Goal: Transaction & Acquisition: Purchase product/service

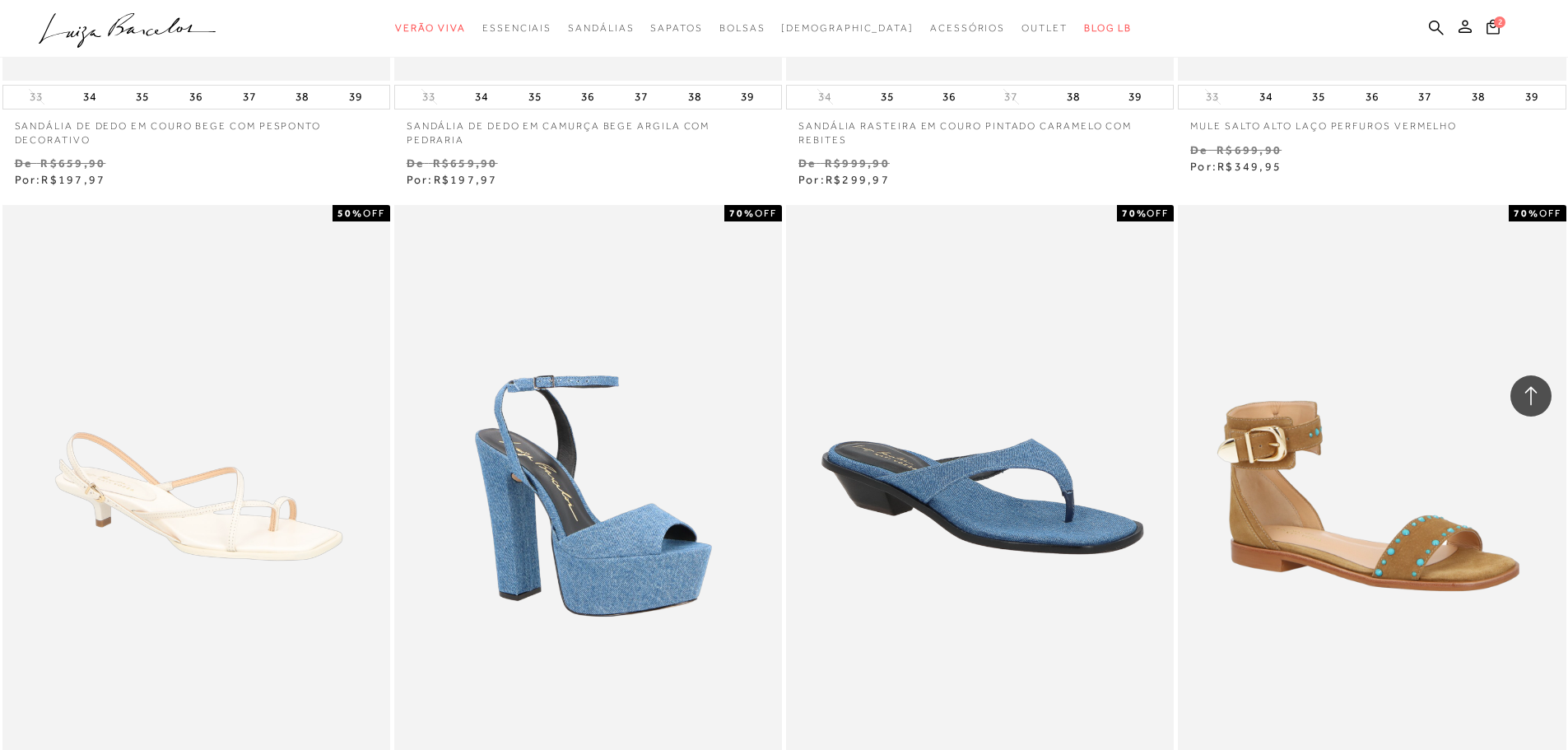
scroll to position [2884, 0]
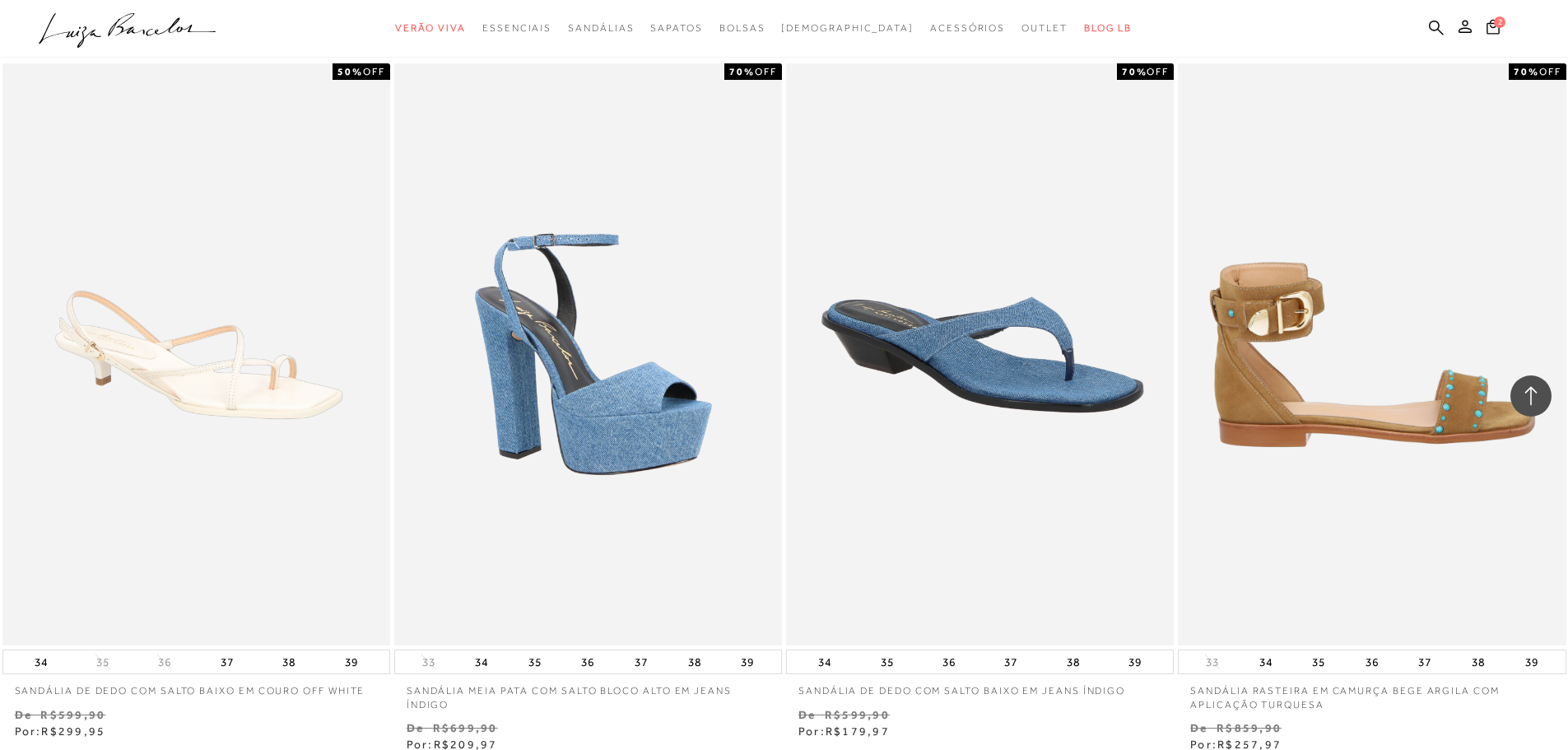
click at [1425, 460] on img at bounding box center [1372, 354] width 386 height 582
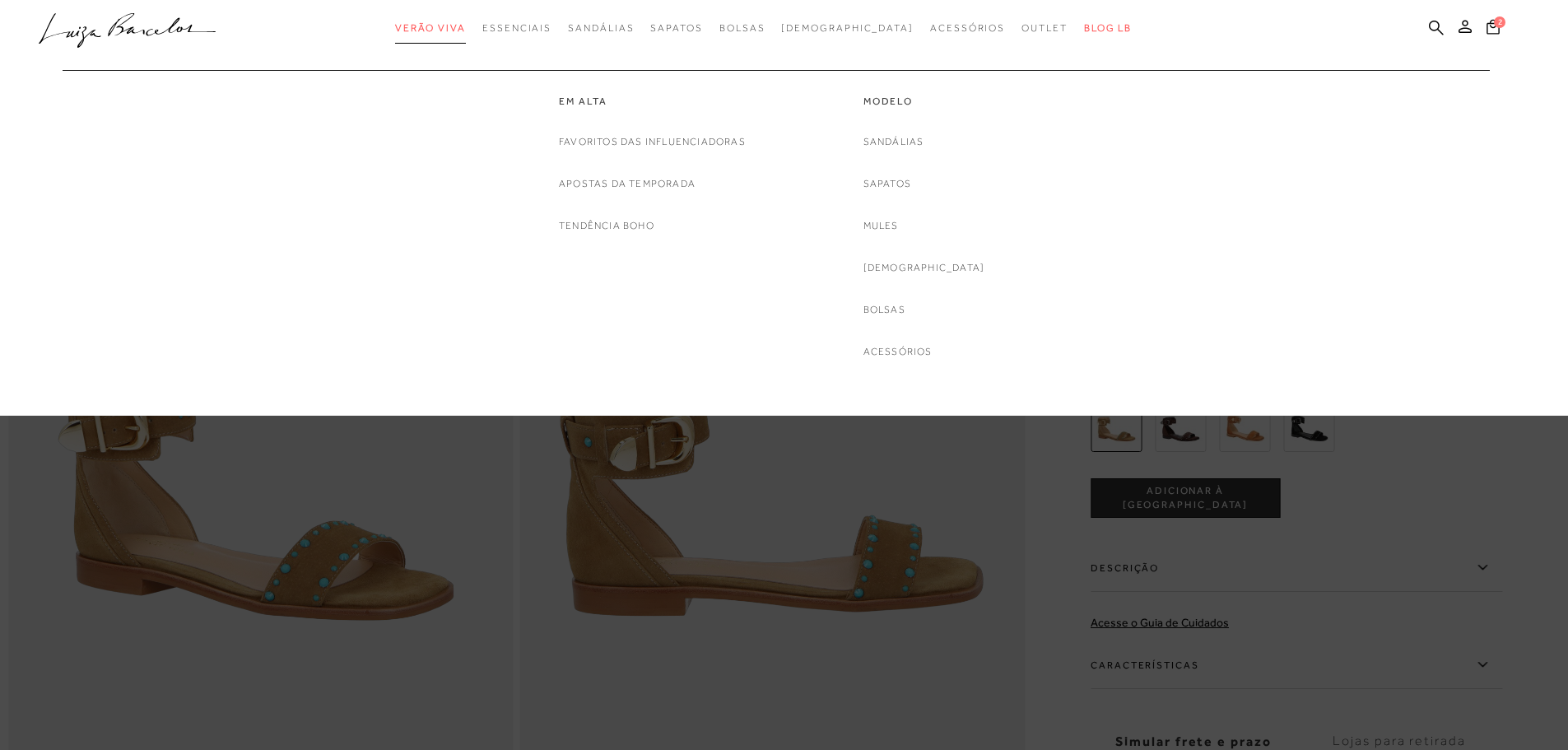
click at [456, 21] on link "Verão Viva" at bounding box center [429, 29] width 70 height 31
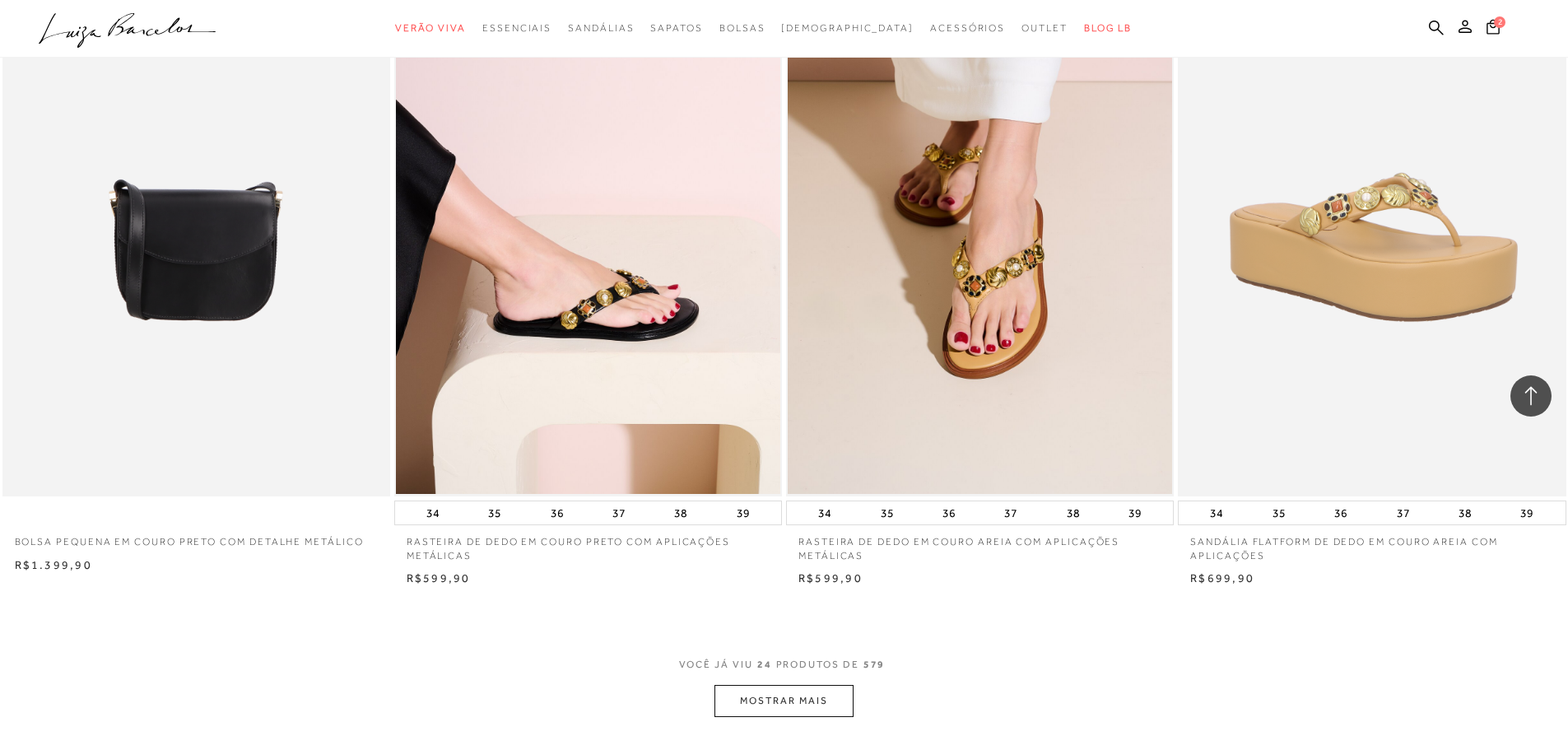
scroll to position [3834, 0]
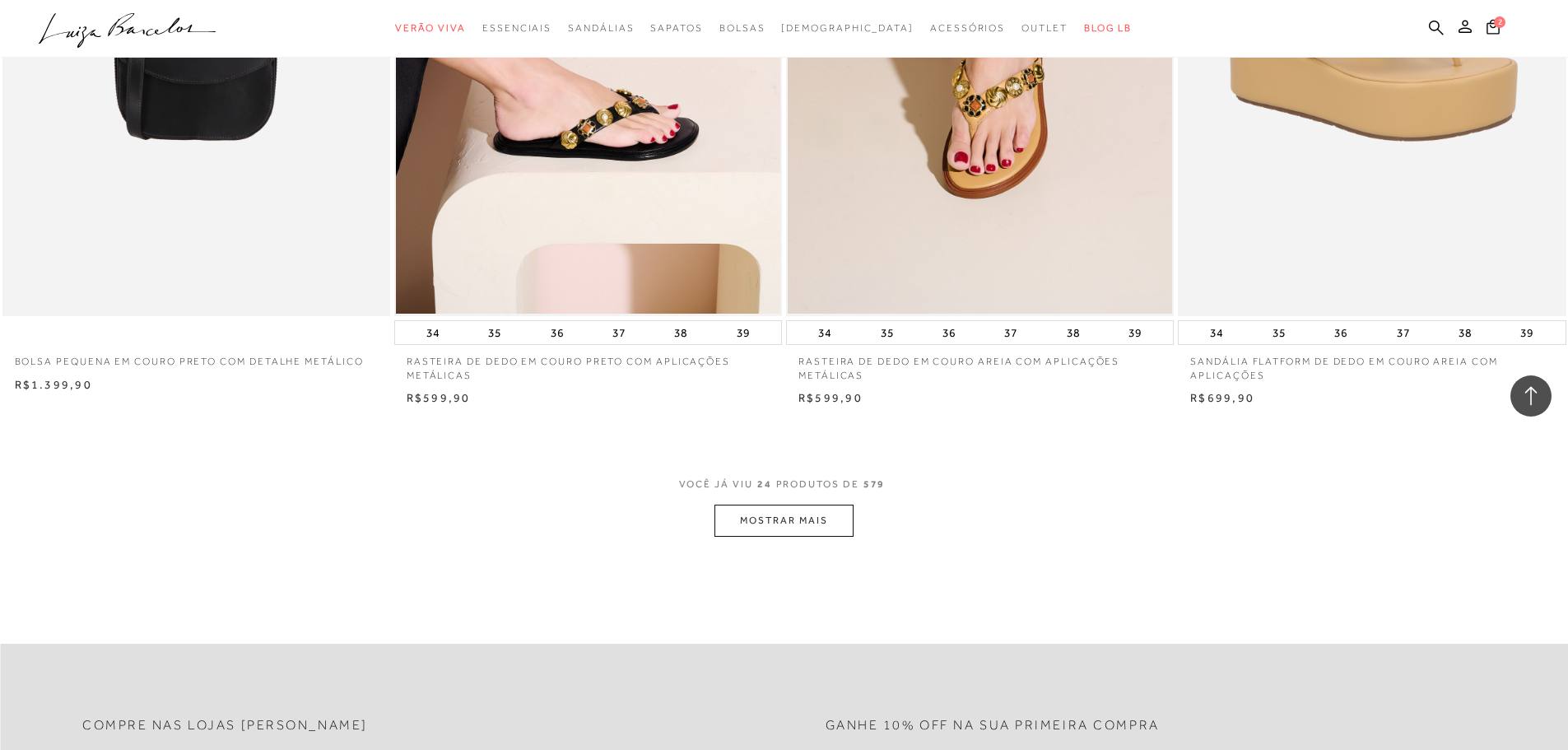
click at [811, 534] on button "MOSTRAR MAIS" at bounding box center [783, 520] width 138 height 32
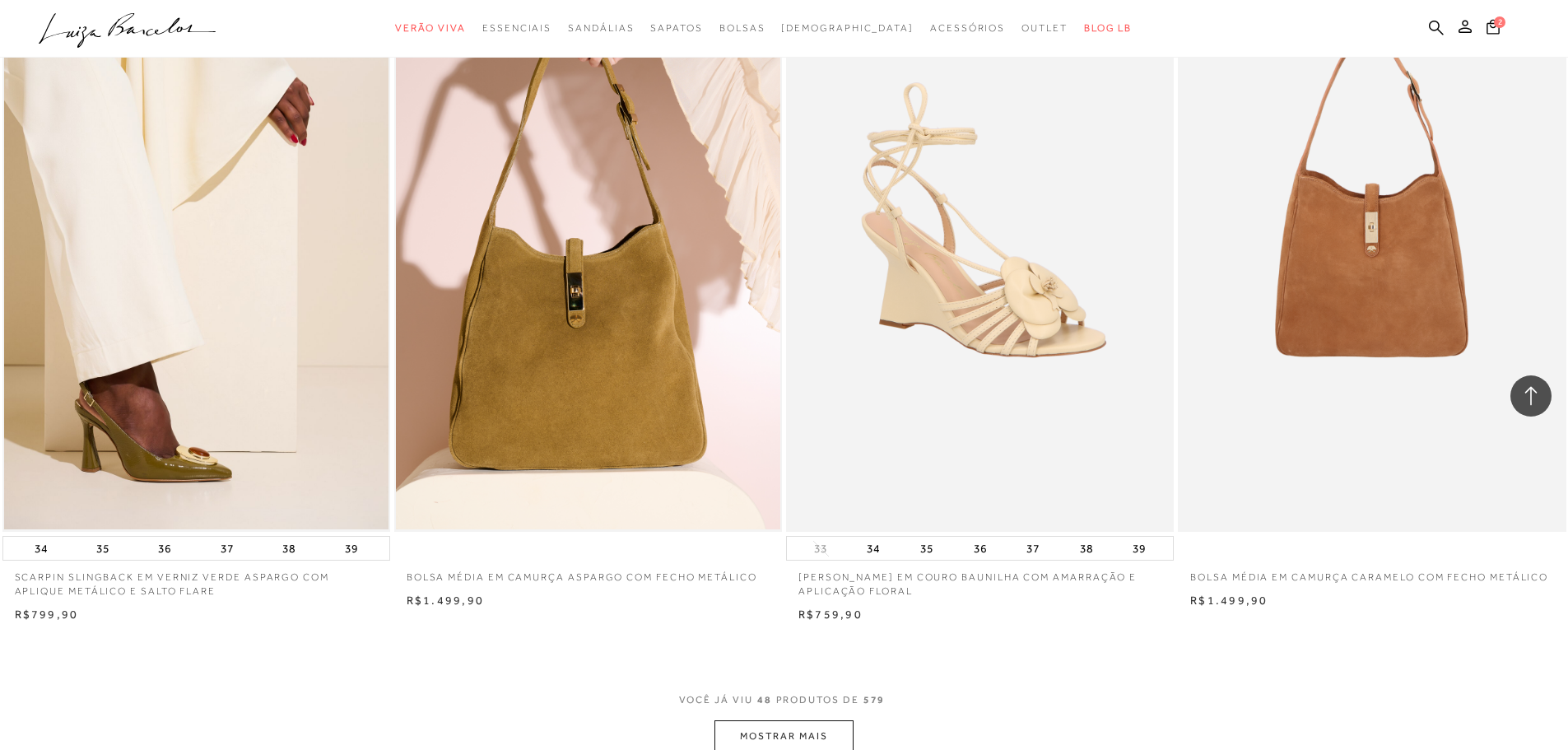
scroll to position [7949, 0]
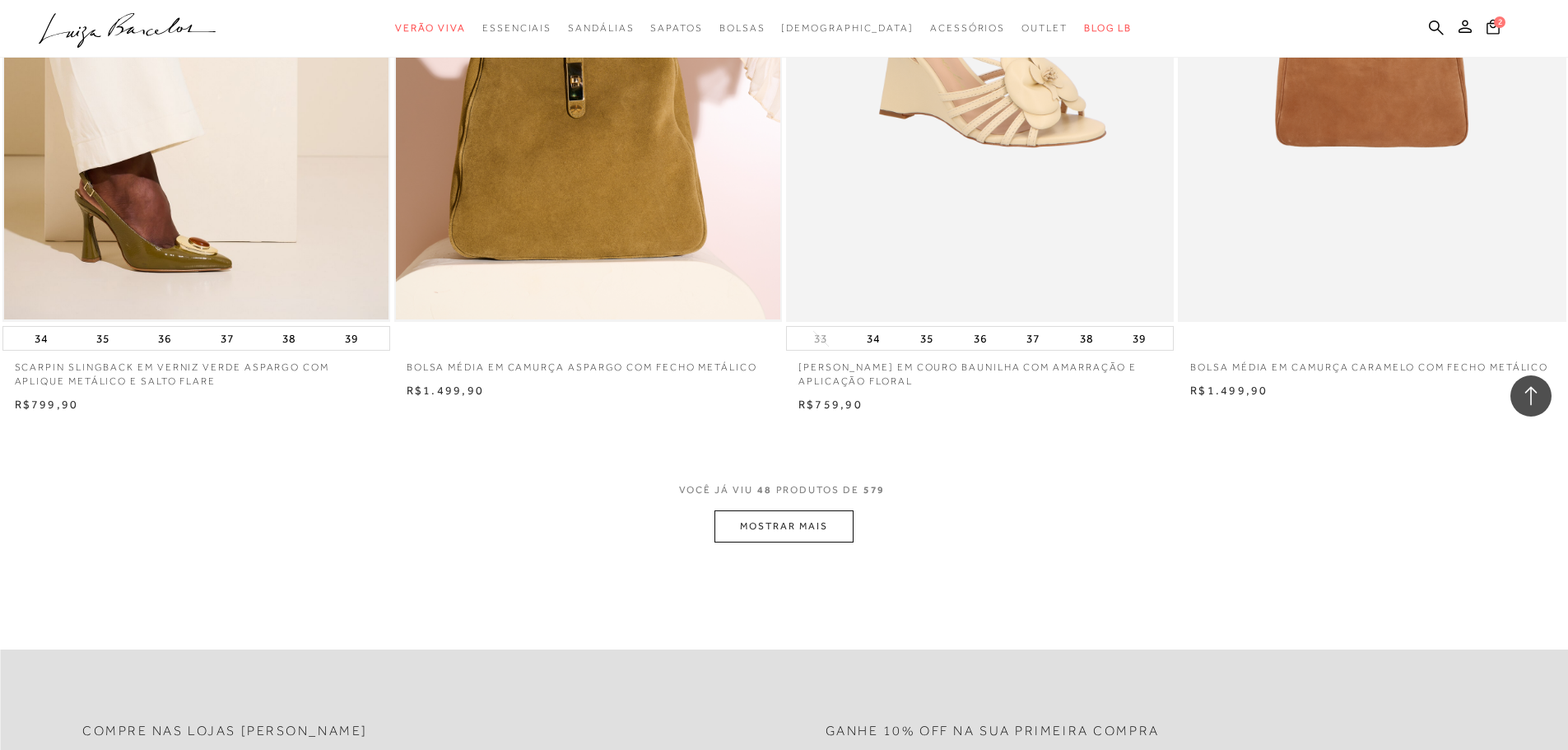
click at [814, 524] on button "MOSTRAR MAIS" at bounding box center [783, 526] width 138 height 32
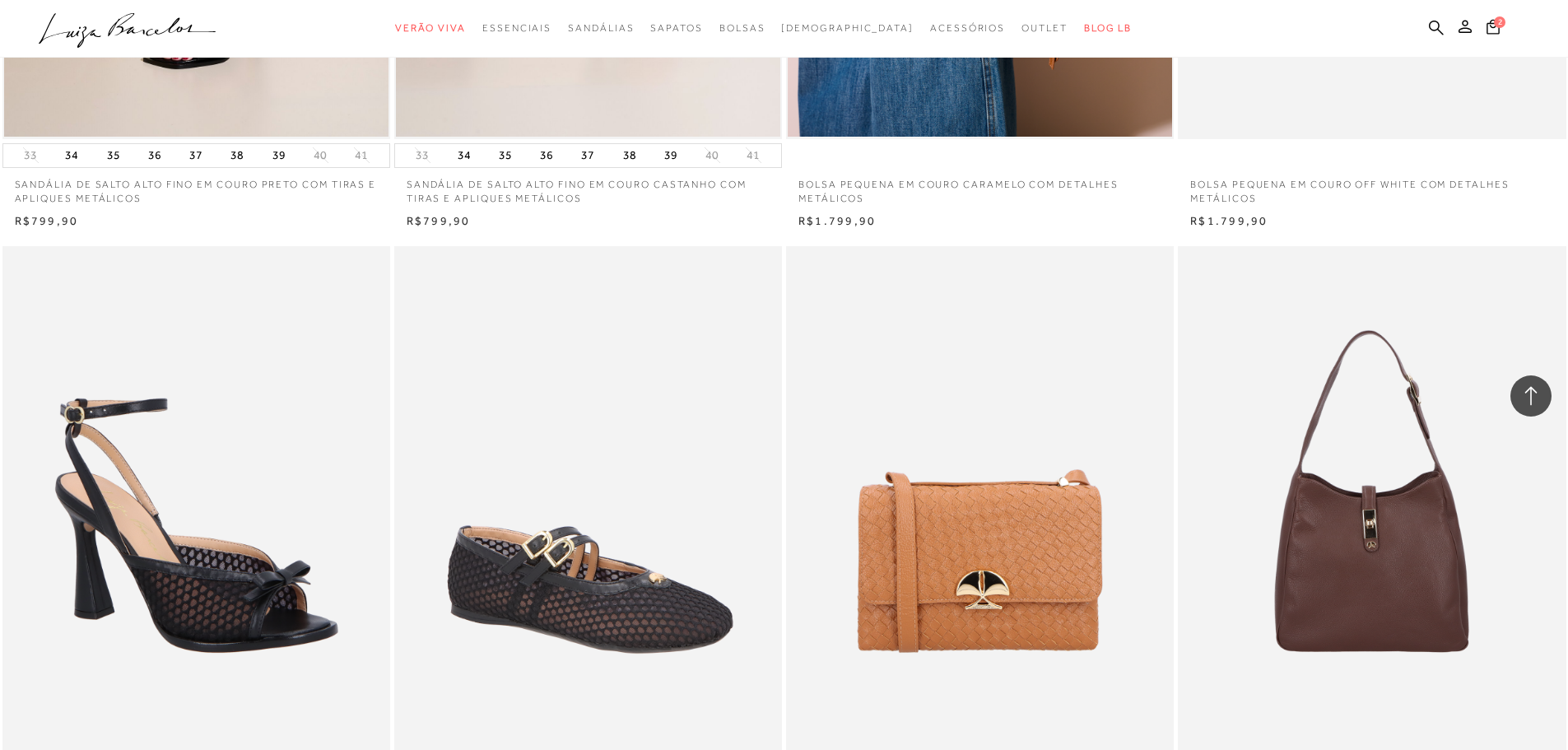
scroll to position [12006, 0]
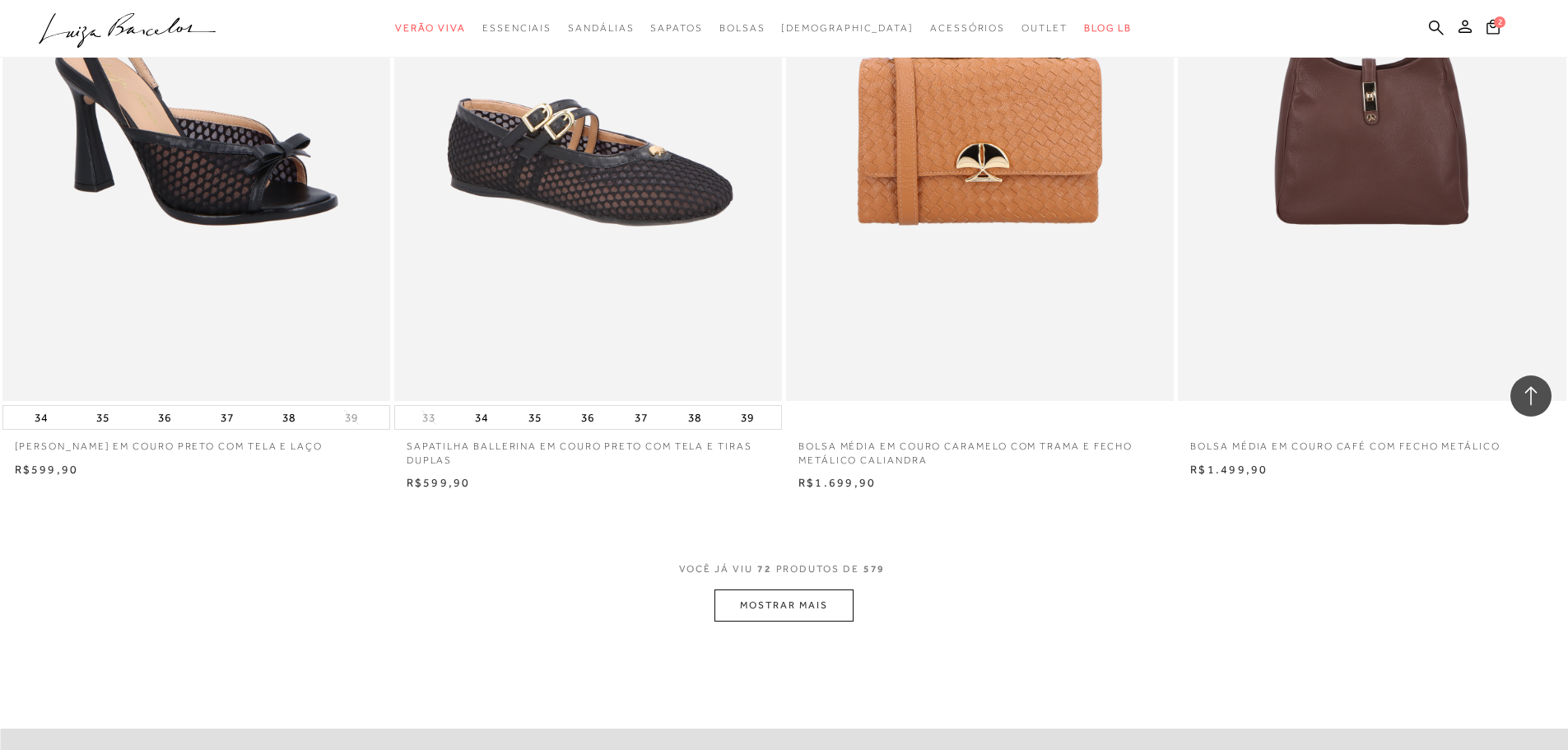
click at [848, 619] on button "MOSTRAR MAIS" at bounding box center [783, 605] width 138 height 32
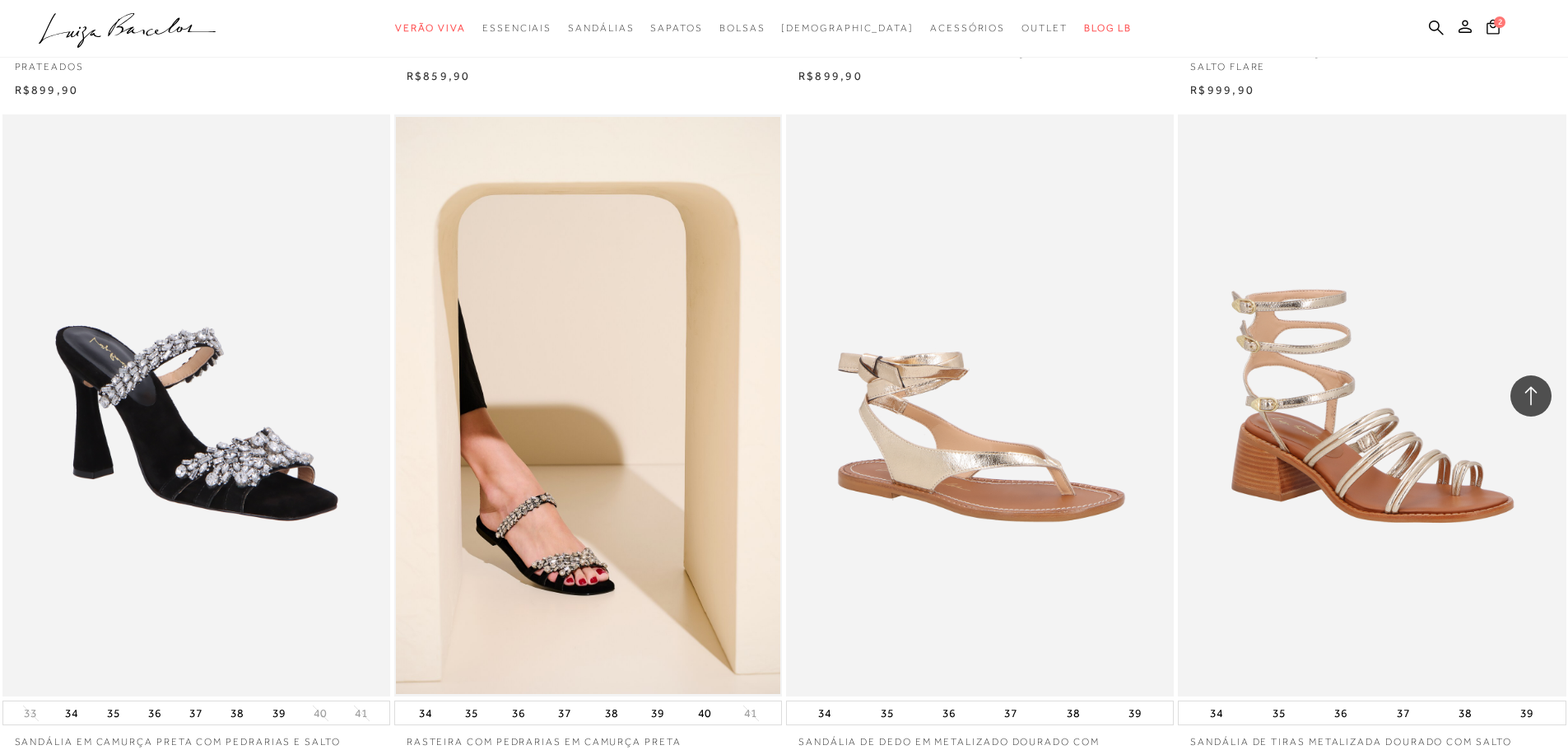
scroll to position [15121, 0]
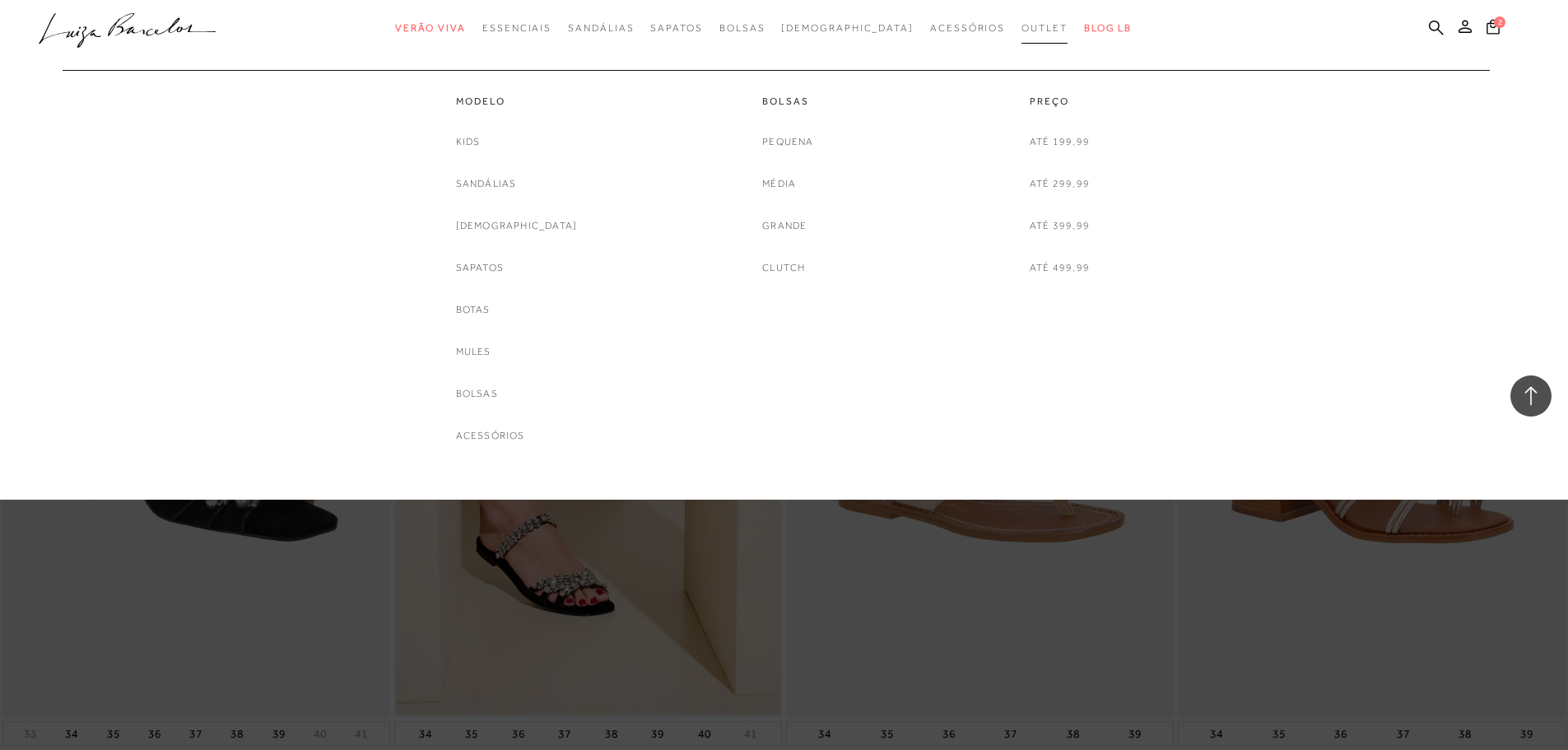
click at [1022, 33] on span "Outlet" at bounding box center [1045, 28] width 46 height 12
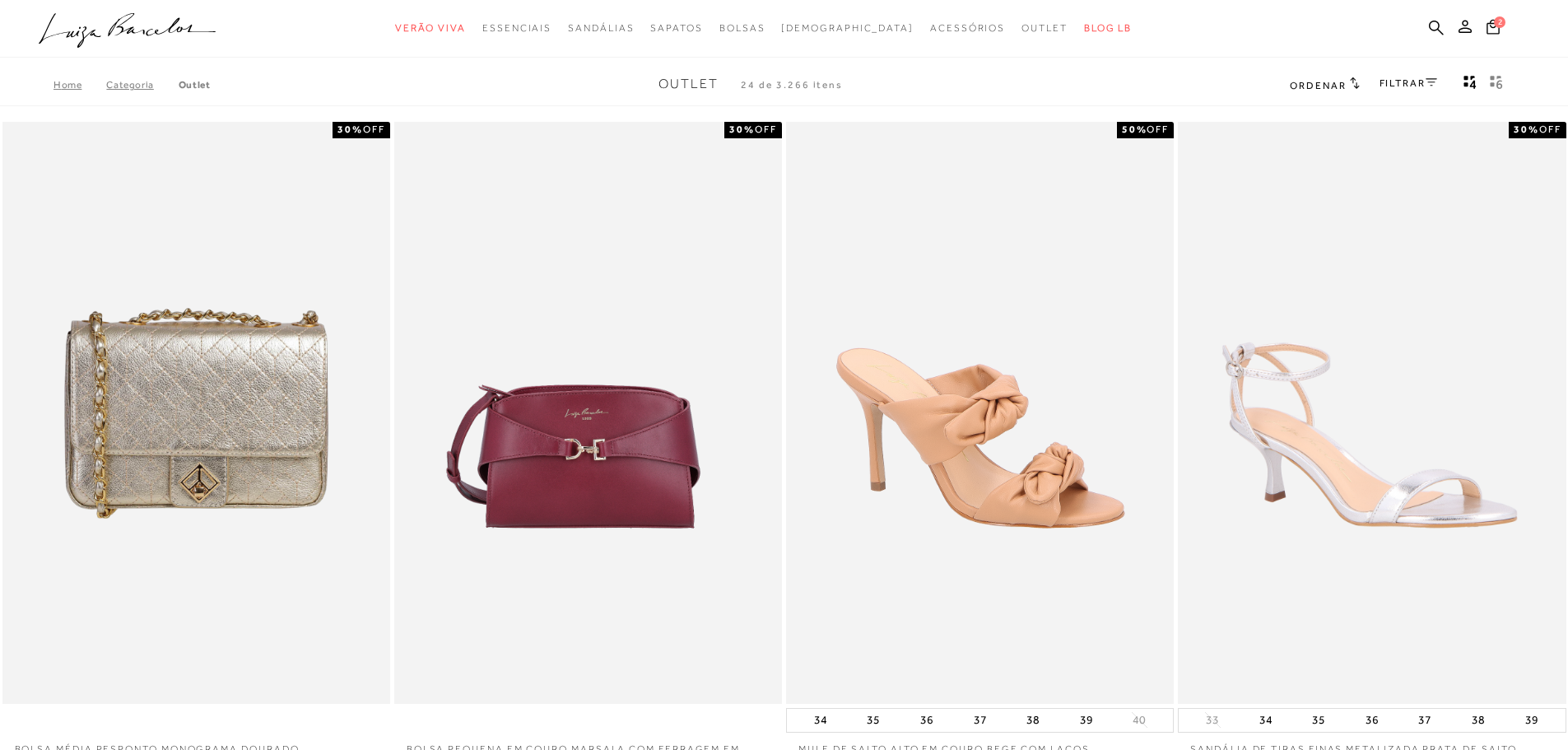
click at [1401, 84] on link "FILTRAR" at bounding box center [1409, 83] width 58 height 12
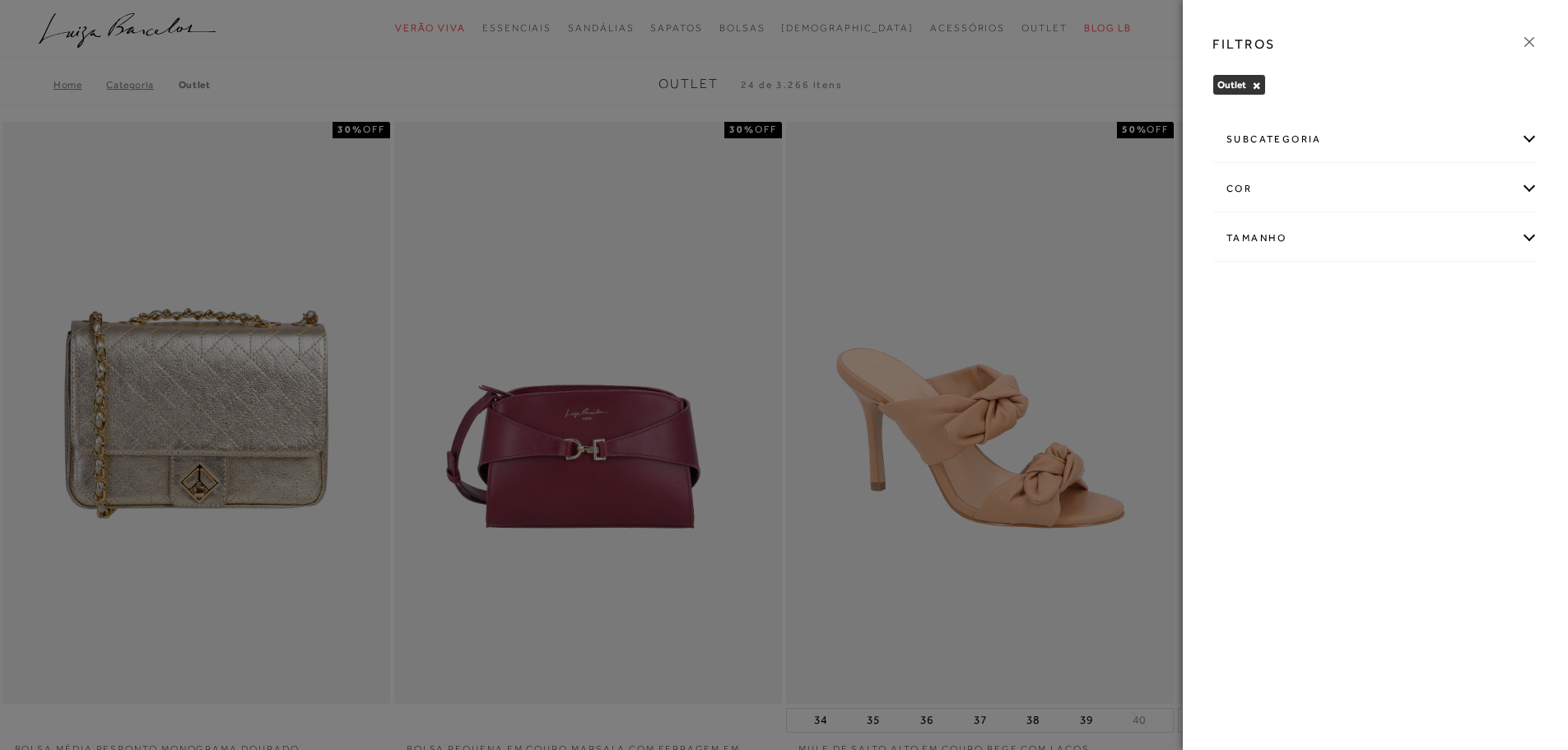
click at [1386, 239] on div "Tamanho" at bounding box center [1375, 237] width 324 height 43
click at [1479, 347] on label "35" at bounding box center [1491, 335] width 38 height 36
click at [1479, 346] on input "35" at bounding box center [1477, 337] width 16 height 16
checkbox input "true"
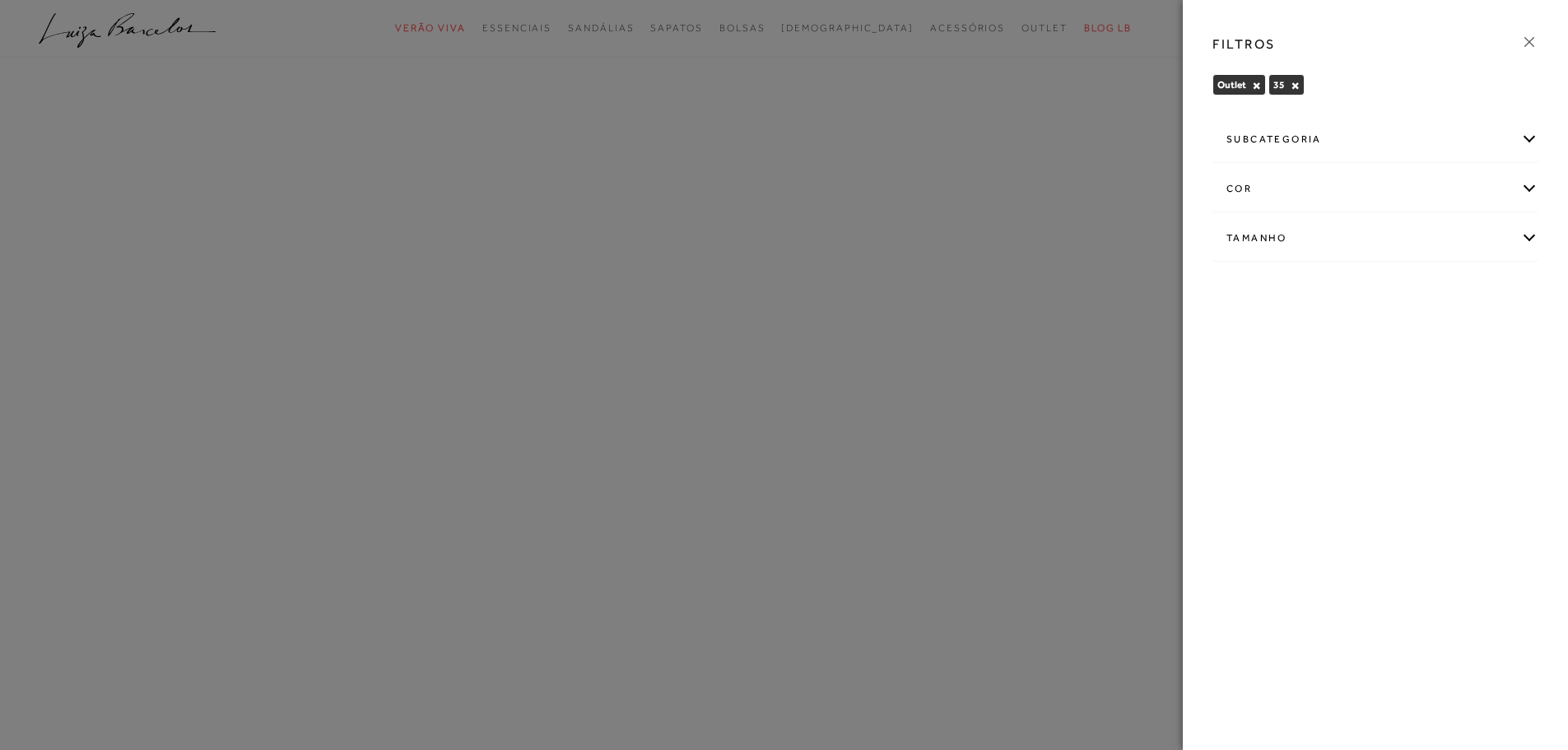
click at [906, 129] on div at bounding box center [784, 375] width 1568 height 750
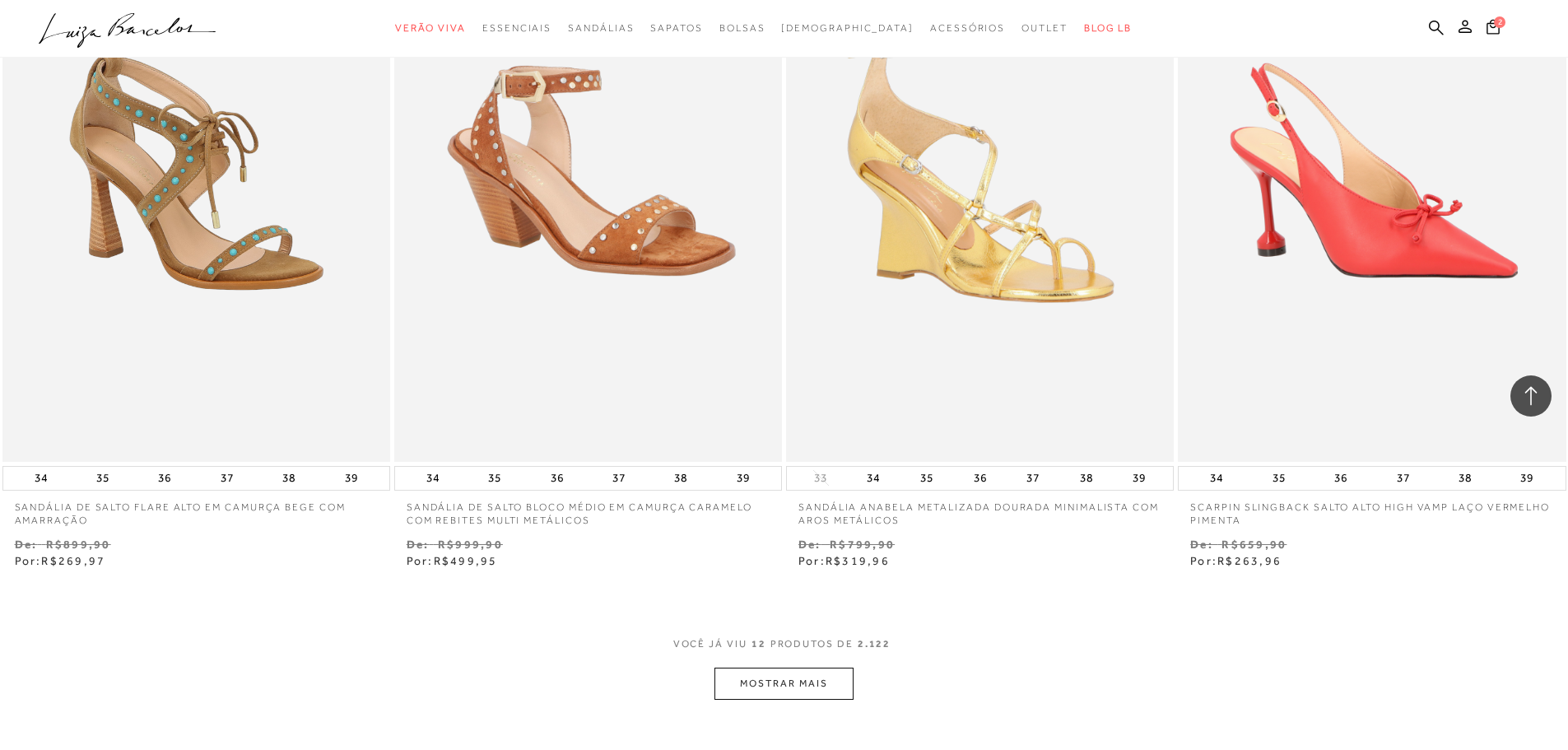
scroll to position [2078, 0]
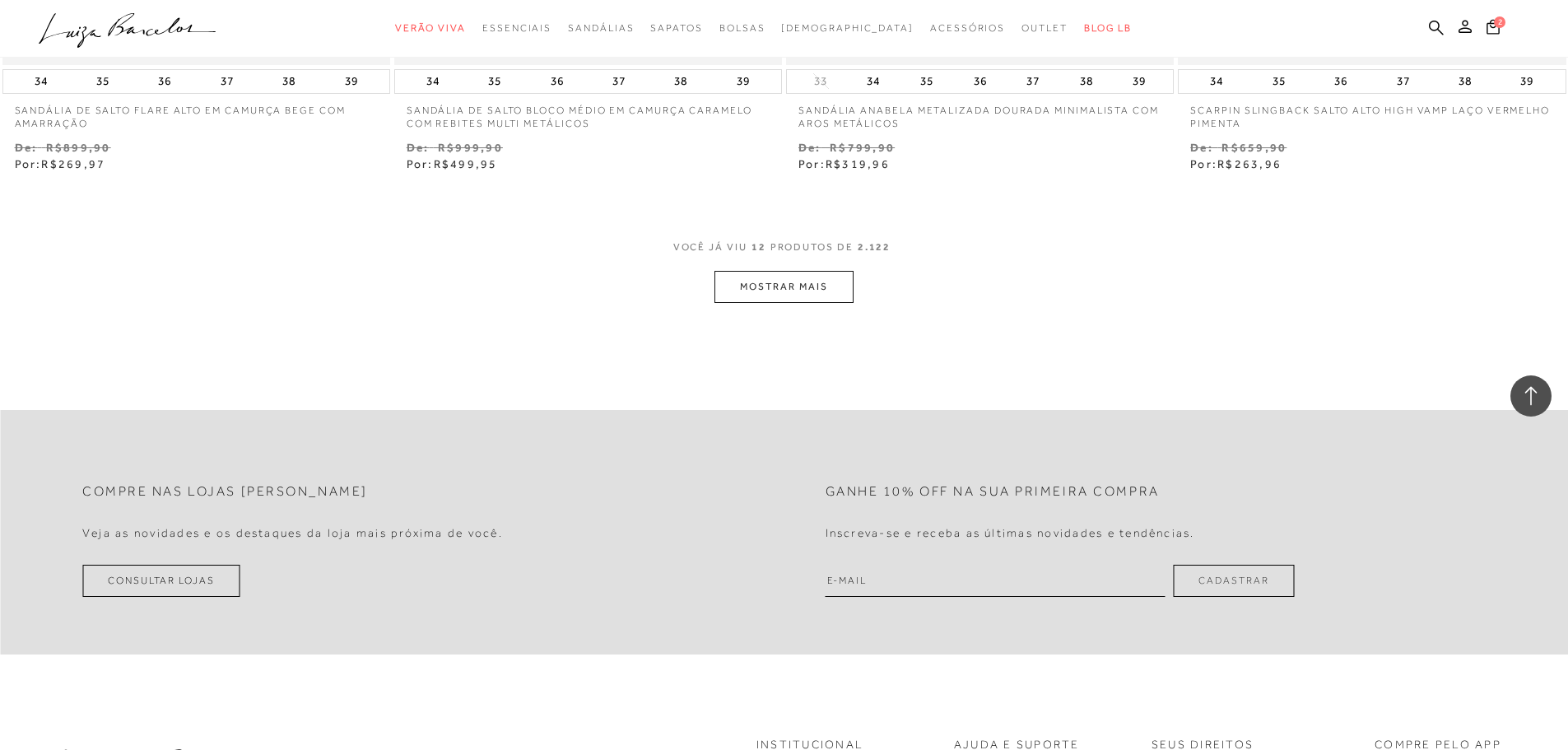
click at [806, 299] on button "MOSTRAR MAIS" at bounding box center [783, 287] width 138 height 32
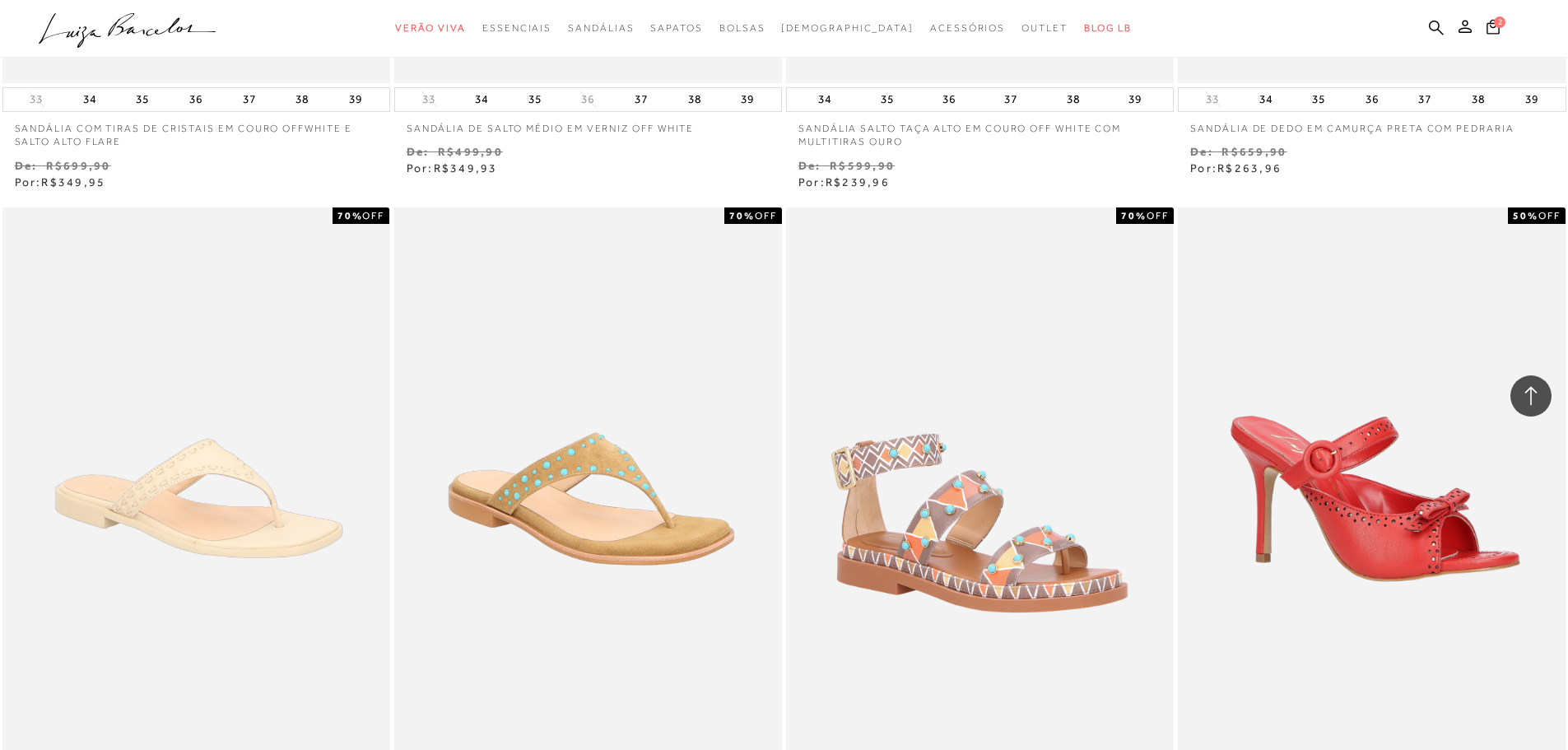
scroll to position [4136, 0]
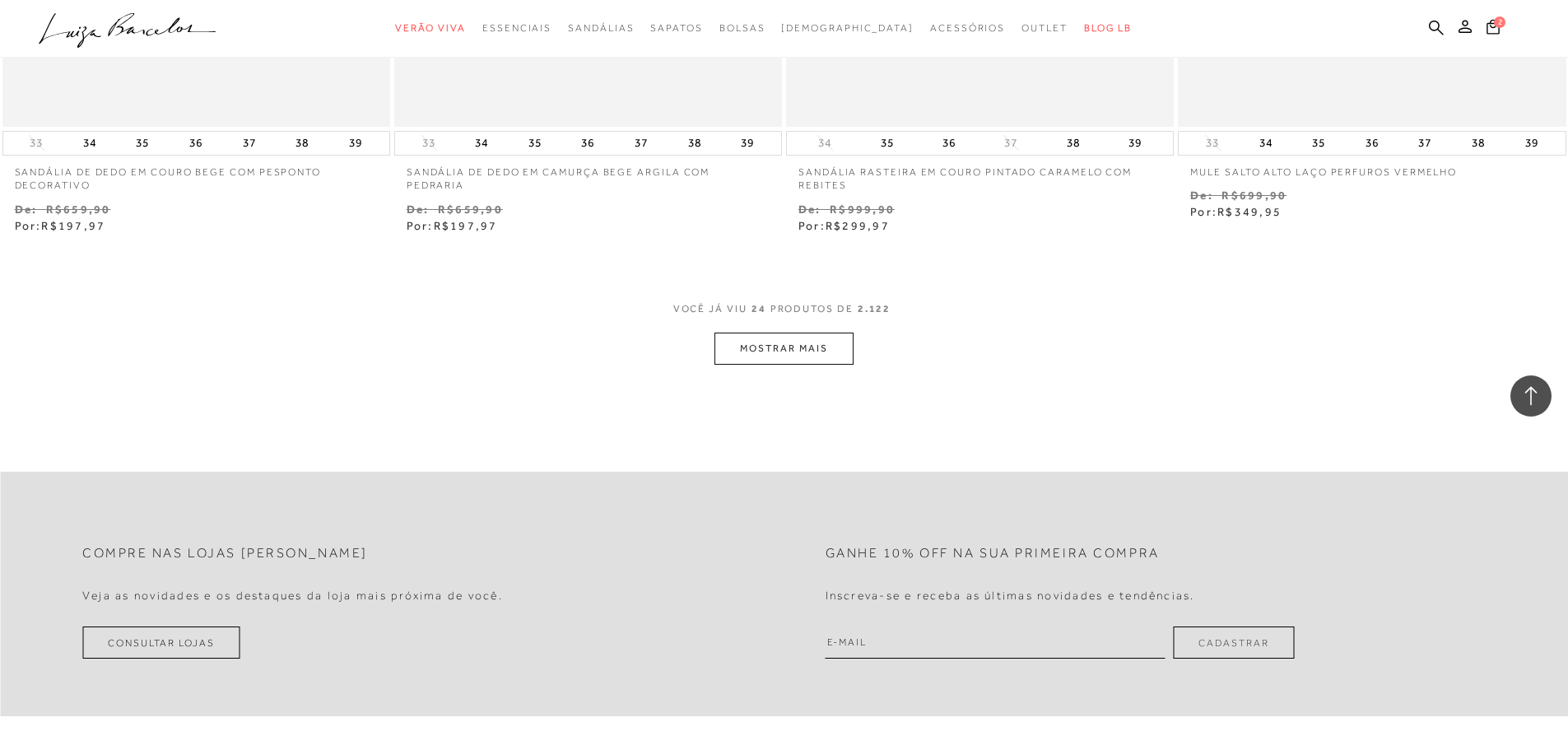
click at [748, 352] on button "MOSTRAR MAIS" at bounding box center [783, 348] width 138 height 32
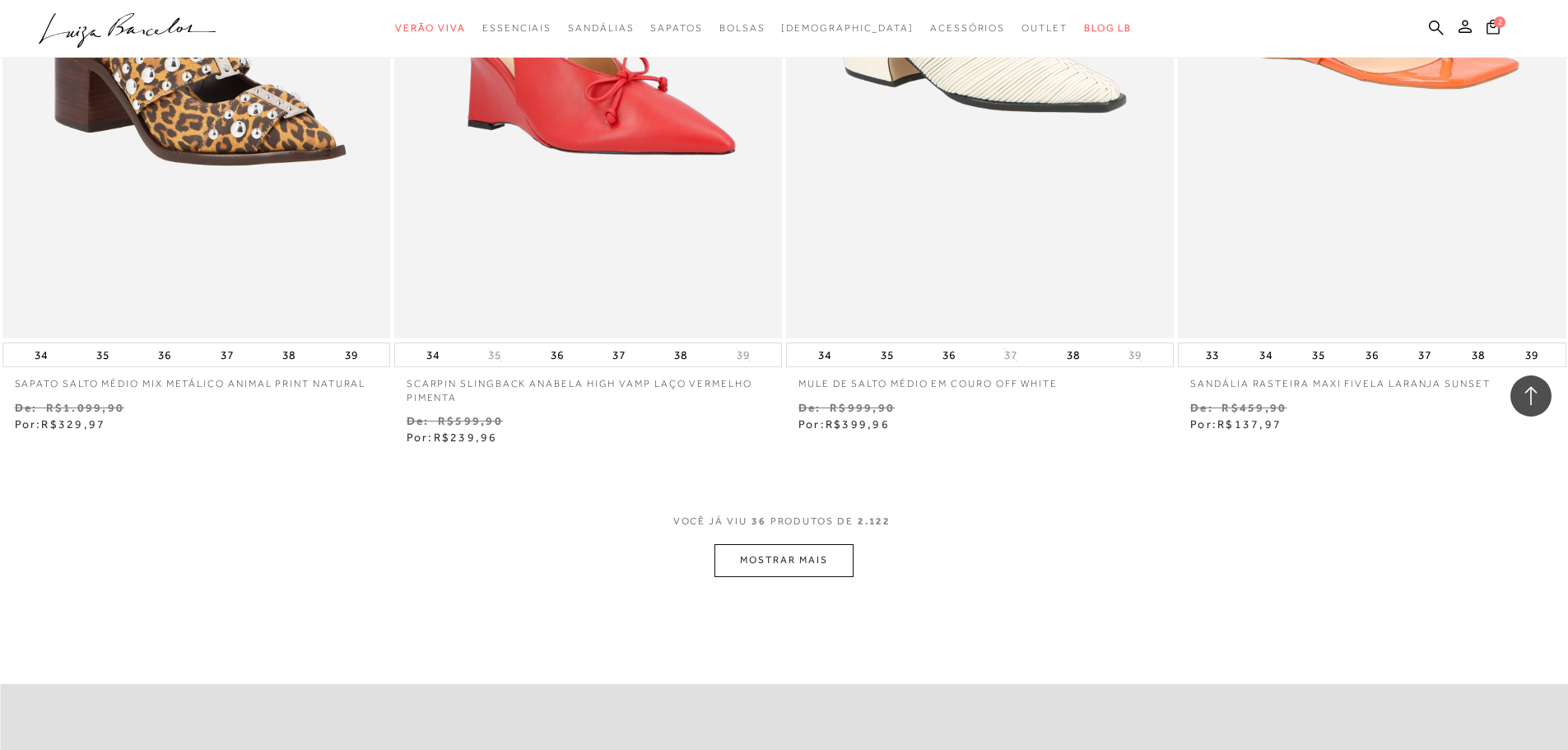
scroll to position [6094, 0]
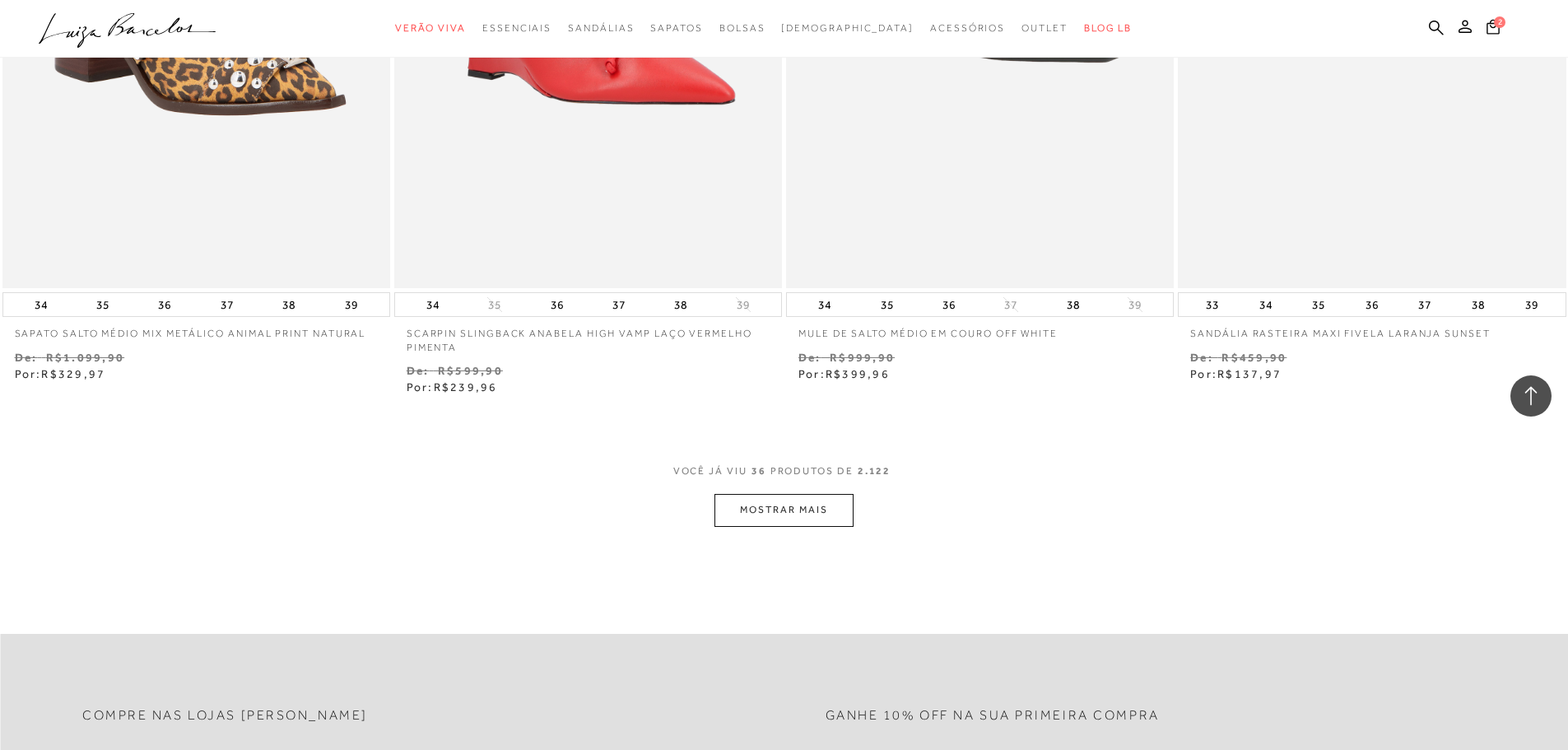
click at [799, 508] on button "MOSTRAR MAIS" at bounding box center [783, 510] width 138 height 32
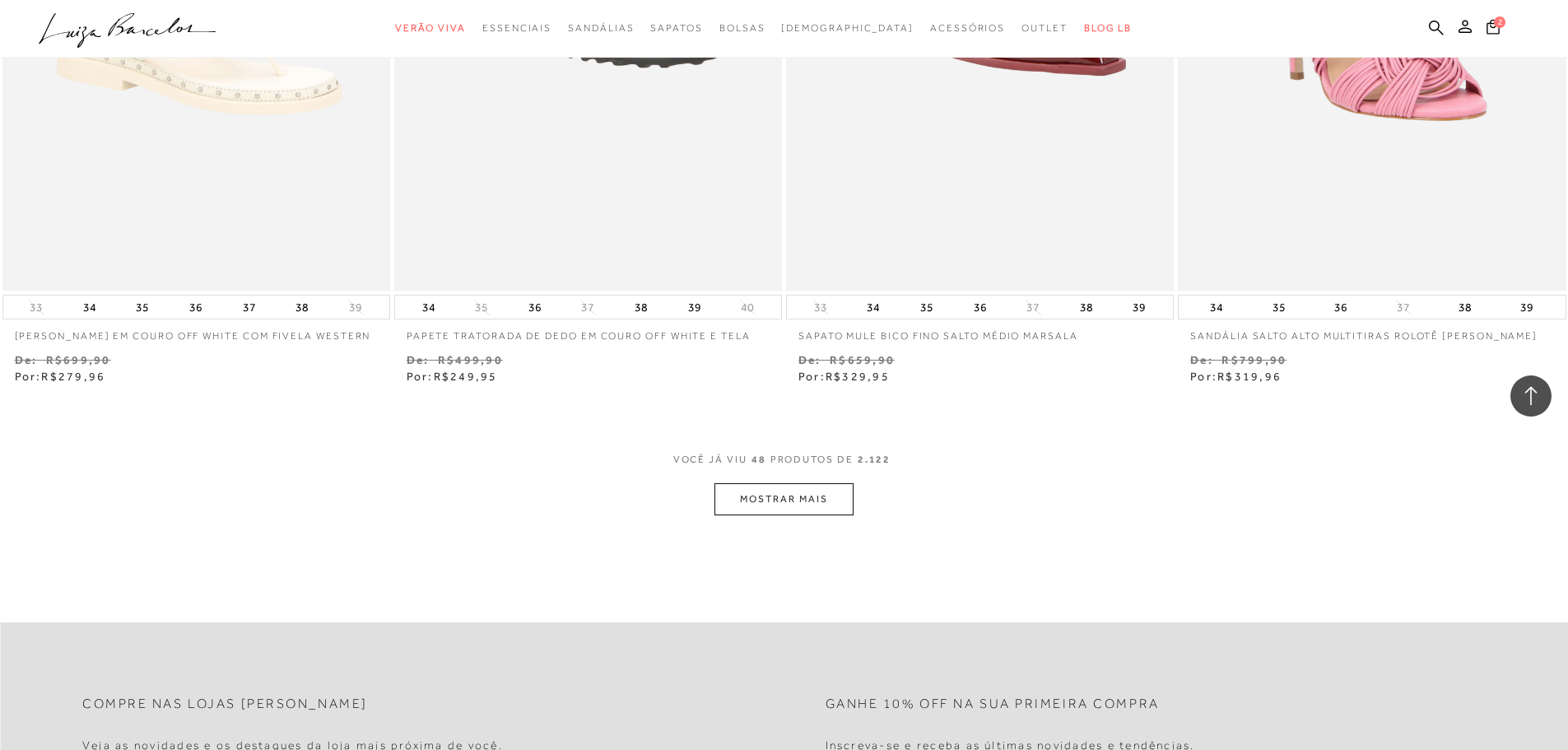
scroll to position [8347, 0]
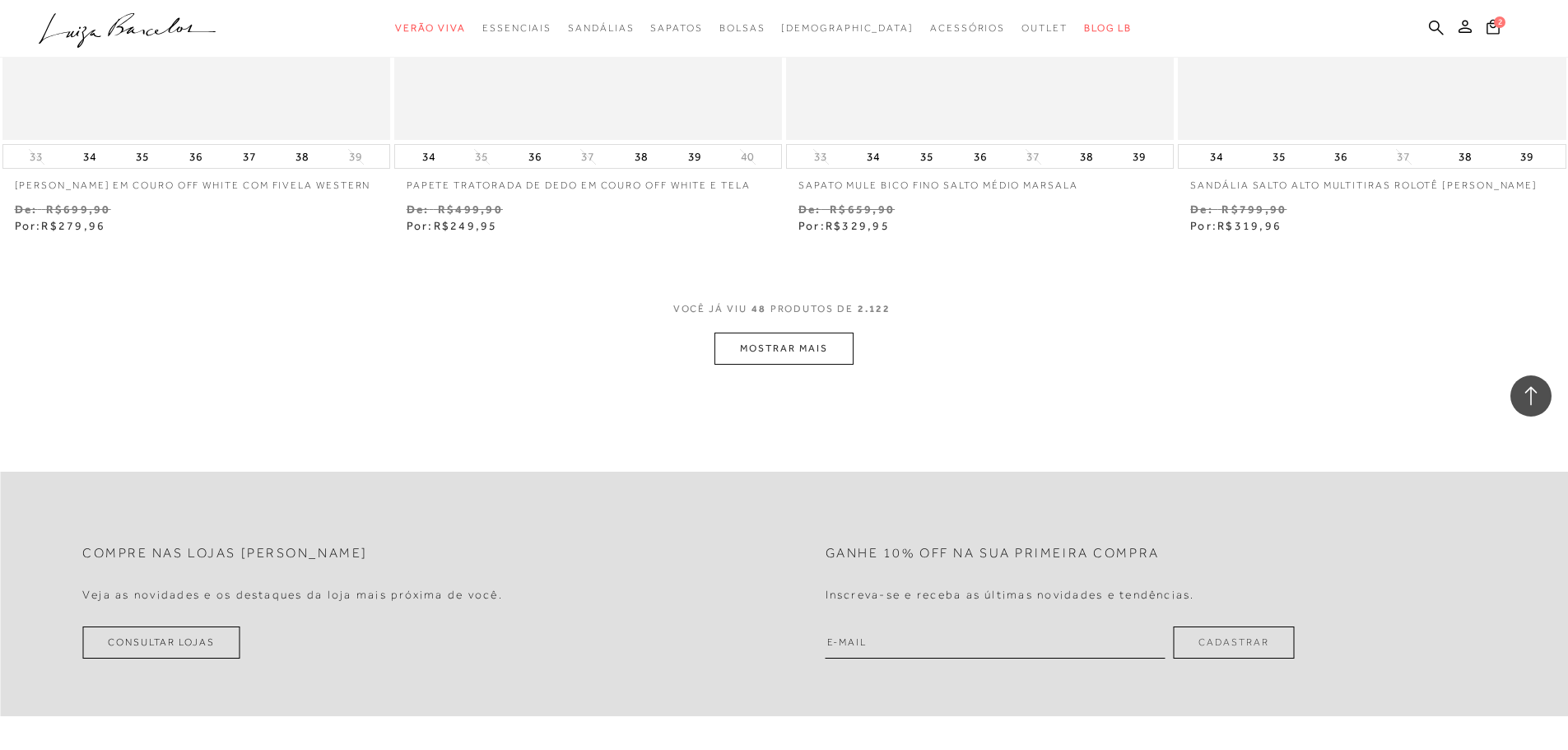
click at [772, 322] on div "VOCê JÁ VIU 48 PRODUTOS DE 2.122" at bounding box center [784, 318] width 222 height 31
click at [769, 354] on button "MOSTRAR MAIS" at bounding box center [783, 348] width 138 height 32
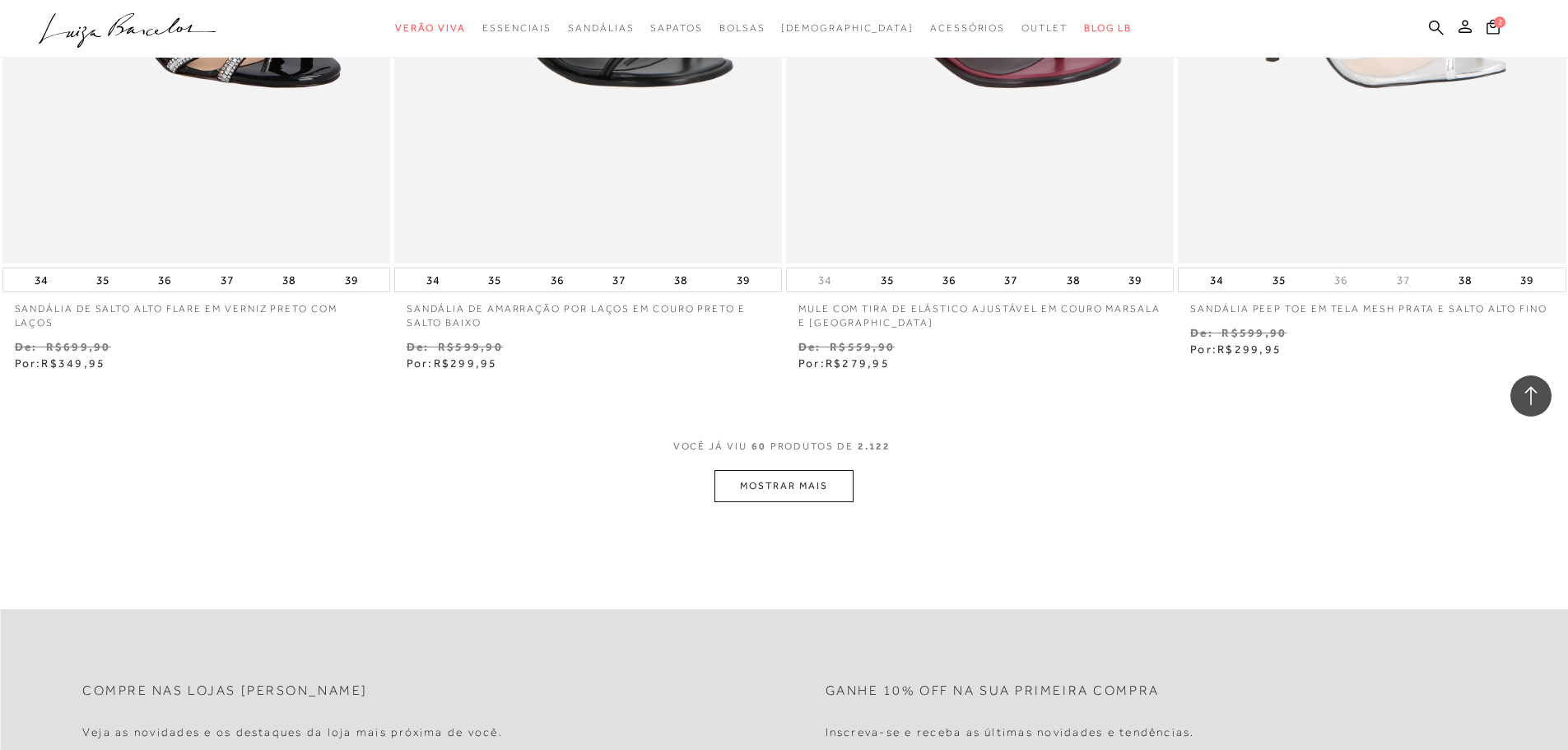
scroll to position [10368, 0]
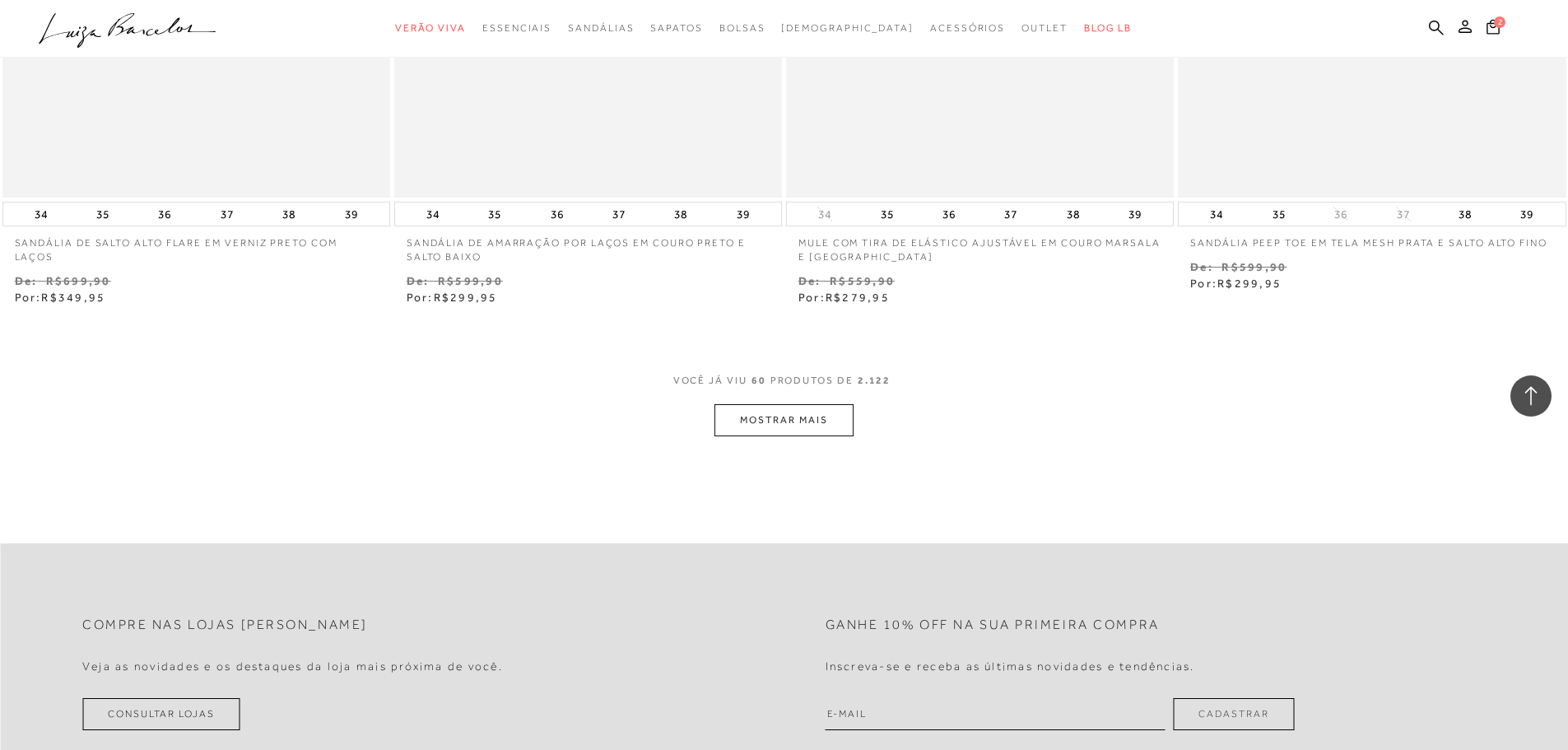
click at [772, 432] on button "MOSTRAR MAIS" at bounding box center [783, 420] width 138 height 32
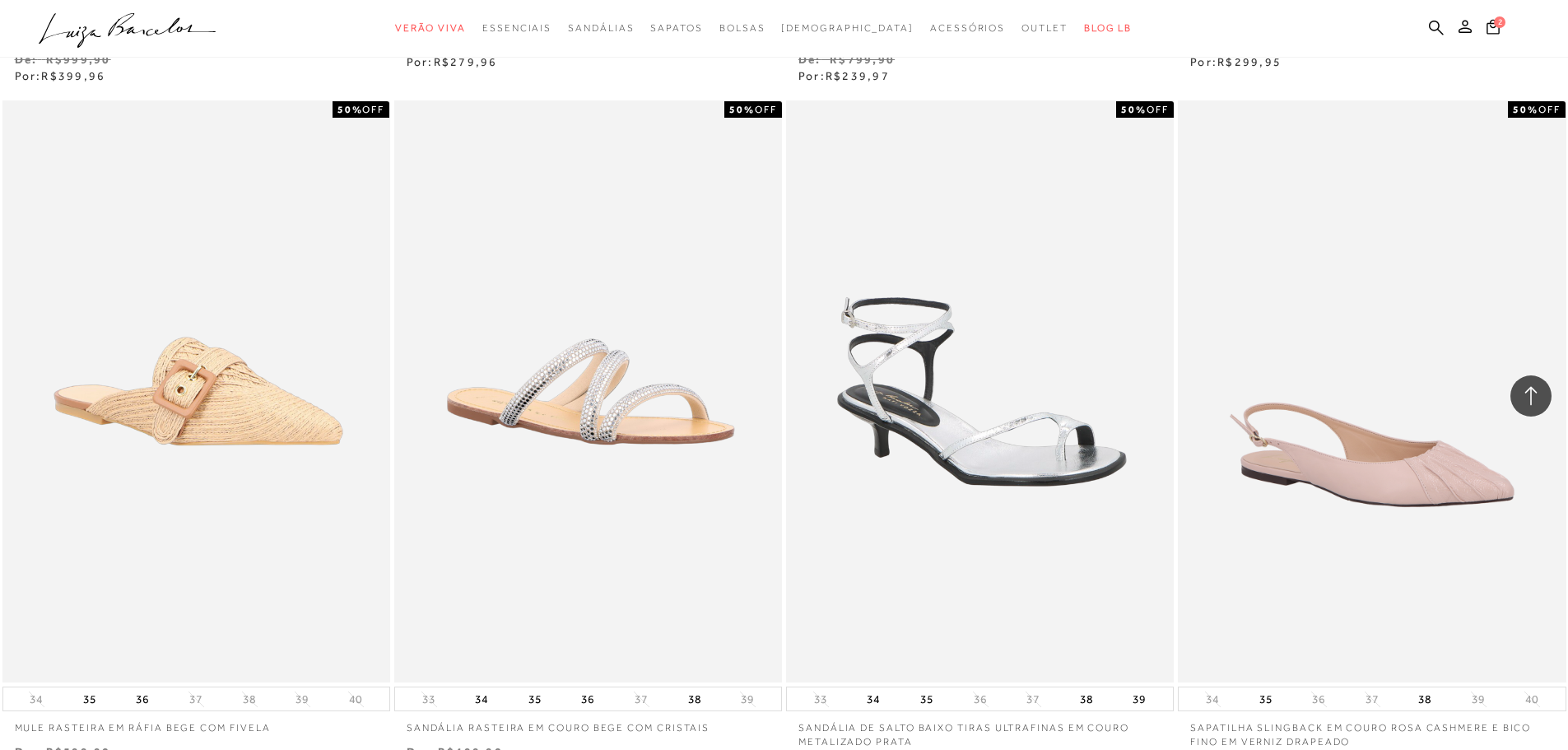
scroll to position [12127, 0]
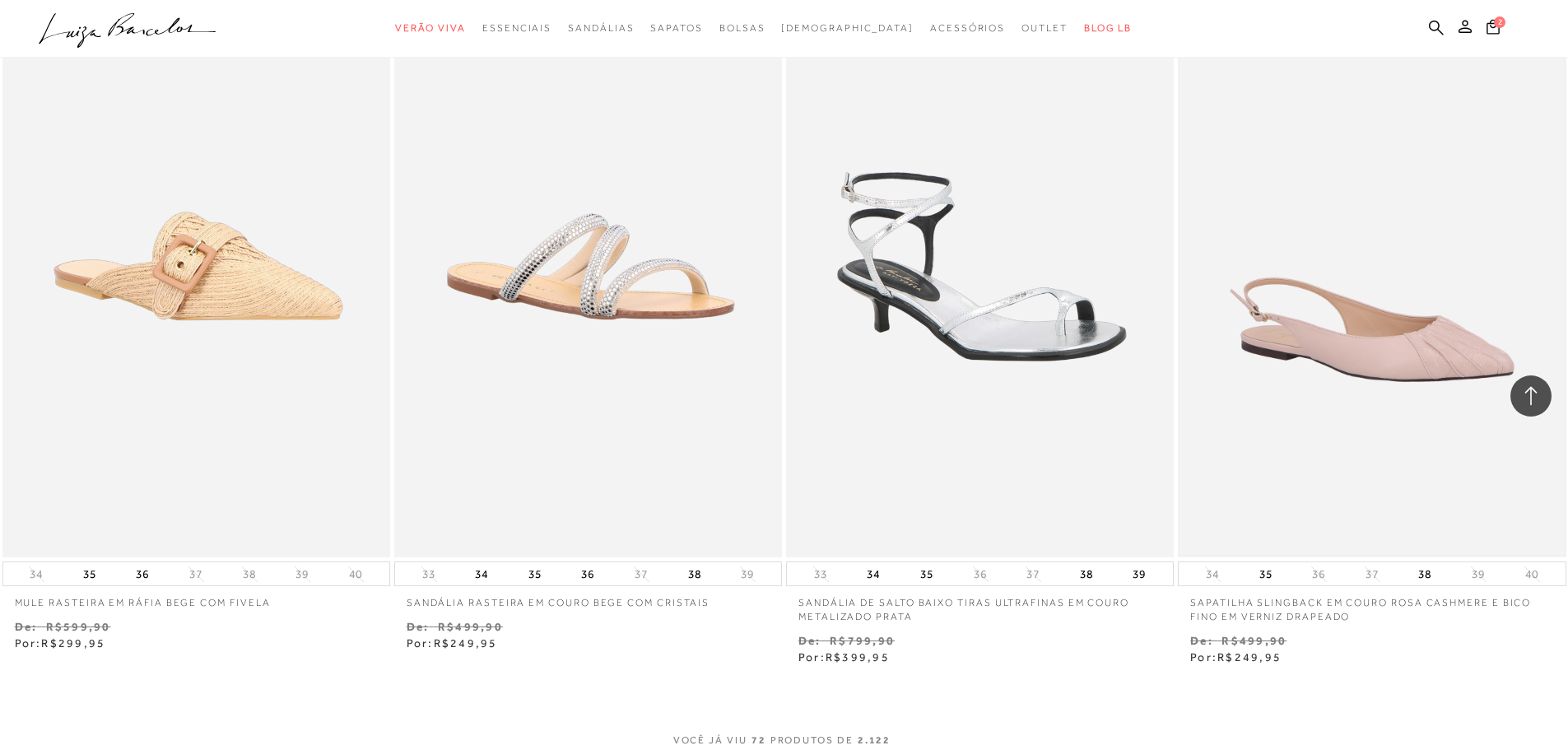
click at [1343, 386] on img at bounding box center [1371, 266] width 384 height 577
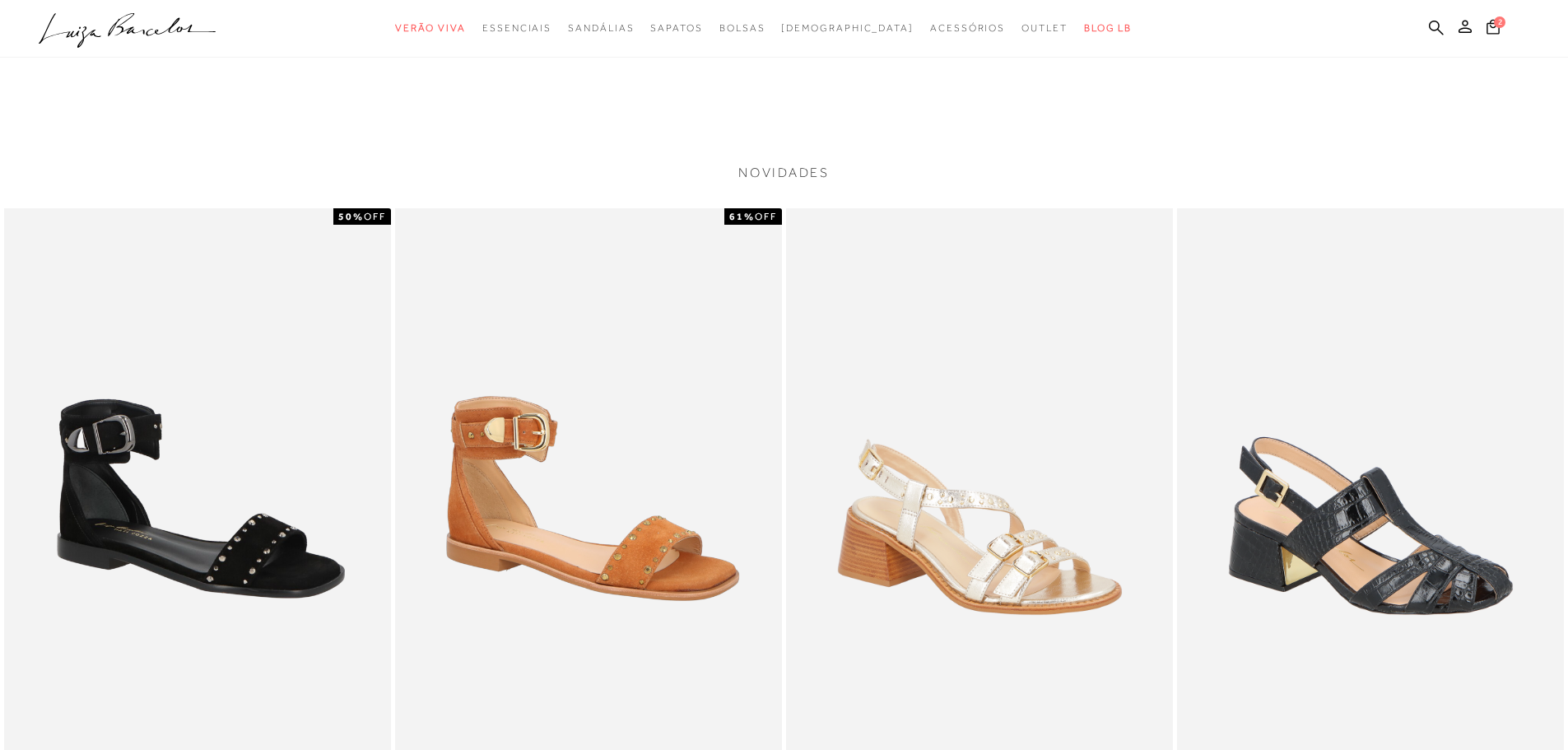
scroll to position [845, 0]
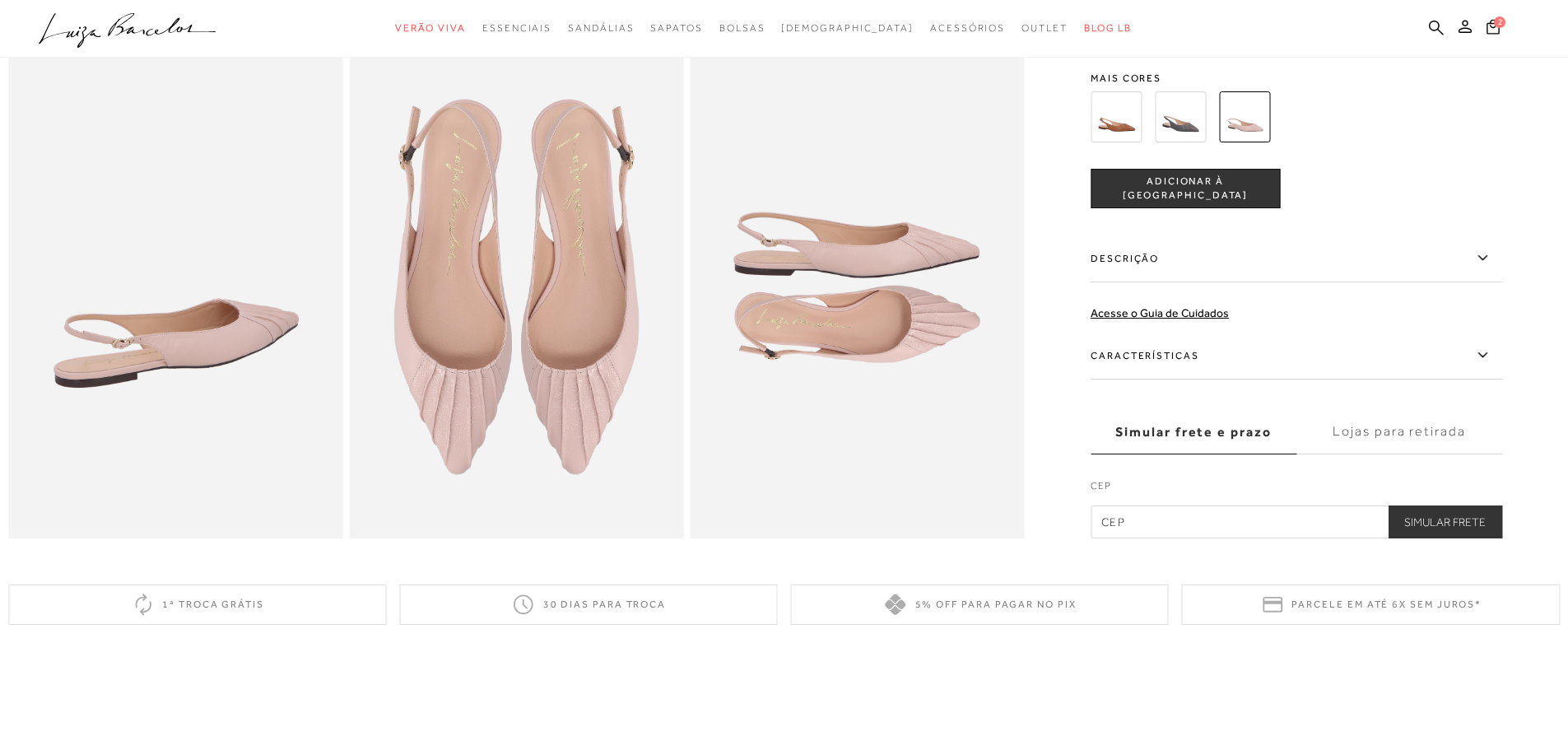
click at [842, 291] on img at bounding box center [858, 287] width 334 height 501
click at [605, 339] on img at bounding box center [516, 287] width 334 height 501
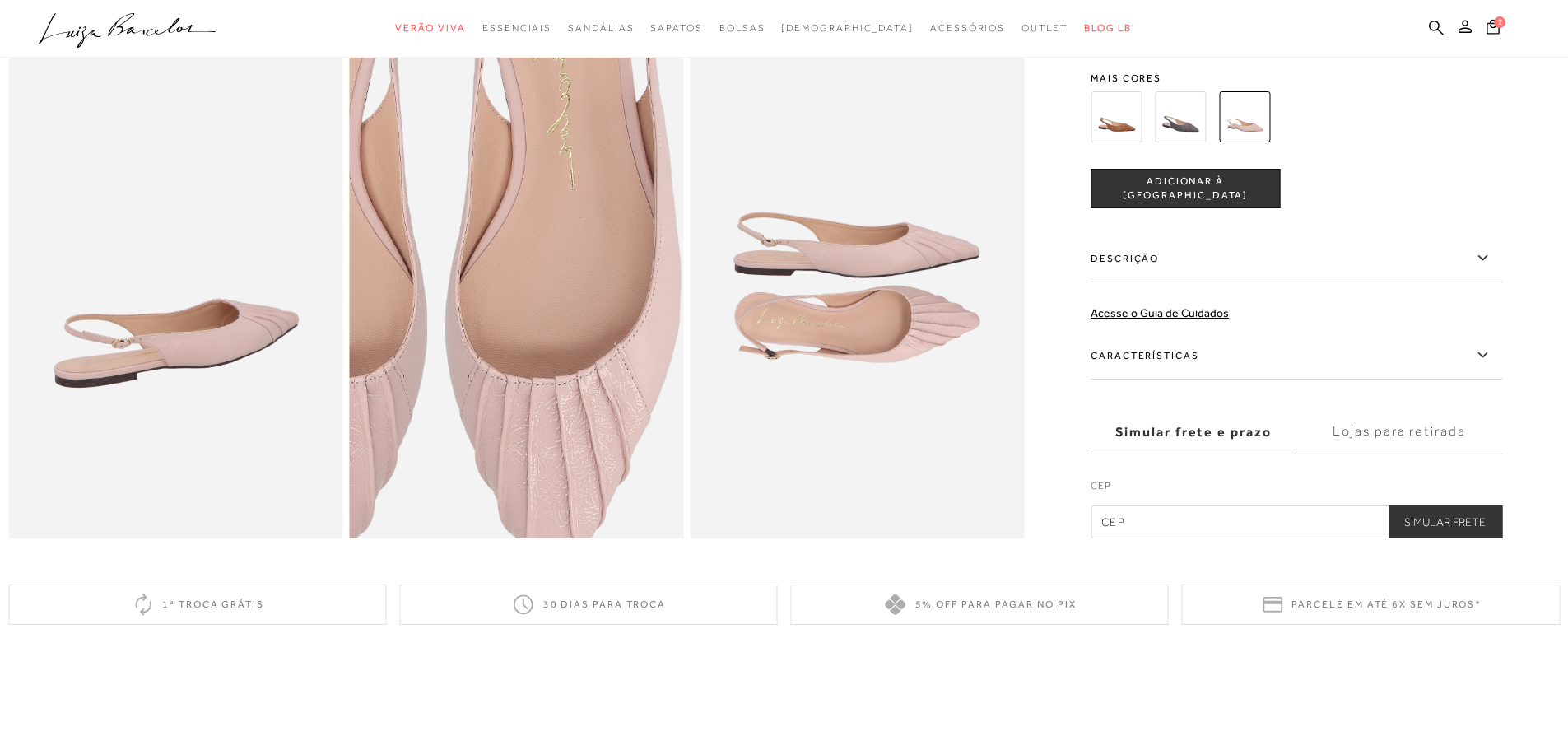
click at [597, 374] on img at bounding box center [436, 214] width 669 height 1004
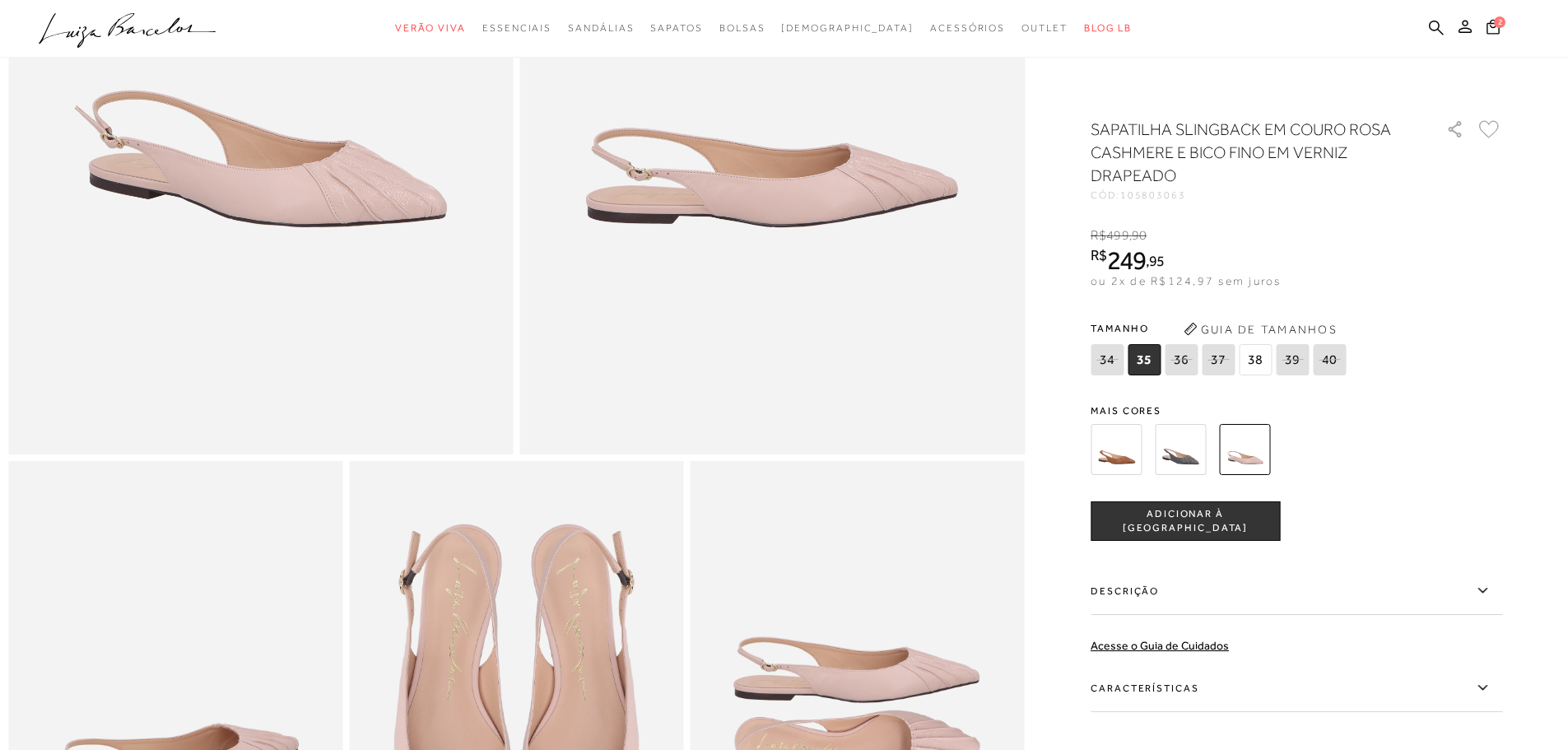
scroll to position [388, 0]
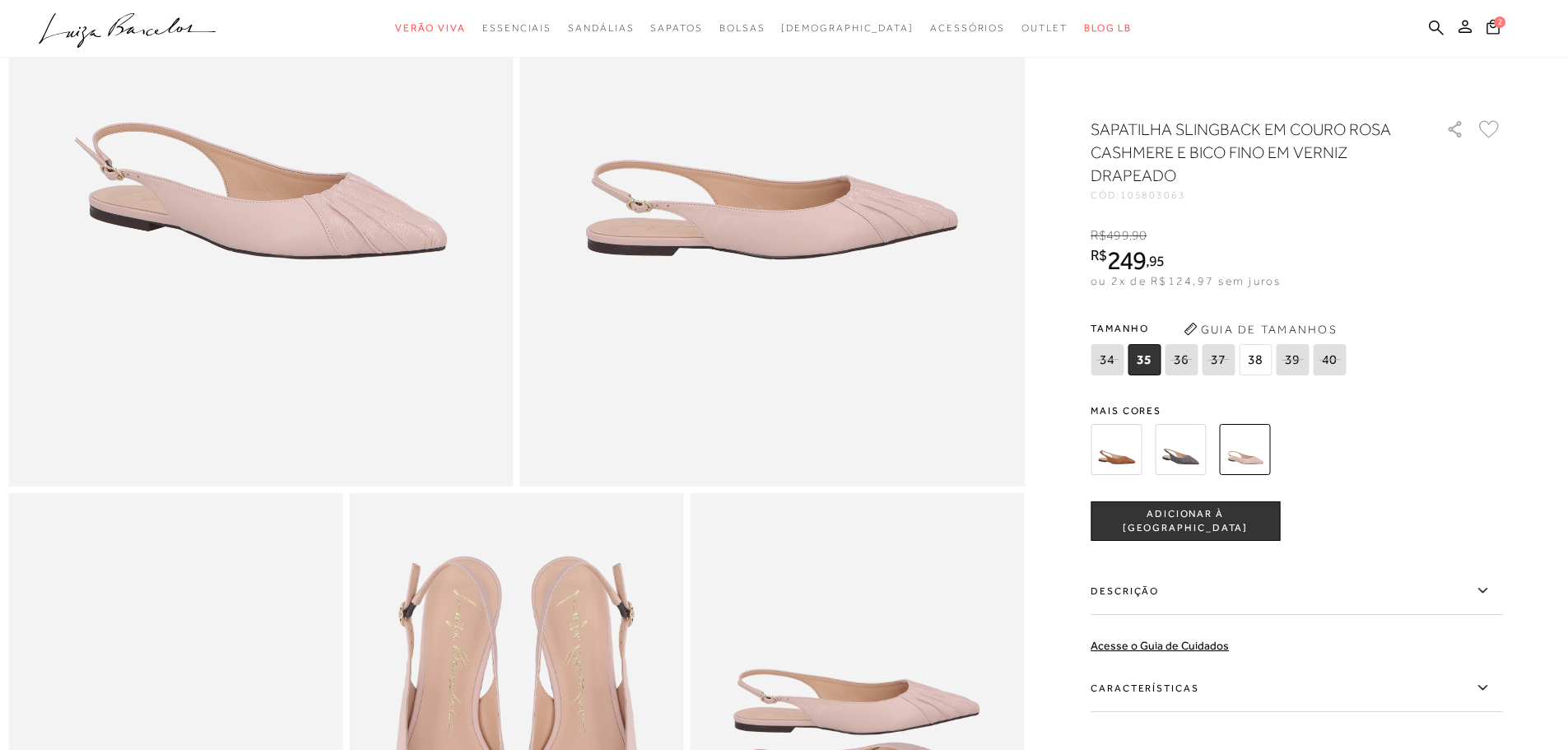
click at [1187, 514] on span "ADICIONAR À [GEOGRAPHIC_DATA]" at bounding box center [1185, 521] width 187 height 29
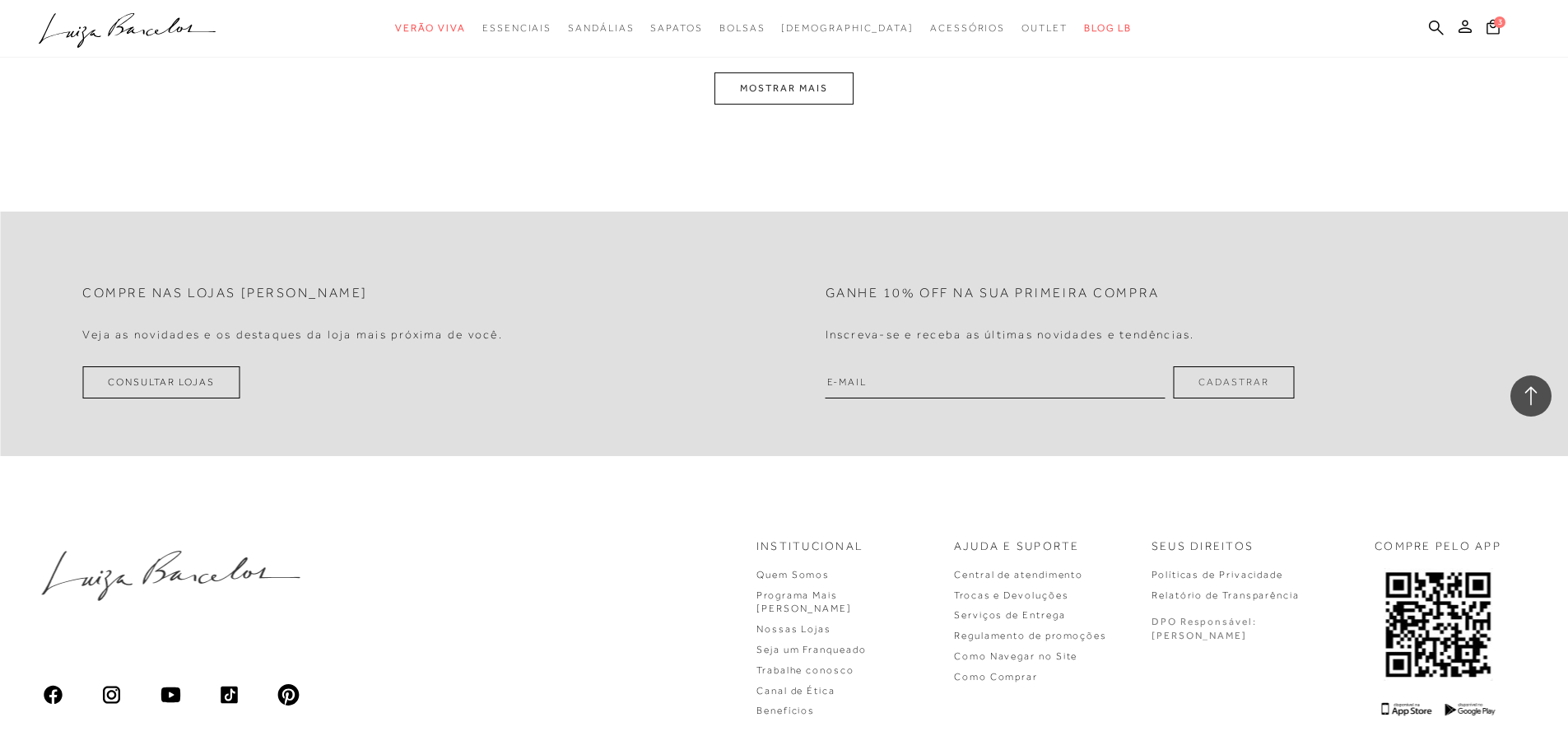
scroll to position [2053, 0]
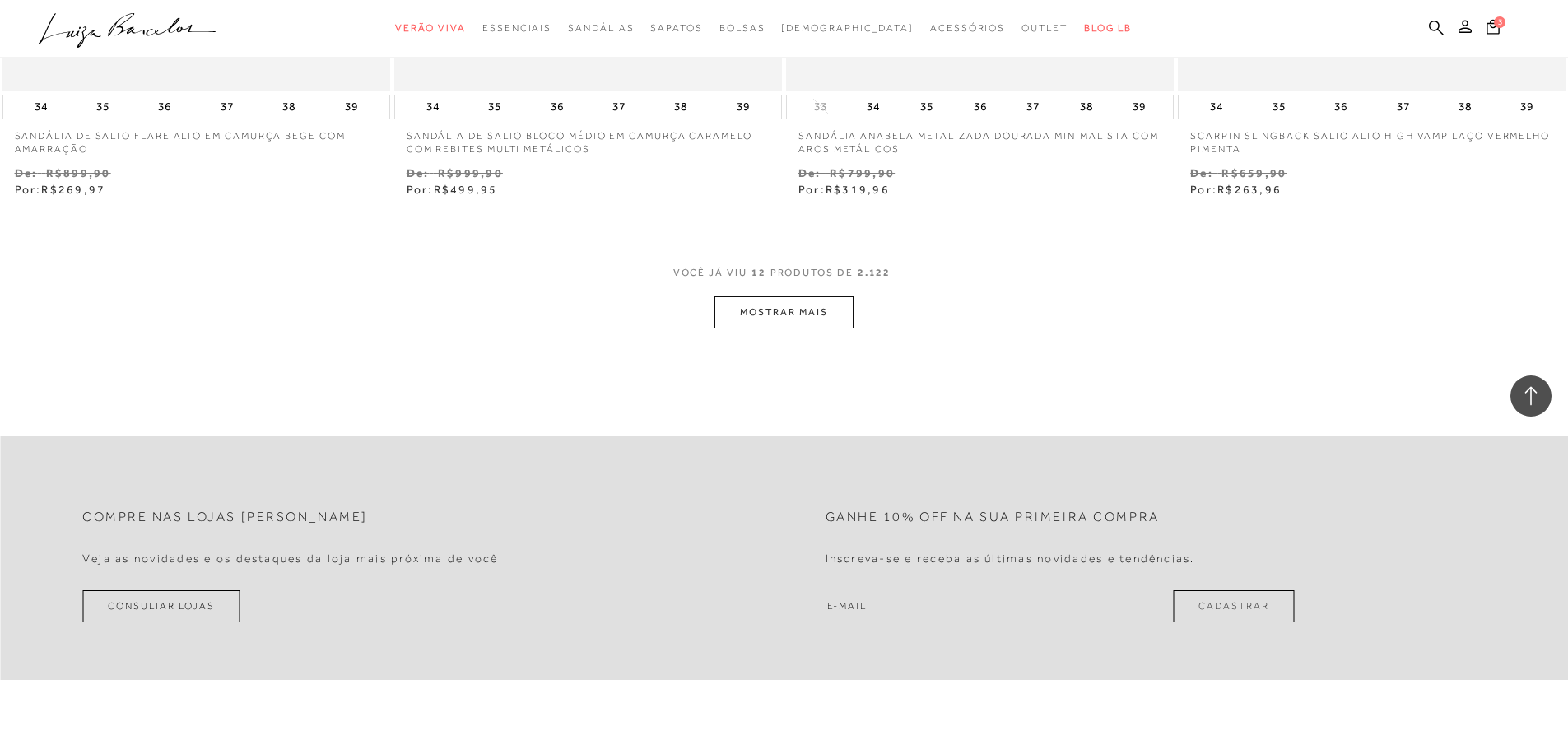
click at [826, 319] on button "MOSTRAR MAIS" at bounding box center [783, 312] width 138 height 32
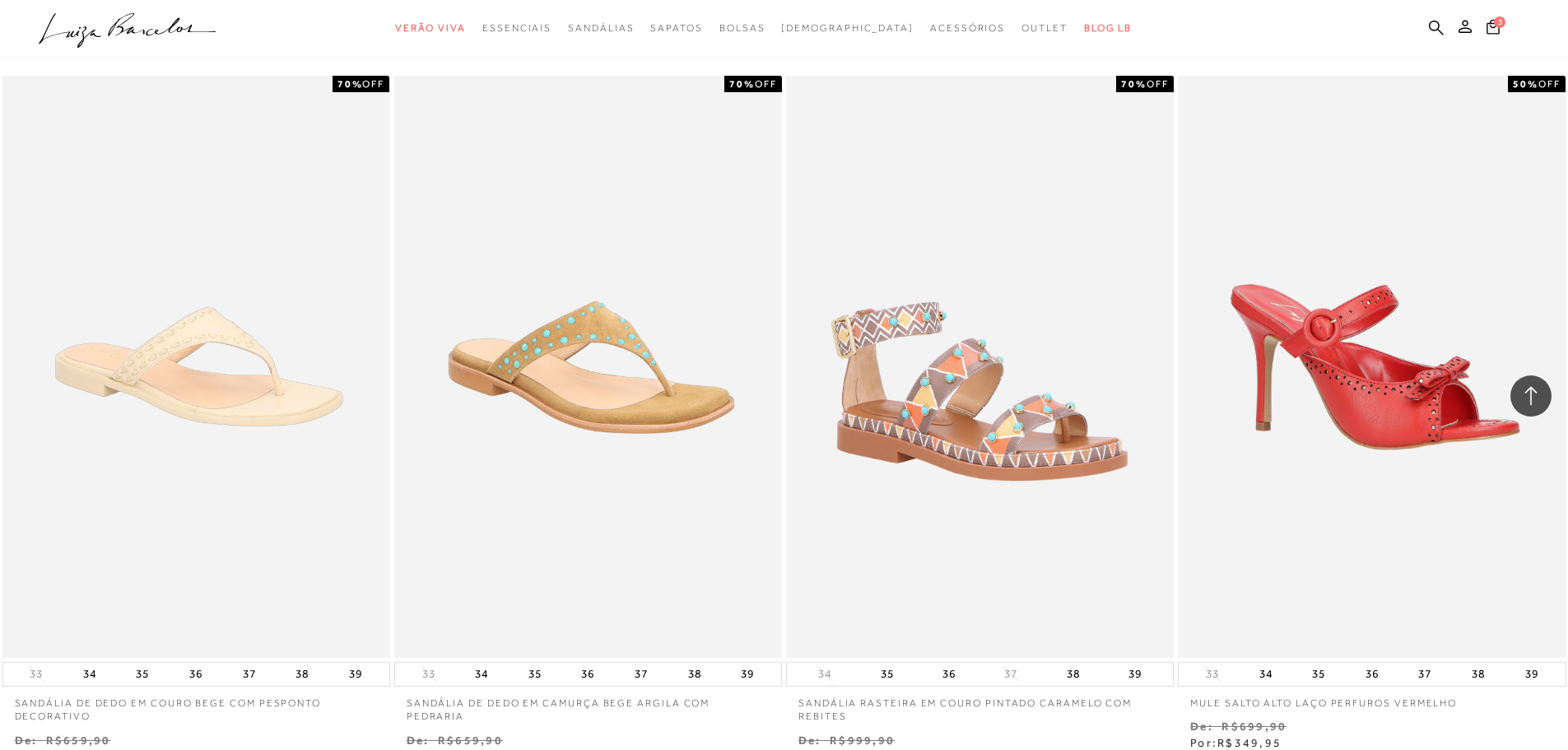
scroll to position [4159, 0]
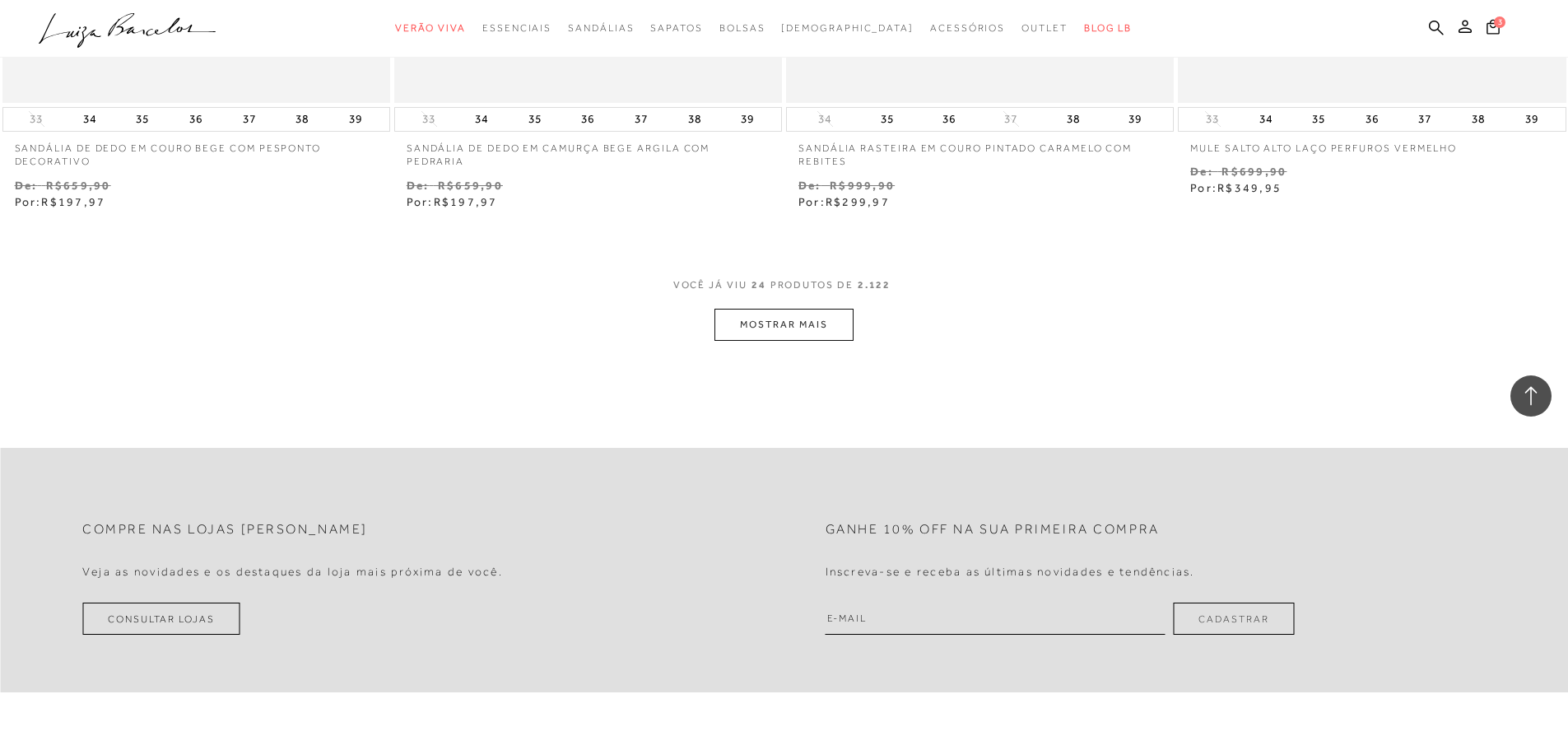
click at [809, 333] on button "MOSTRAR MAIS" at bounding box center [783, 324] width 138 height 32
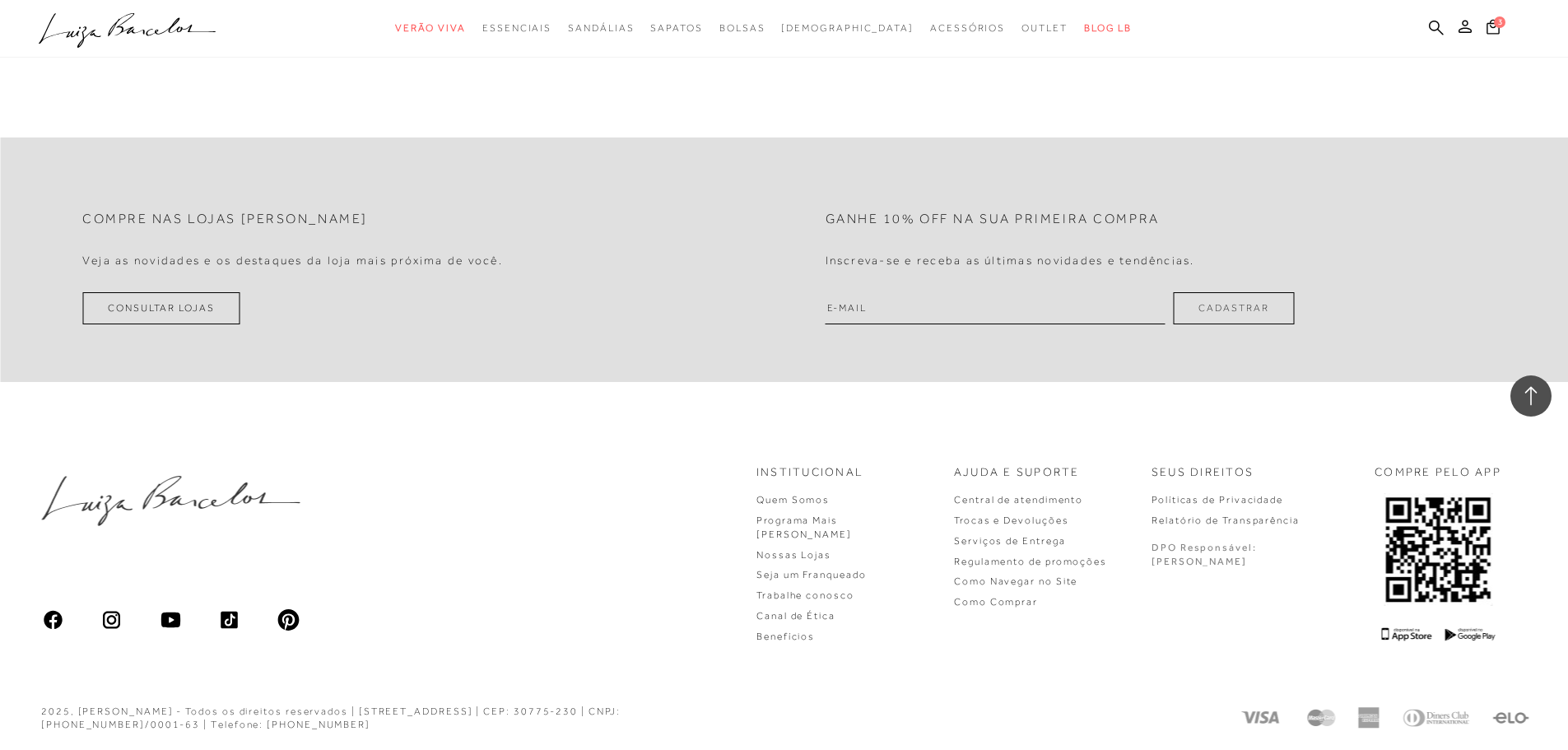
scroll to position [6356, 0]
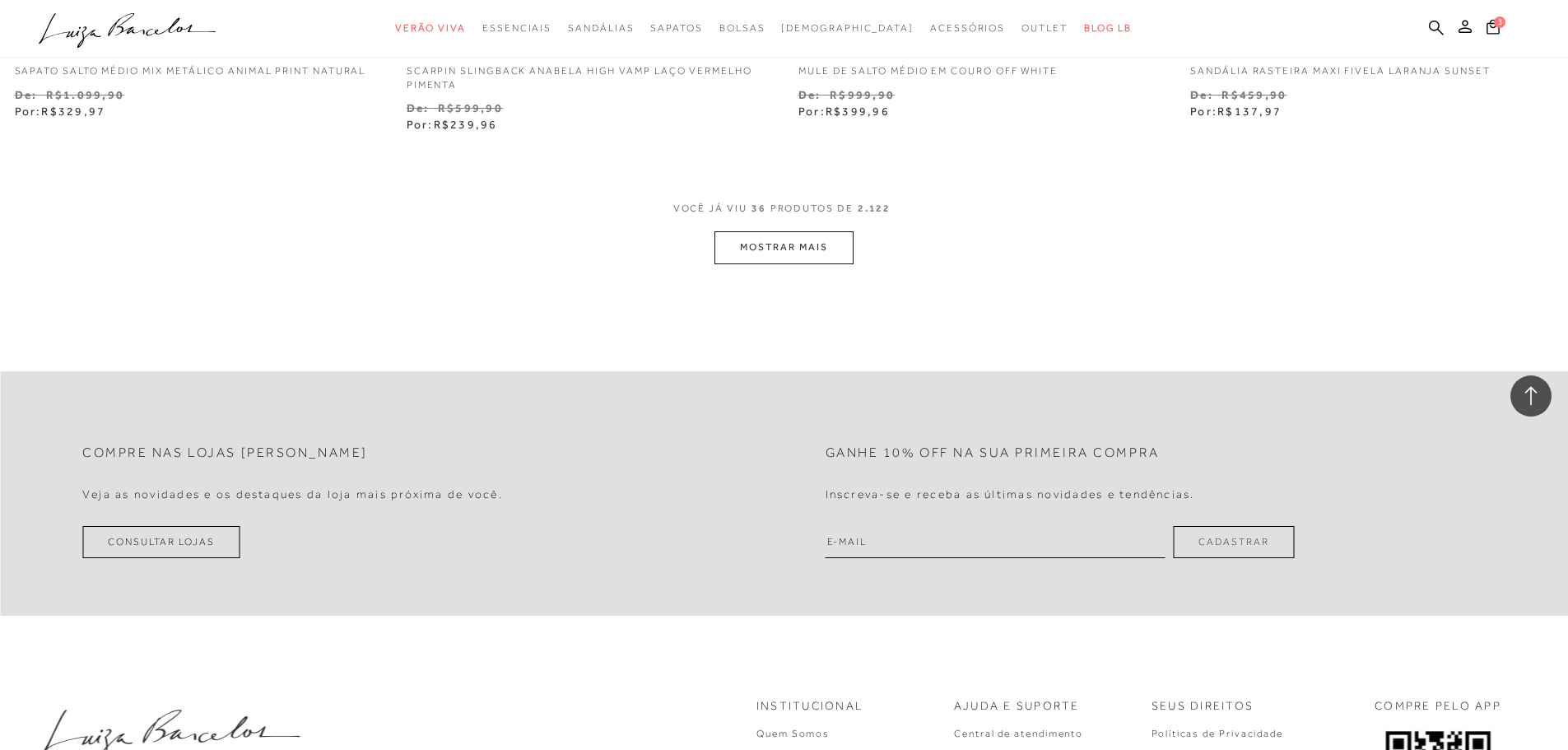
click at [754, 219] on span "36" at bounding box center [758, 217] width 14 height 31
click at [779, 243] on button "MOSTRAR MAIS" at bounding box center [783, 247] width 138 height 32
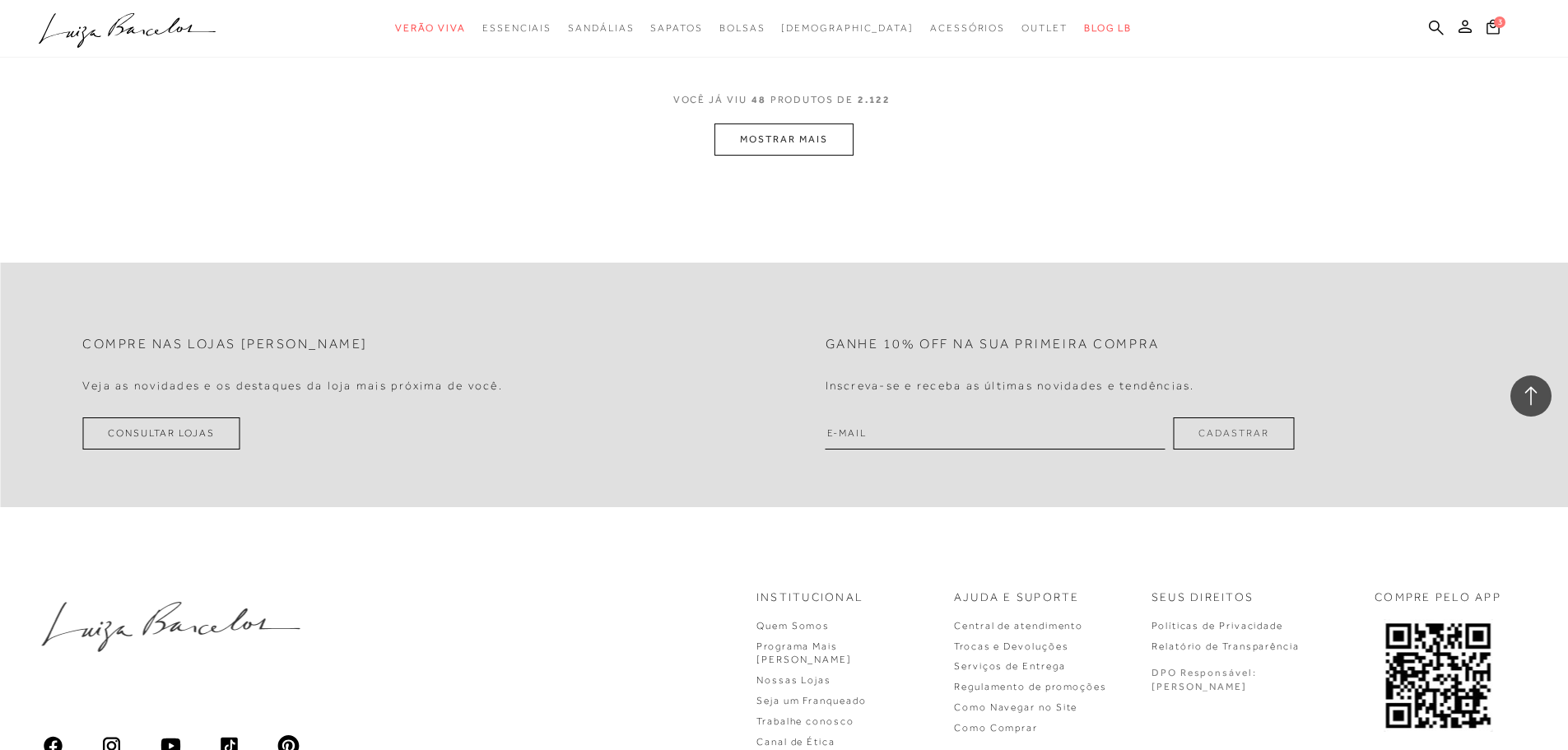
click at [753, 137] on button "MOSTRAR MAIS" at bounding box center [783, 139] width 138 height 32
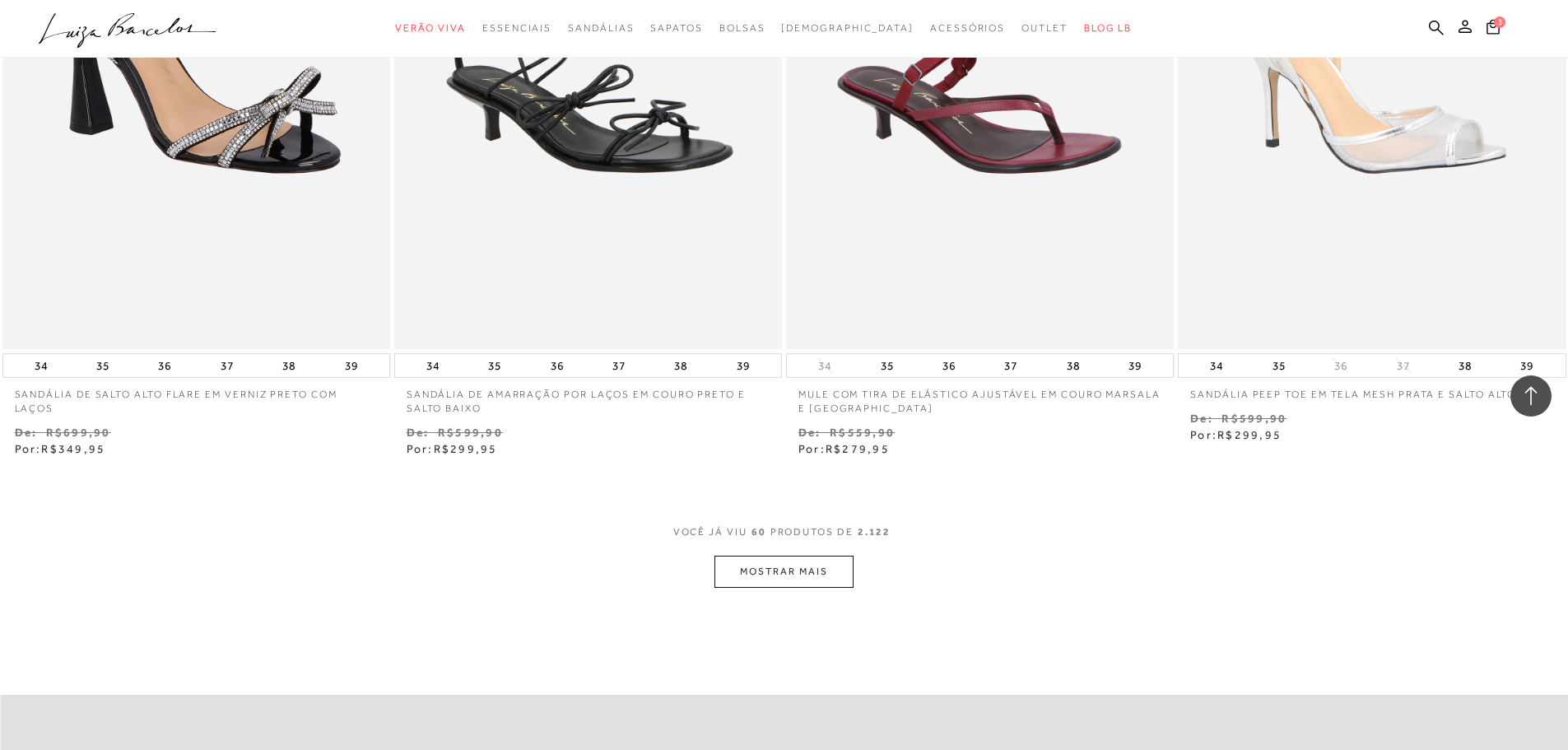
scroll to position [10571, 0]
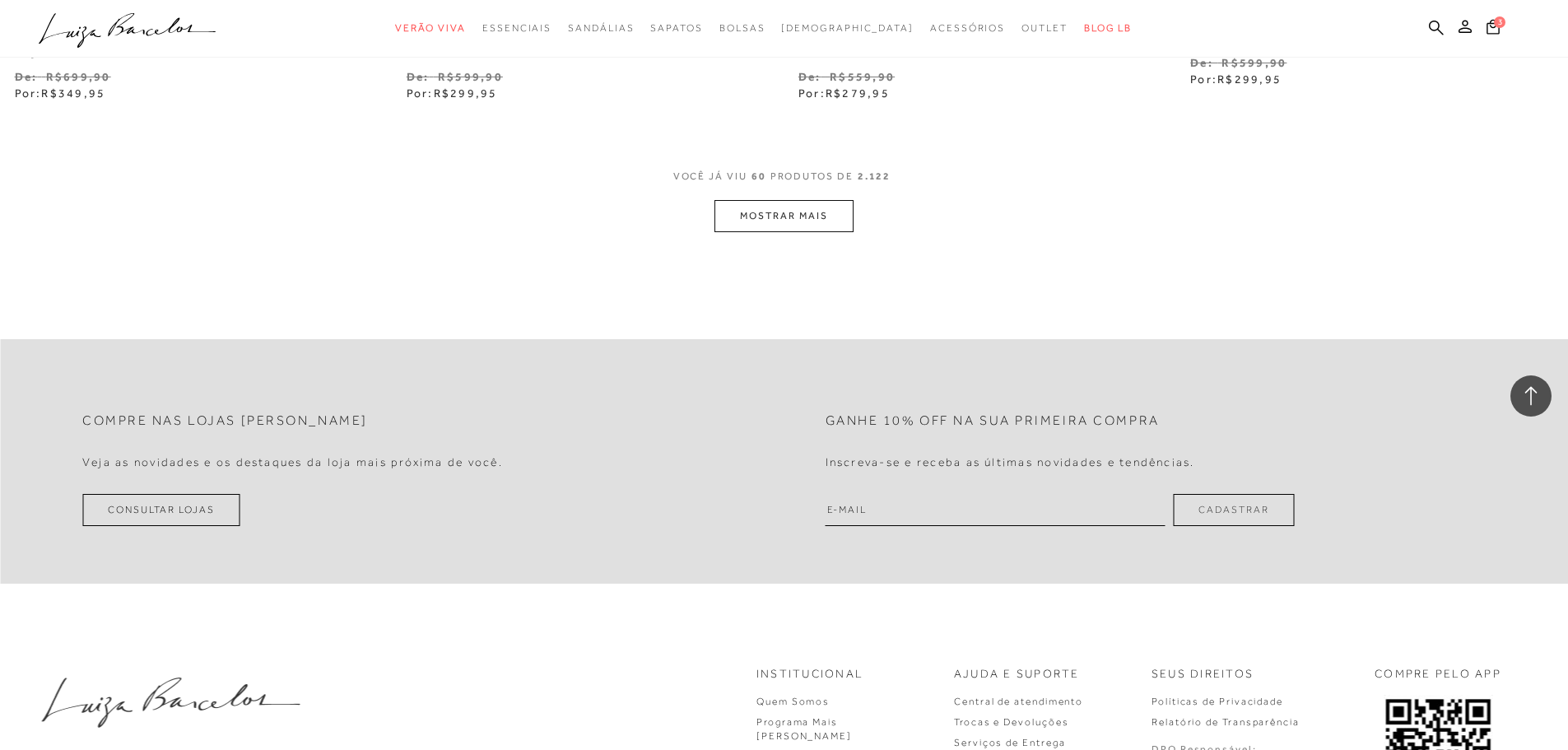
click at [723, 196] on div "VOCê JÁ VIU 60 PRODUTOS DE 2.122" at bounding box center [784, 185] width 222 height 31
click at [781, 215] on button "MOSTRAR MAIS" at bounding box center [783, 215] width 138 height 32
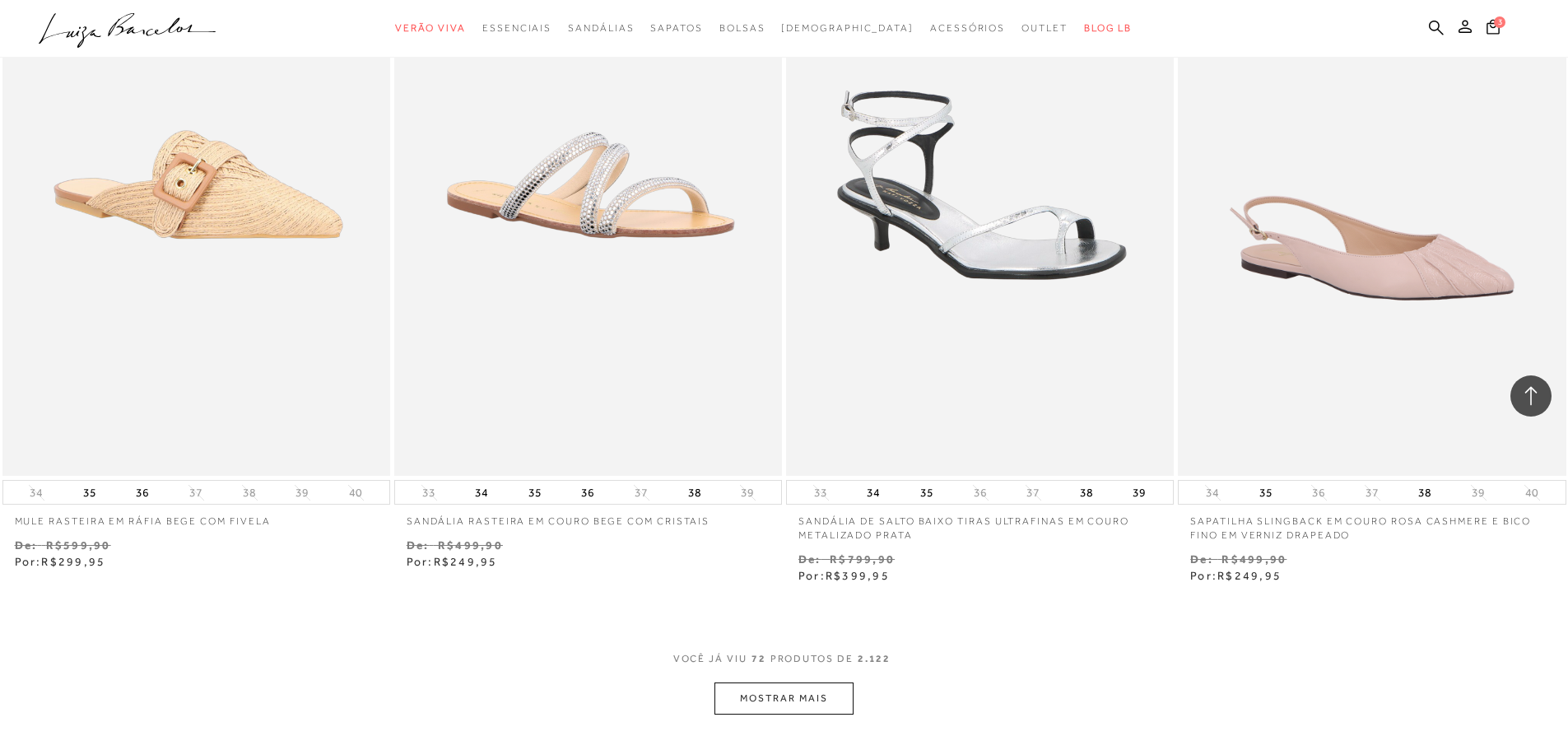
scroll to position [12348, 0]
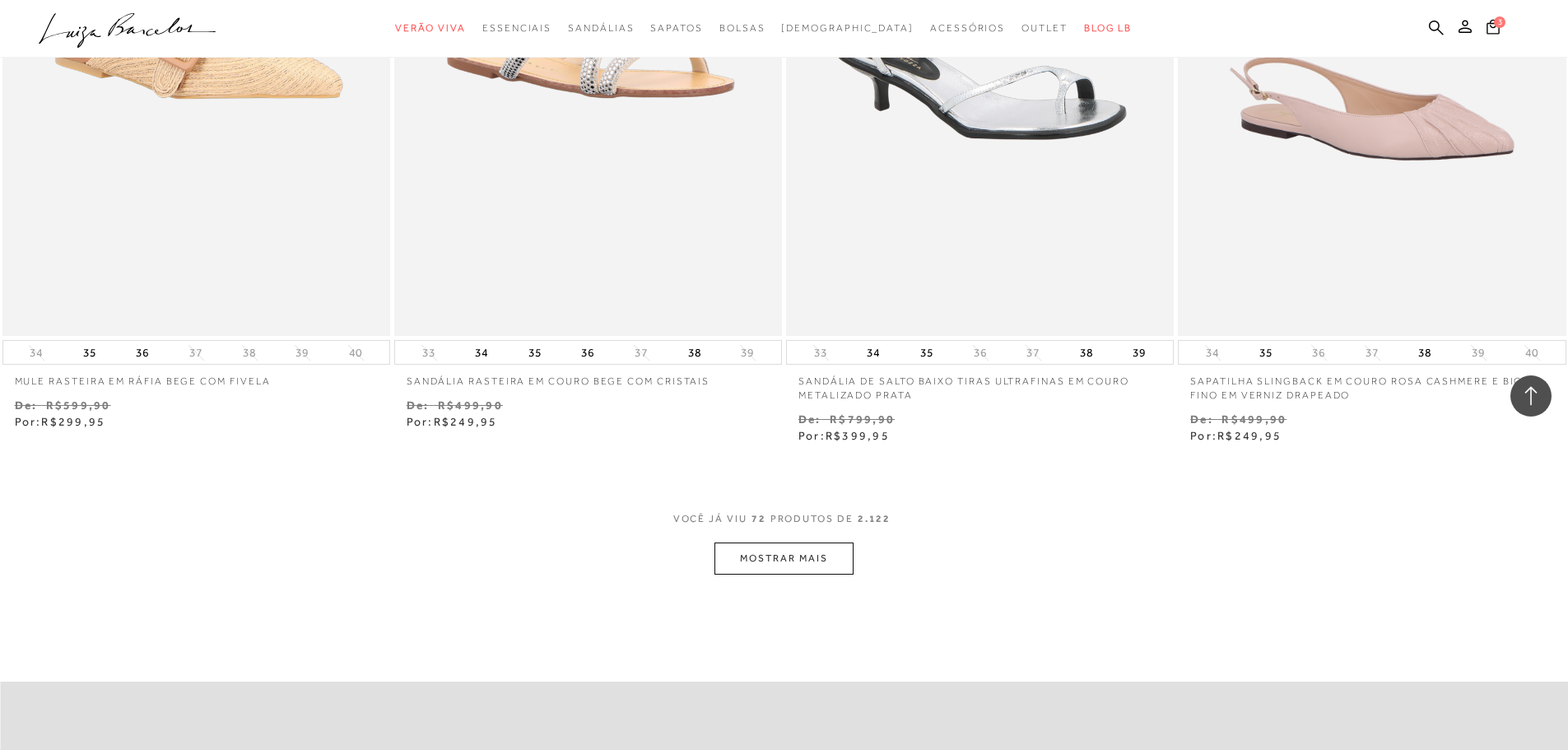
click at [776, 541] on div "VOCê JÁ VIU 72 PRODUTOS DE 2.122" at bounding box center [784, 528] width 222 height 31
click at [773, 558] on button "MOSTRAR MAIS" at bounding box center [783, 558] width 138 height 32
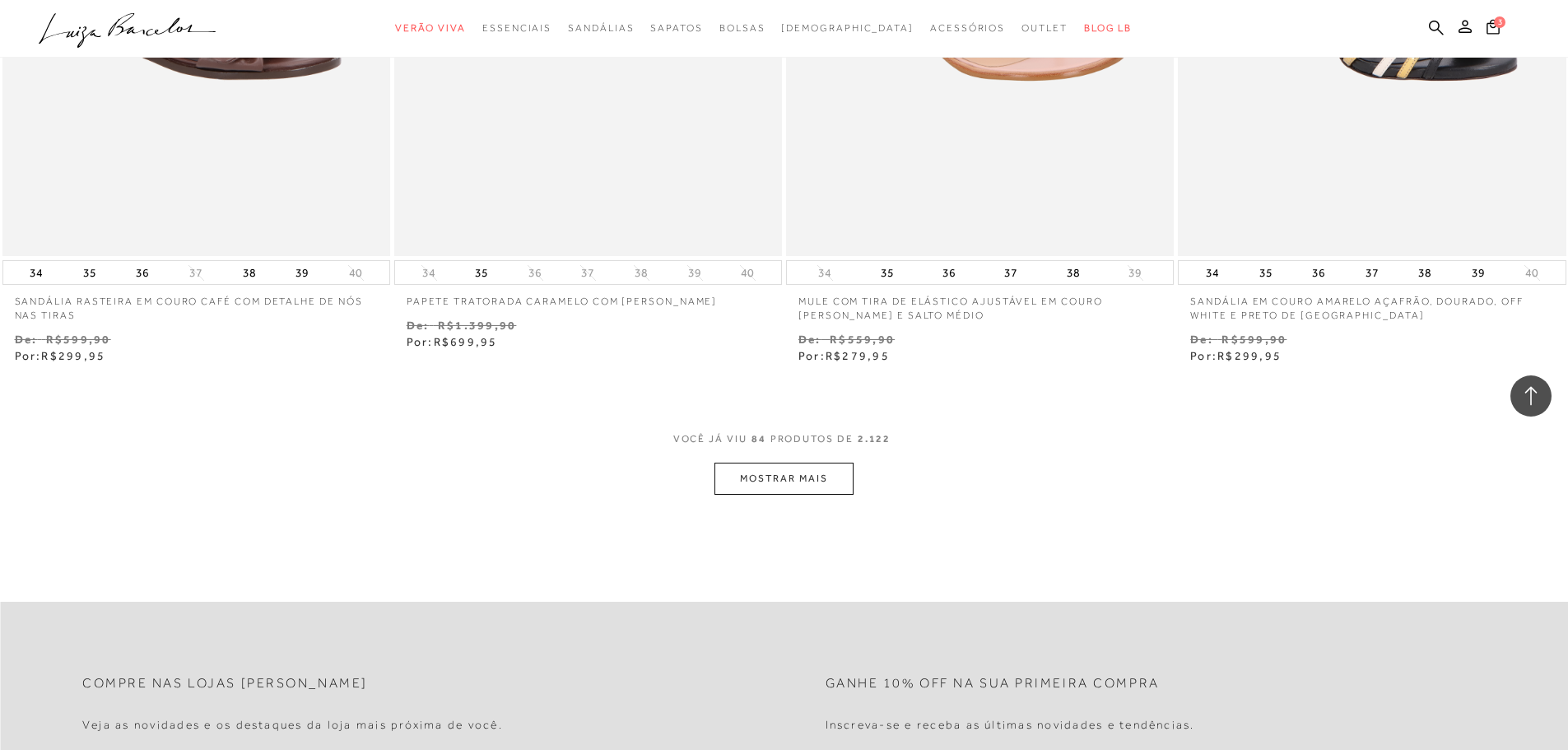
scroll to position [14873, 0]
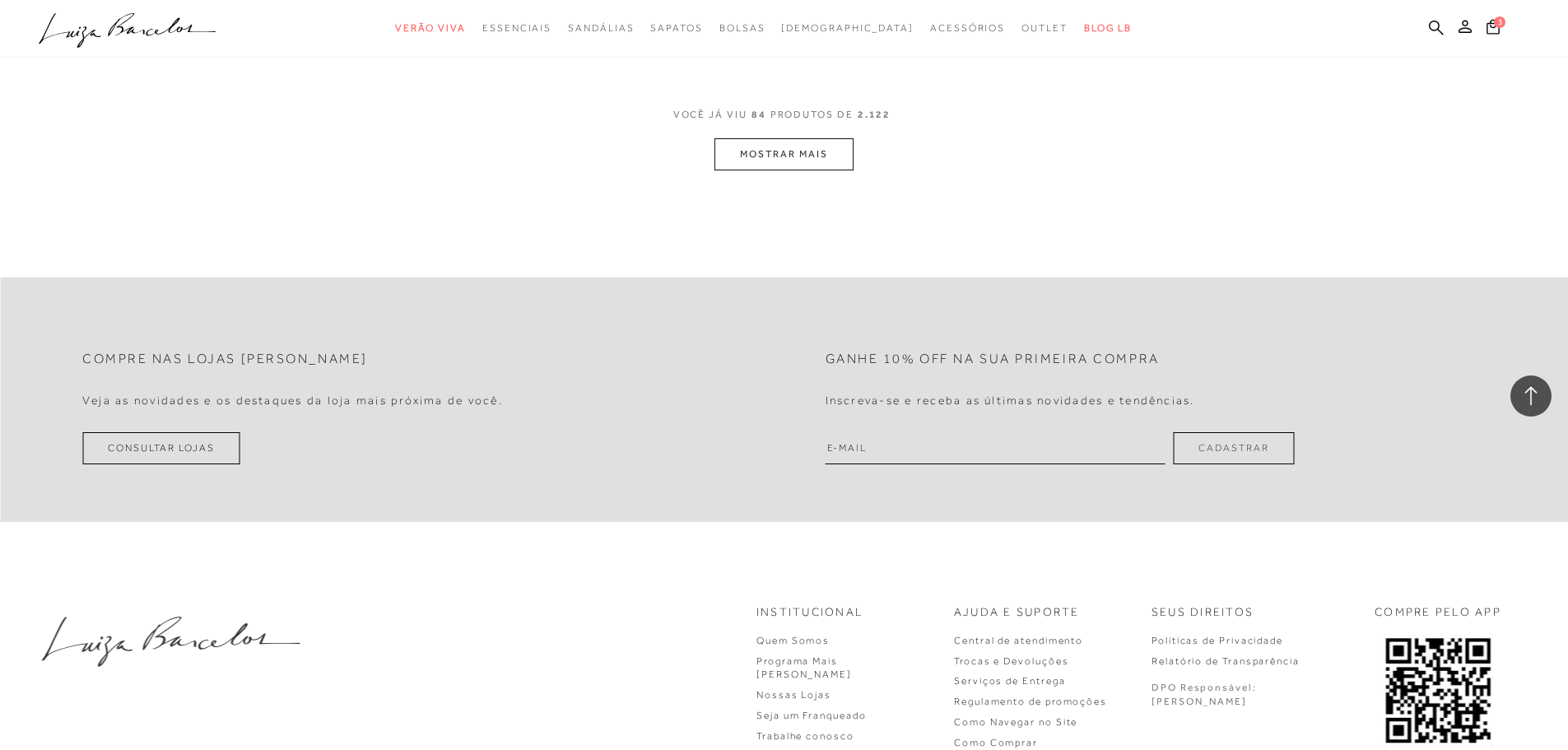
click at [813, 159] on button "MOSTRAR MAIS" at bounding box center [783, 153] width 138 height 32
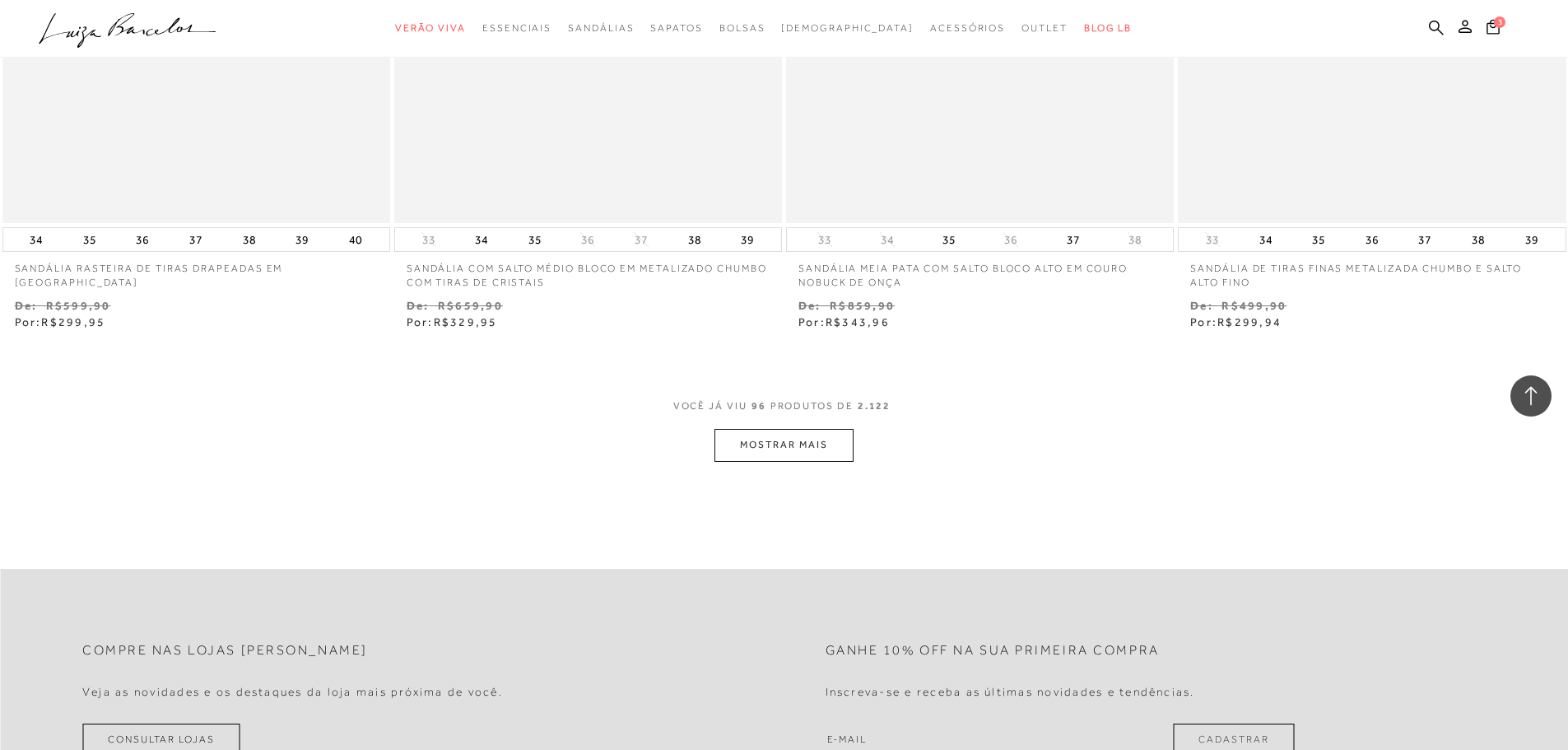
scroll to position [16728, 0]
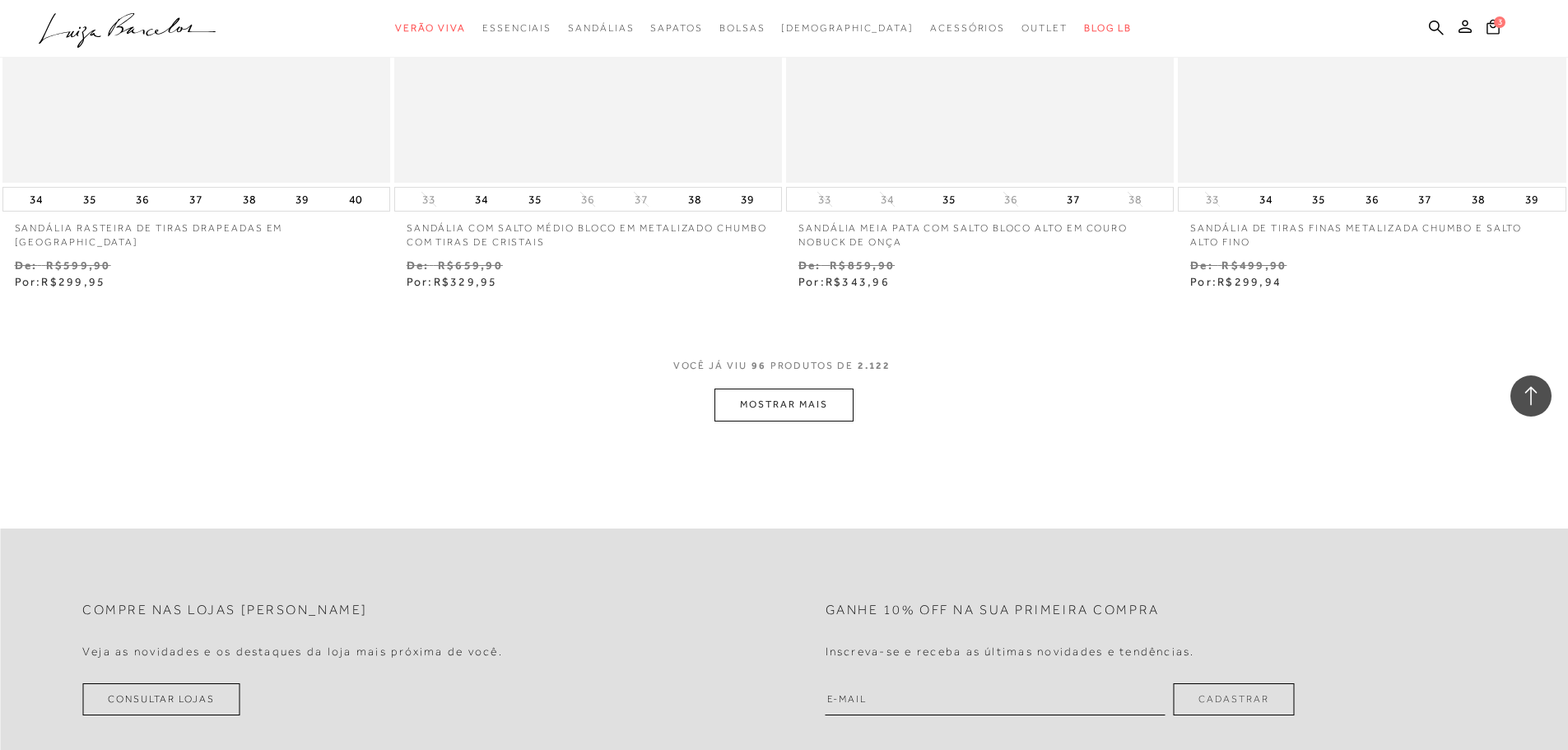
click at [832, 404] on button "MOSTRAR MAIS" at bounding box center [783, 404] width 138 height 32
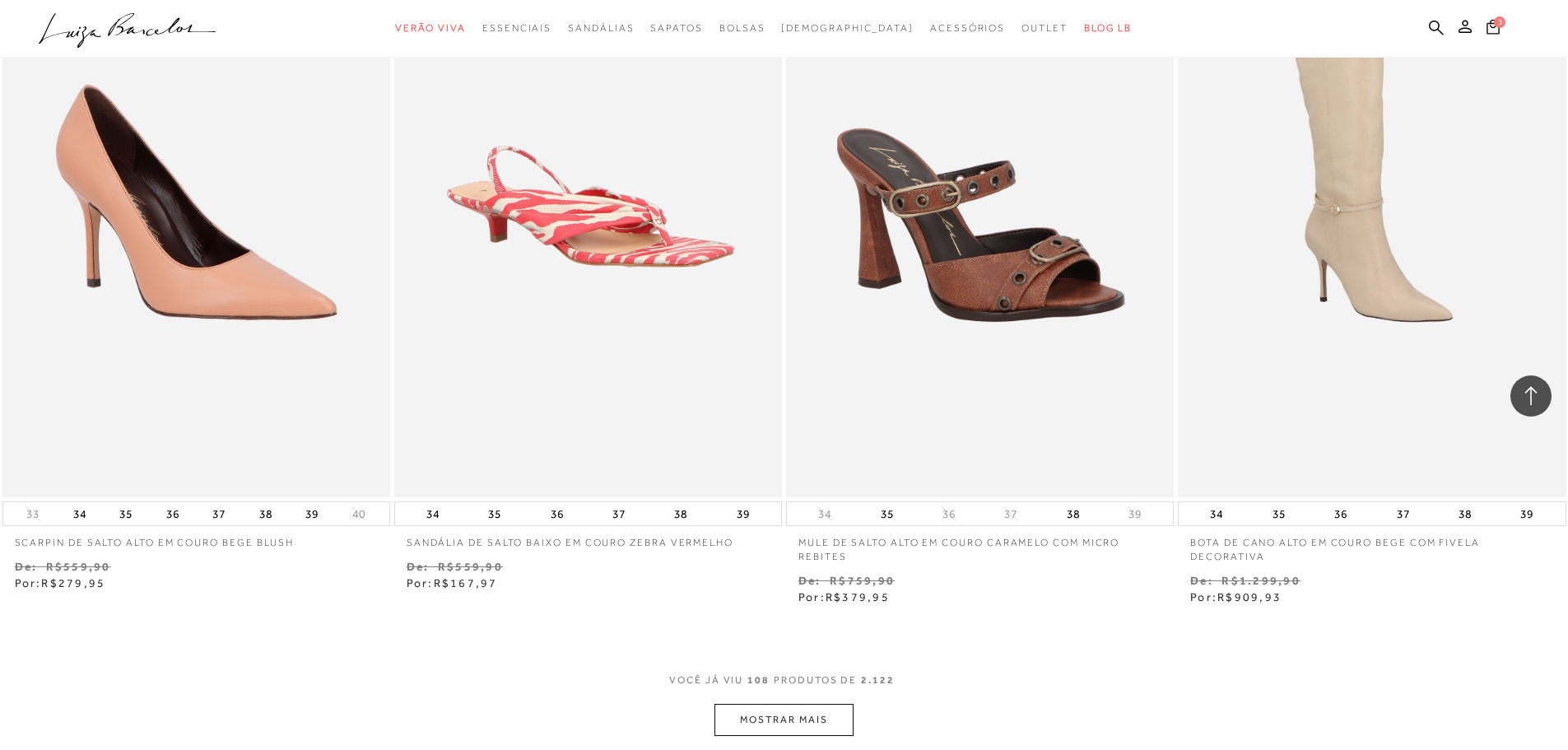
scroll to position [19013, 0]
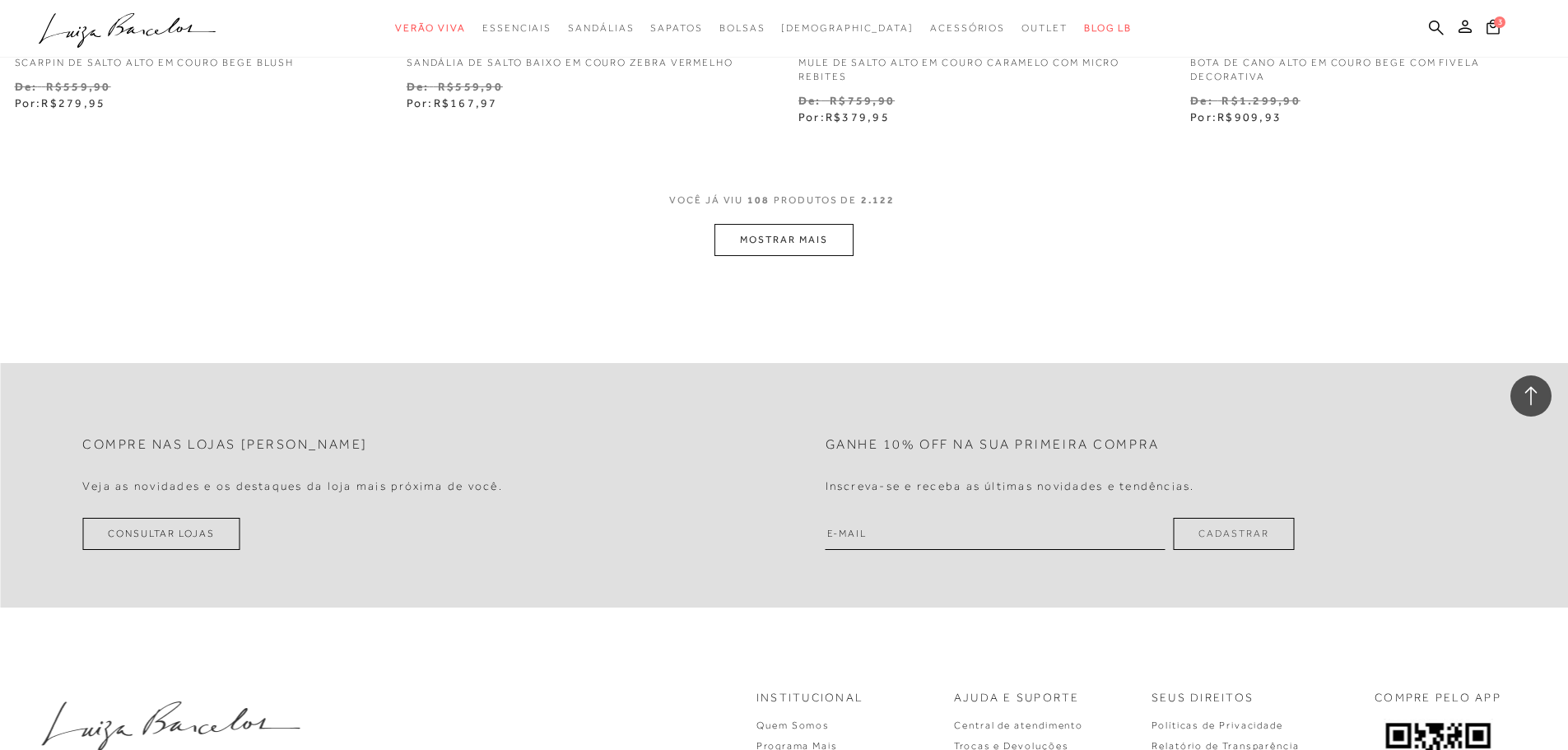
click at [788, 232] on button "MOSTRAR MAIS" at bounding box center [783, 239] width 138 height 32
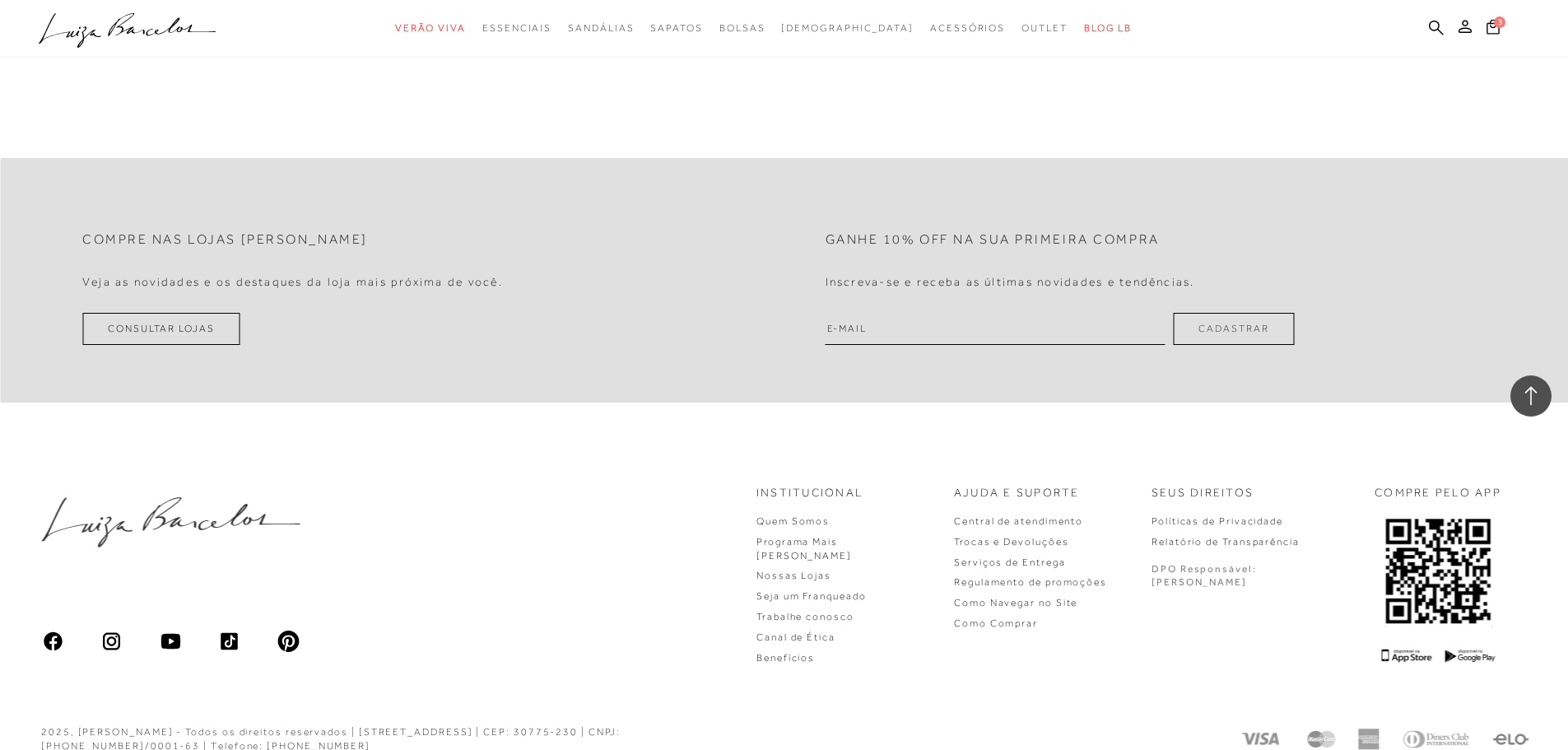
scroll to position [21057, 0]
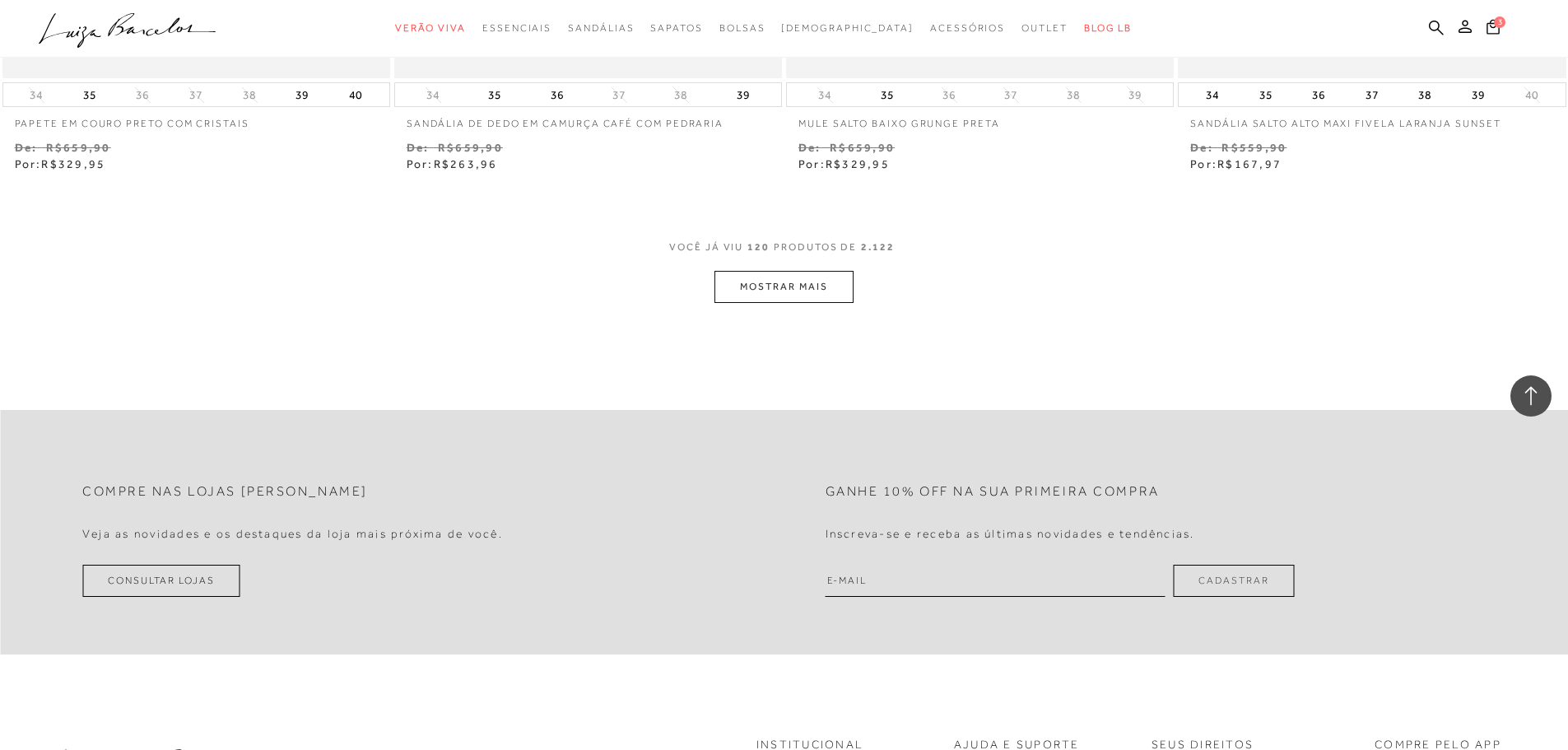
click at [790, 288] on button "MOSTRAR MAIS" at bounding box center [783, 287] width 138 height 32
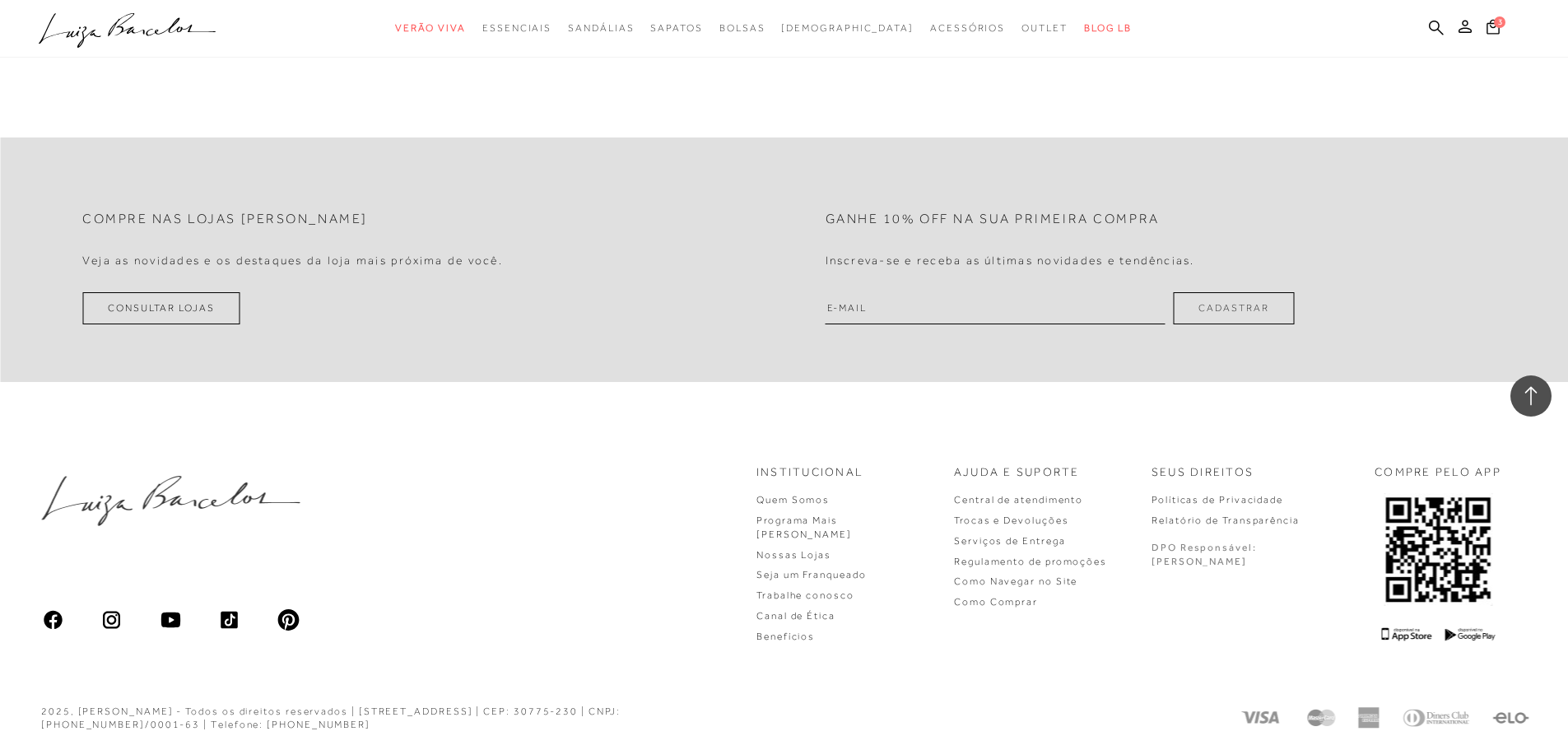
scroll to position [23209, 0]
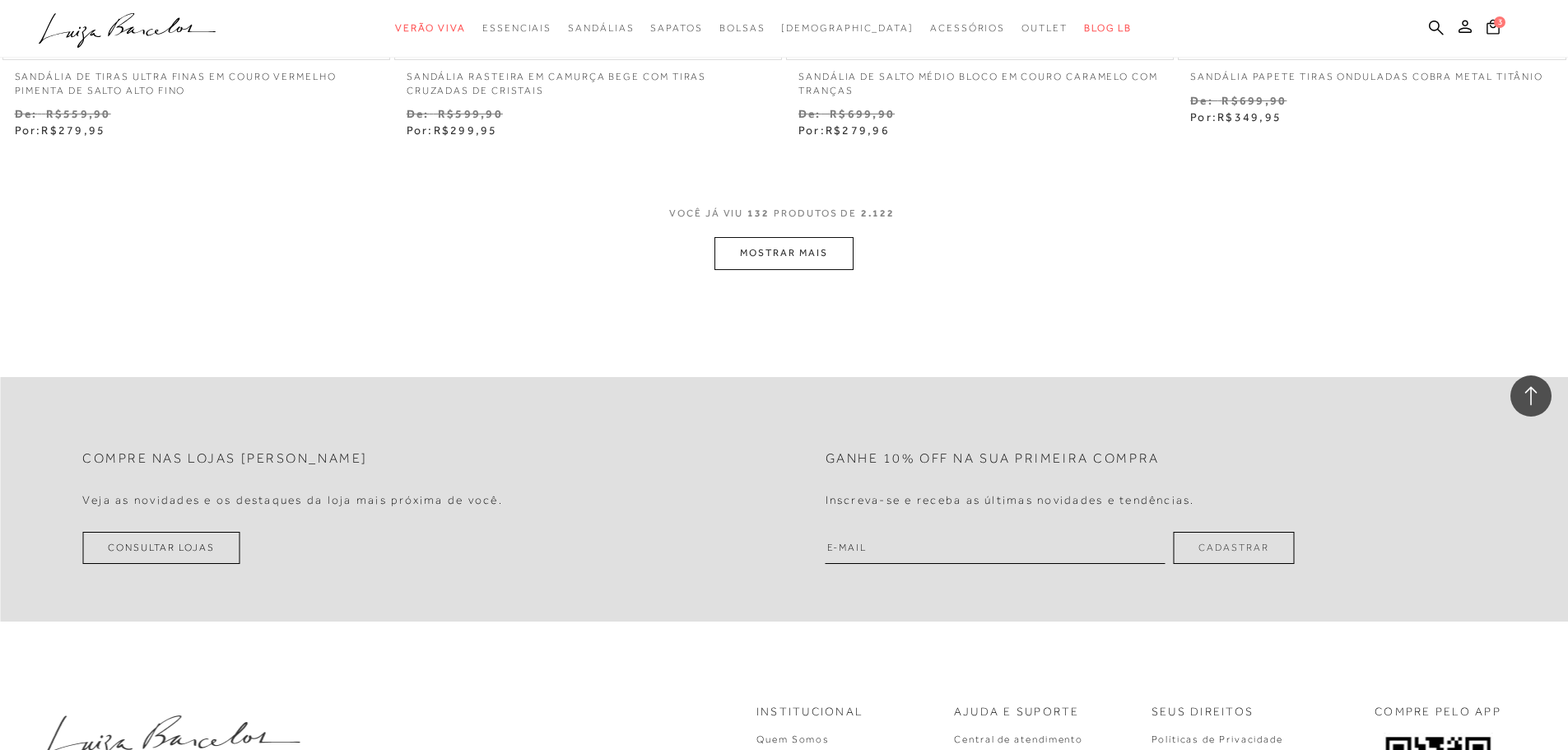
click at [812, 253] on button "MOSTRAR MAIS" at bounding box center [783, 253] width 138 height 32
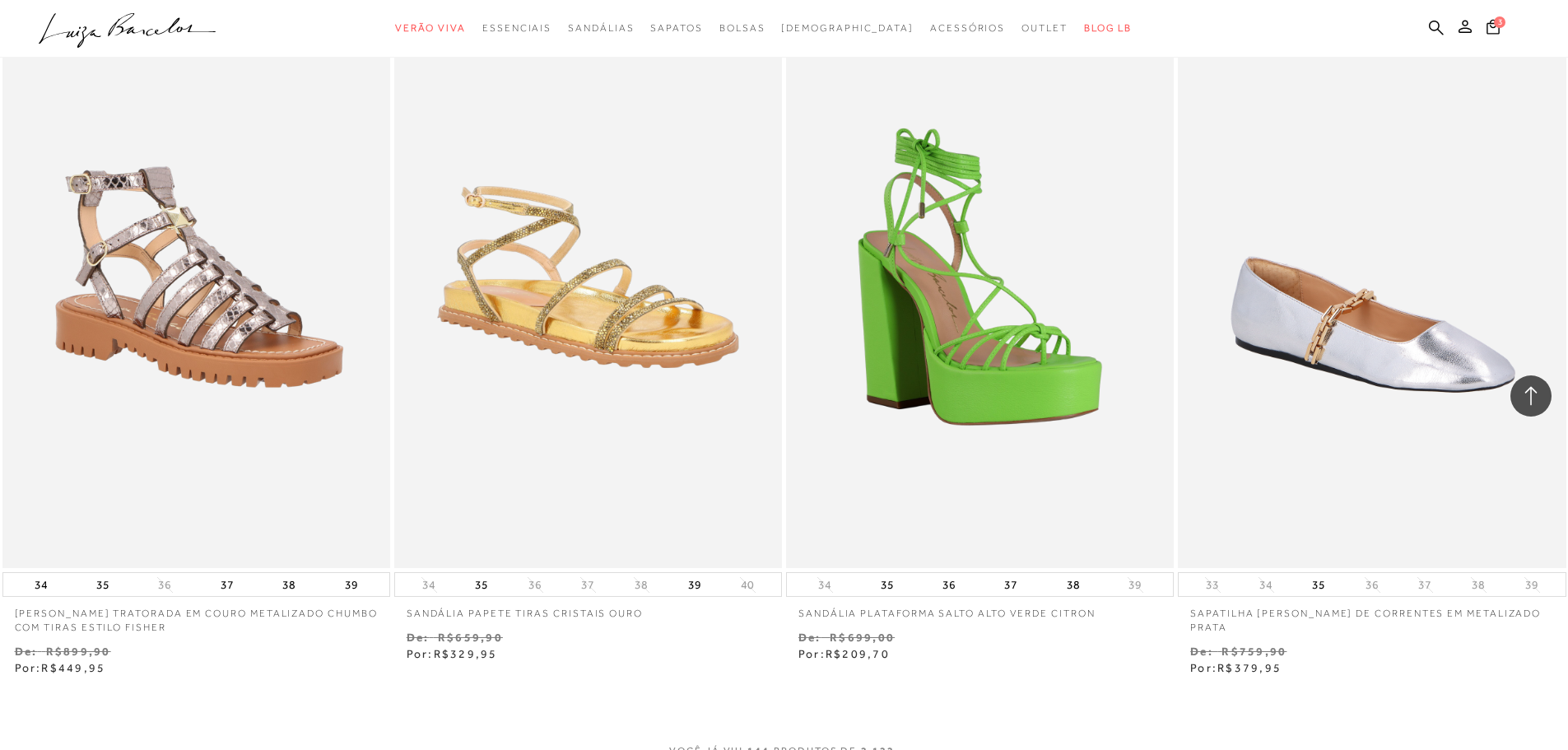
scroll to position [24958, 0]
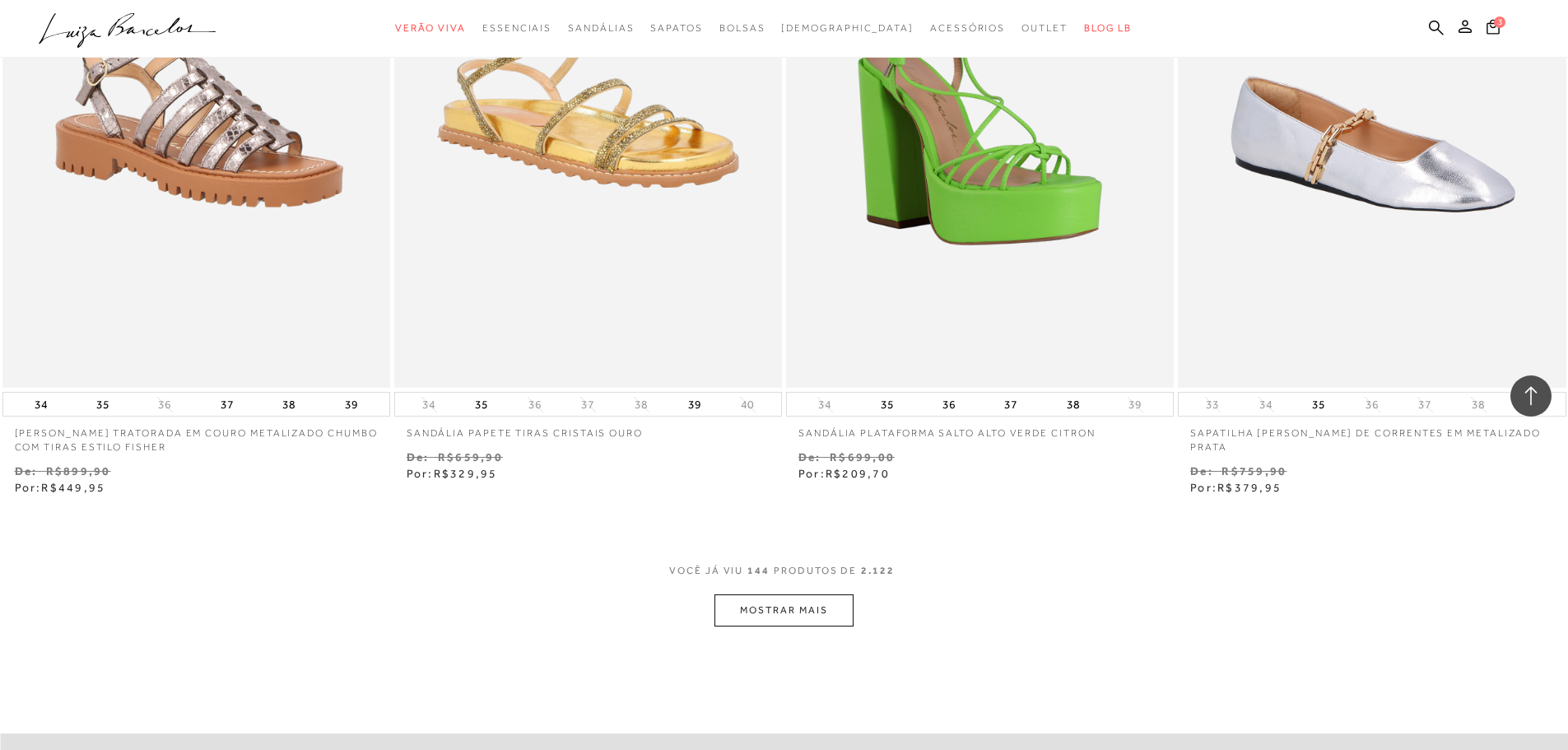
click at [810, 597] on button "MOSTRAR MAIS" at bounding box center [783, 610] width 138 height 32
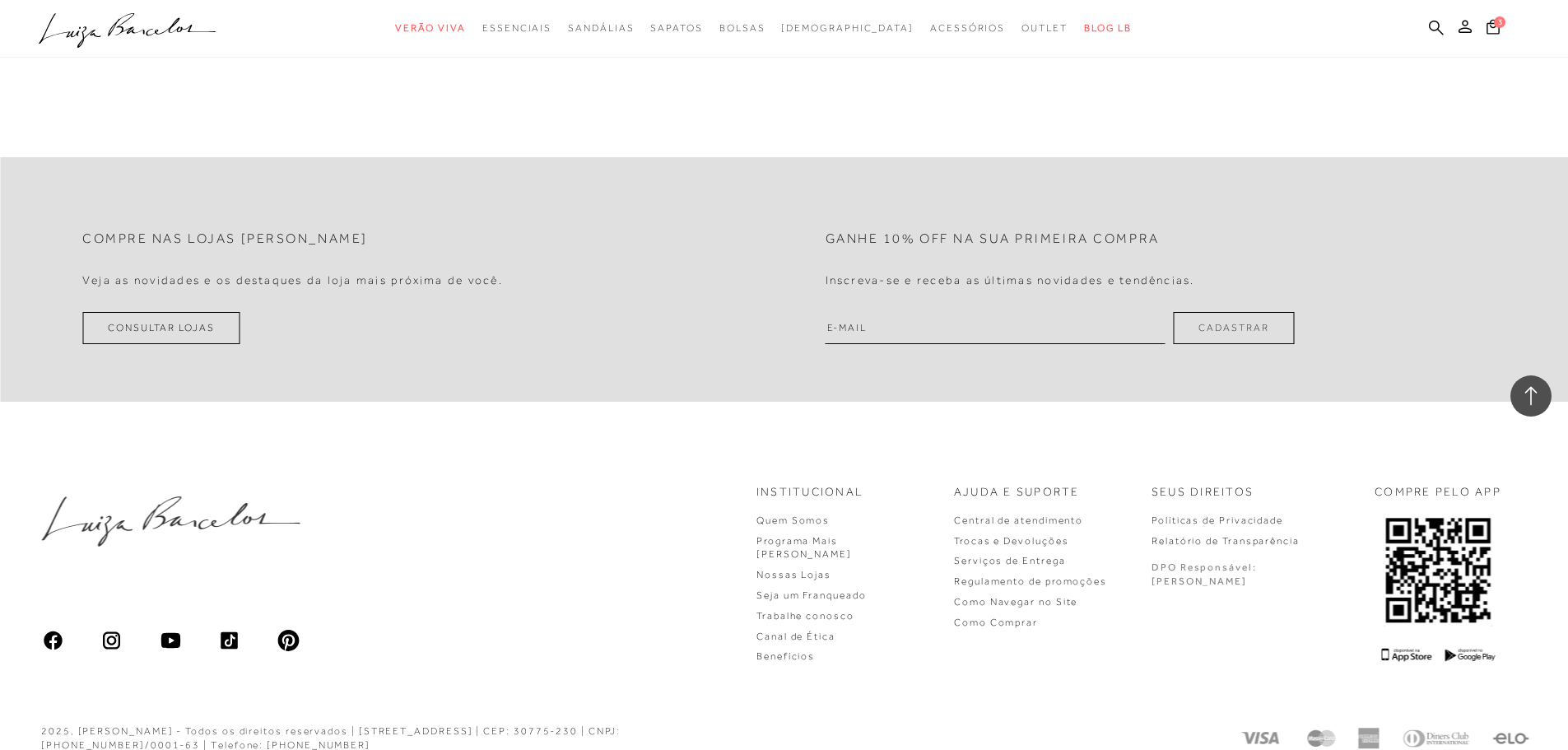
scroll to position [27102, 0]
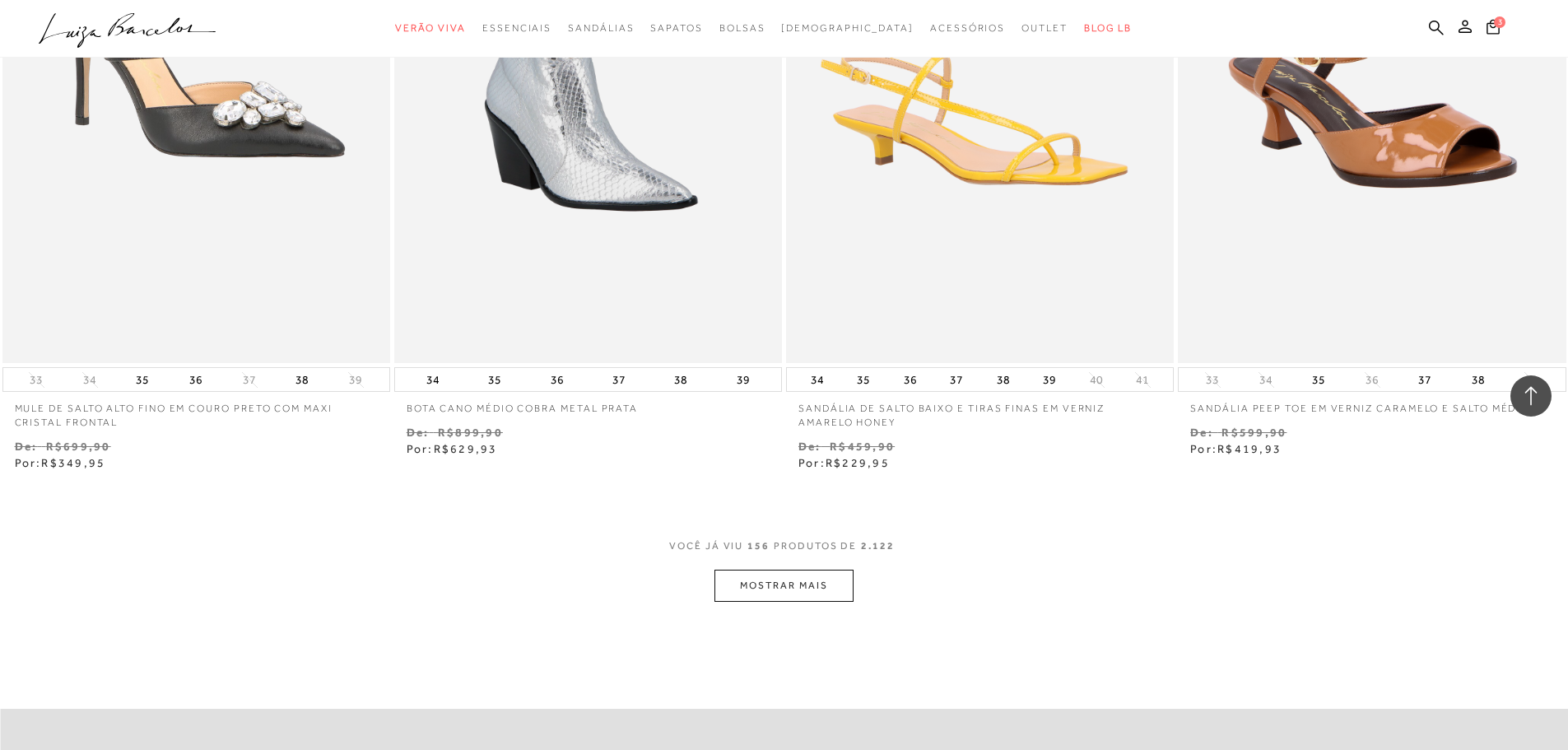
click at [757, 550] on span "156" at bounding box center [758, 555] width 22 height 31
click at [753, 589] on button "MOSTRAR MAIS" at bounding box center [783, 585] width 138 height 32
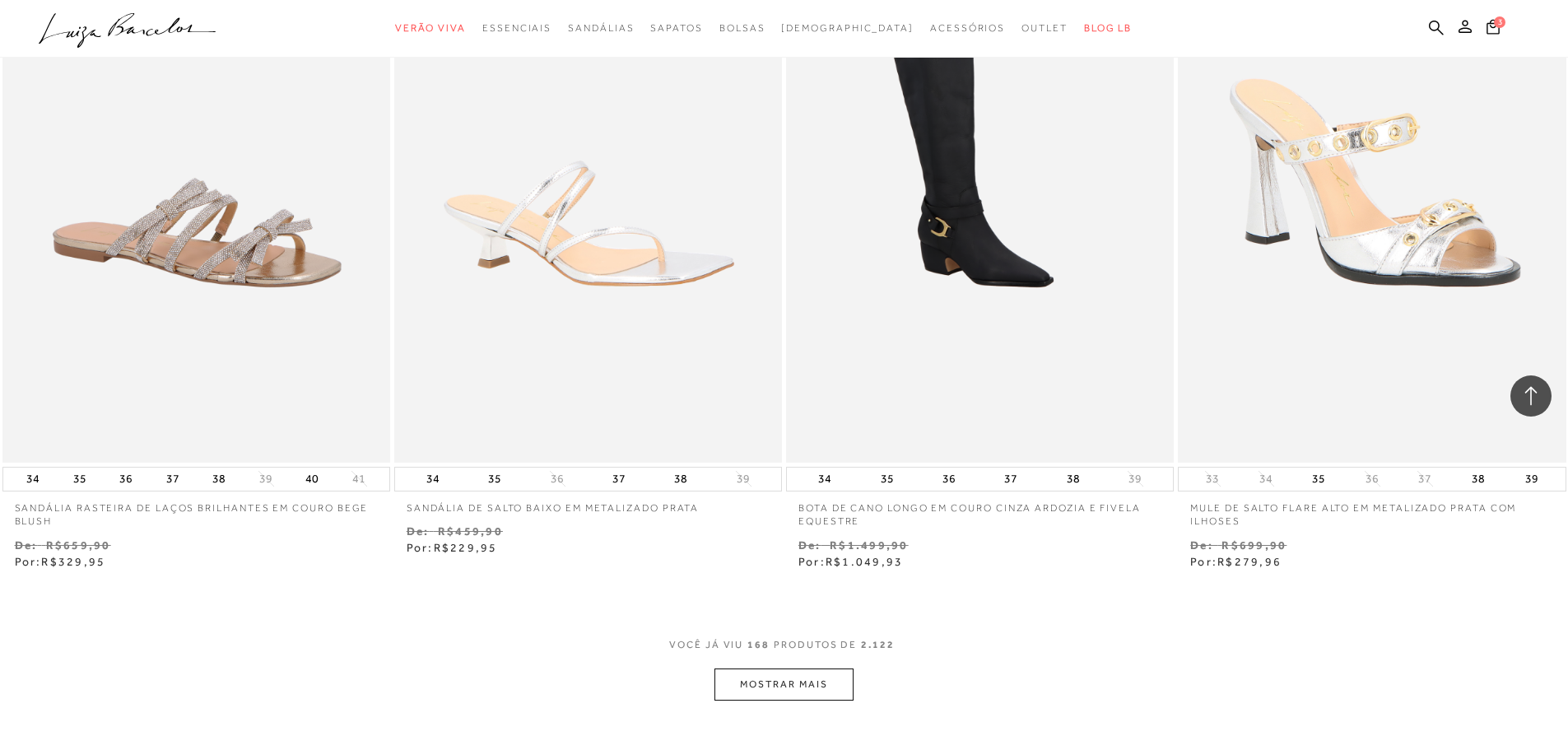
scroll to position [29158, 0]
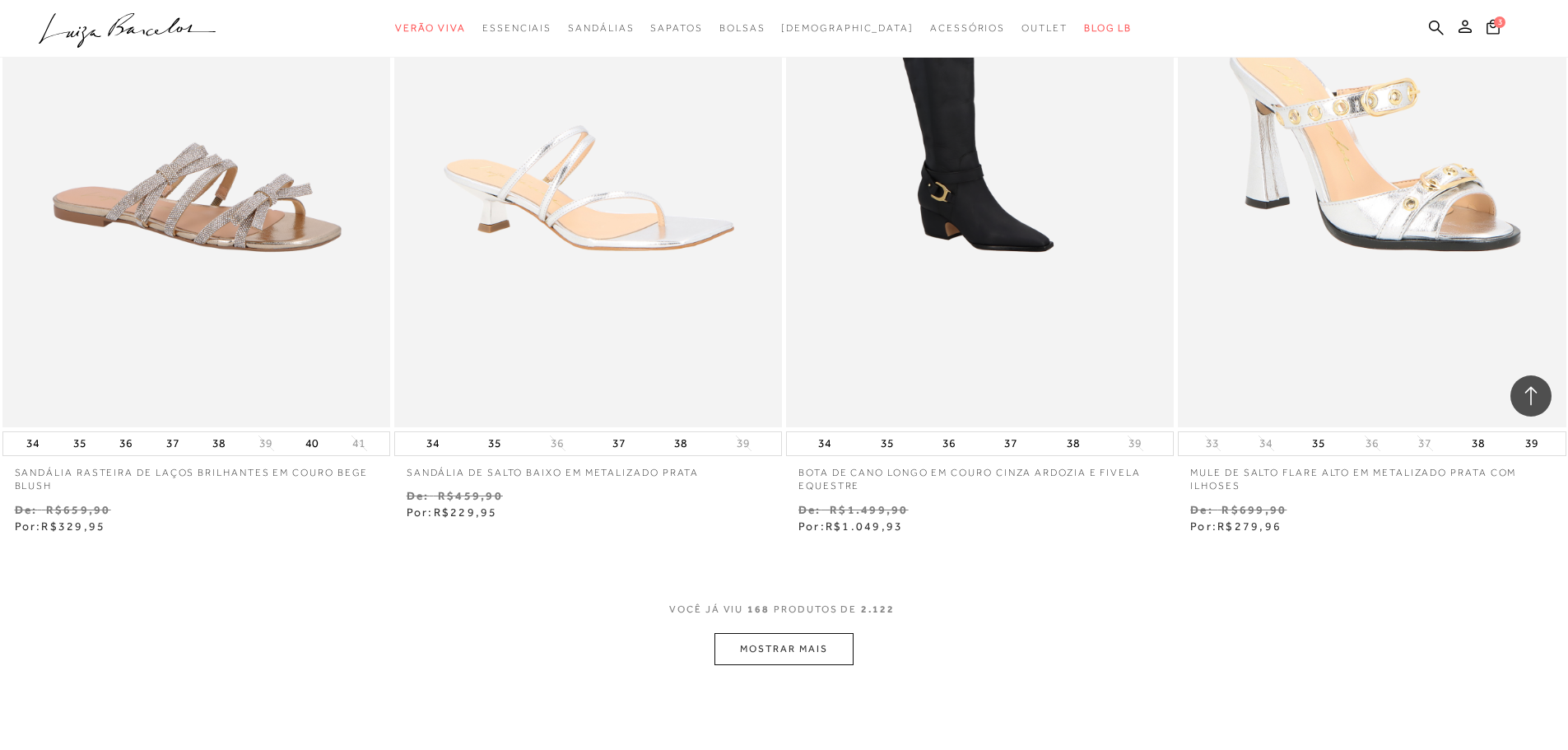
click at [829, 641] on button "MOSTRAR MAIS" at bounding box center [783, 649] width 138 height 32
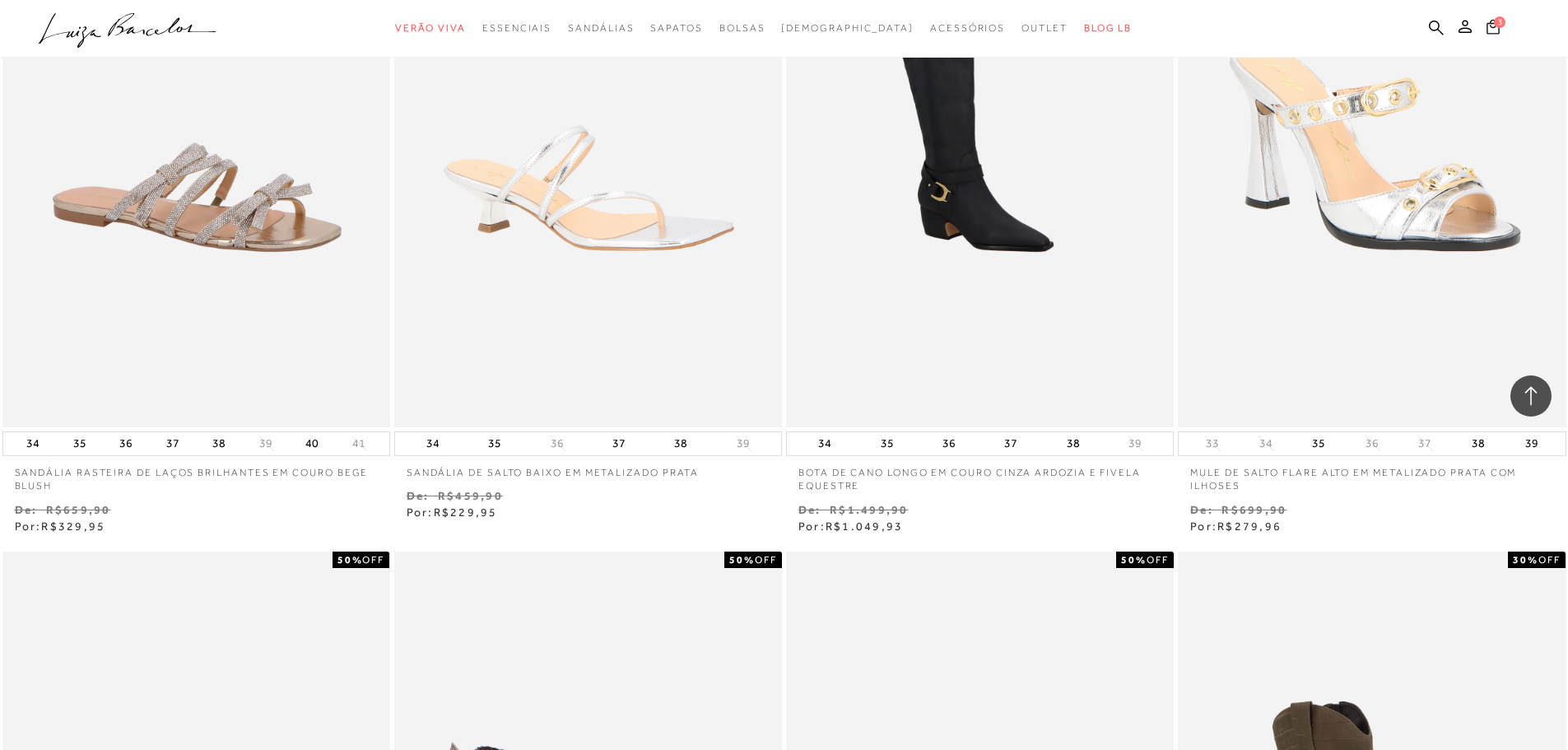
click at [1495, 25] on span "3" at bounding box center [1499, 22] width 12 height 12
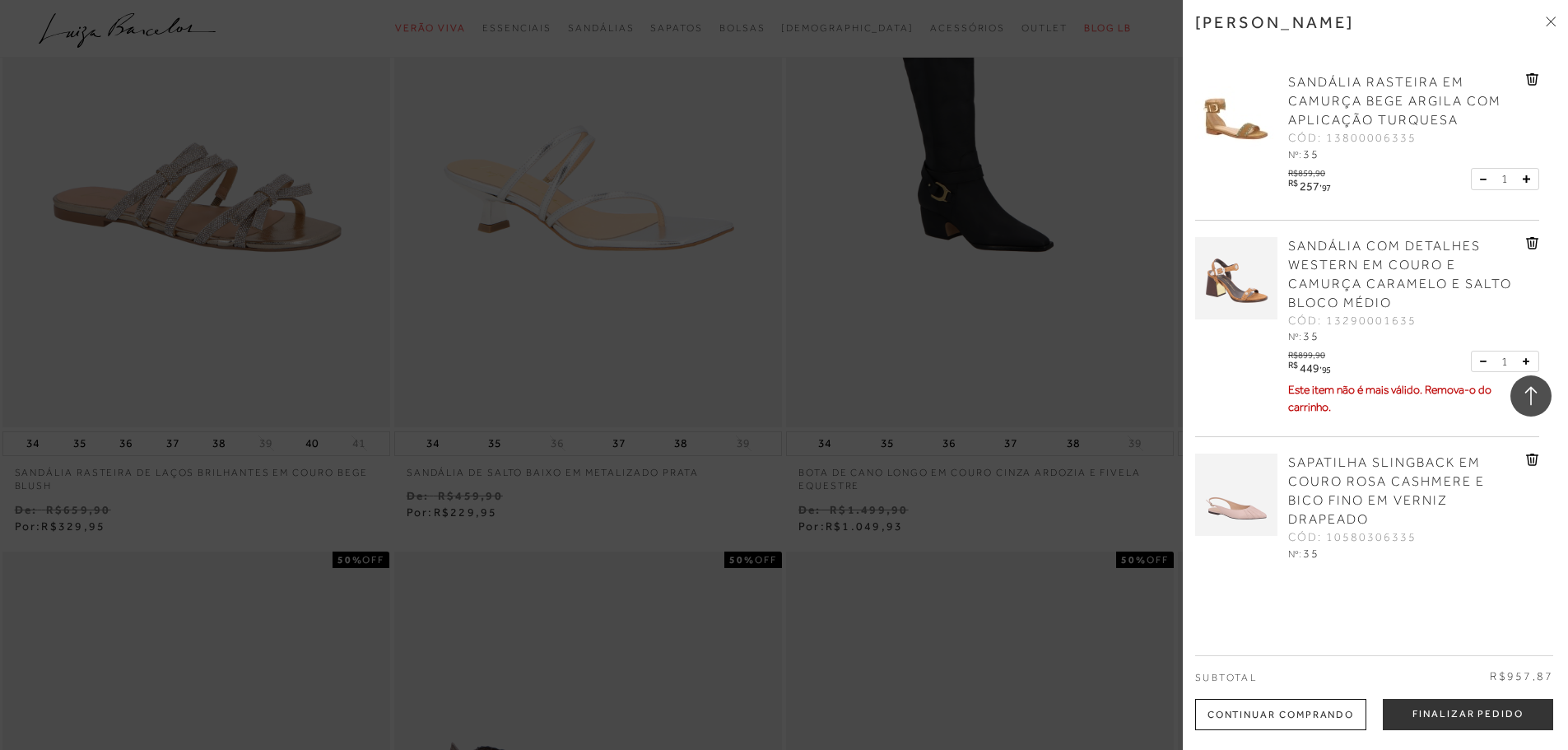
click at [1343, 472] on link "SAPATILHA SLINGBACK EM COURO ROSA CASHMERE E BICO FINO EM VERNIZ DRAPEADO" at bounding box center [1405, 491] width 234 height 75
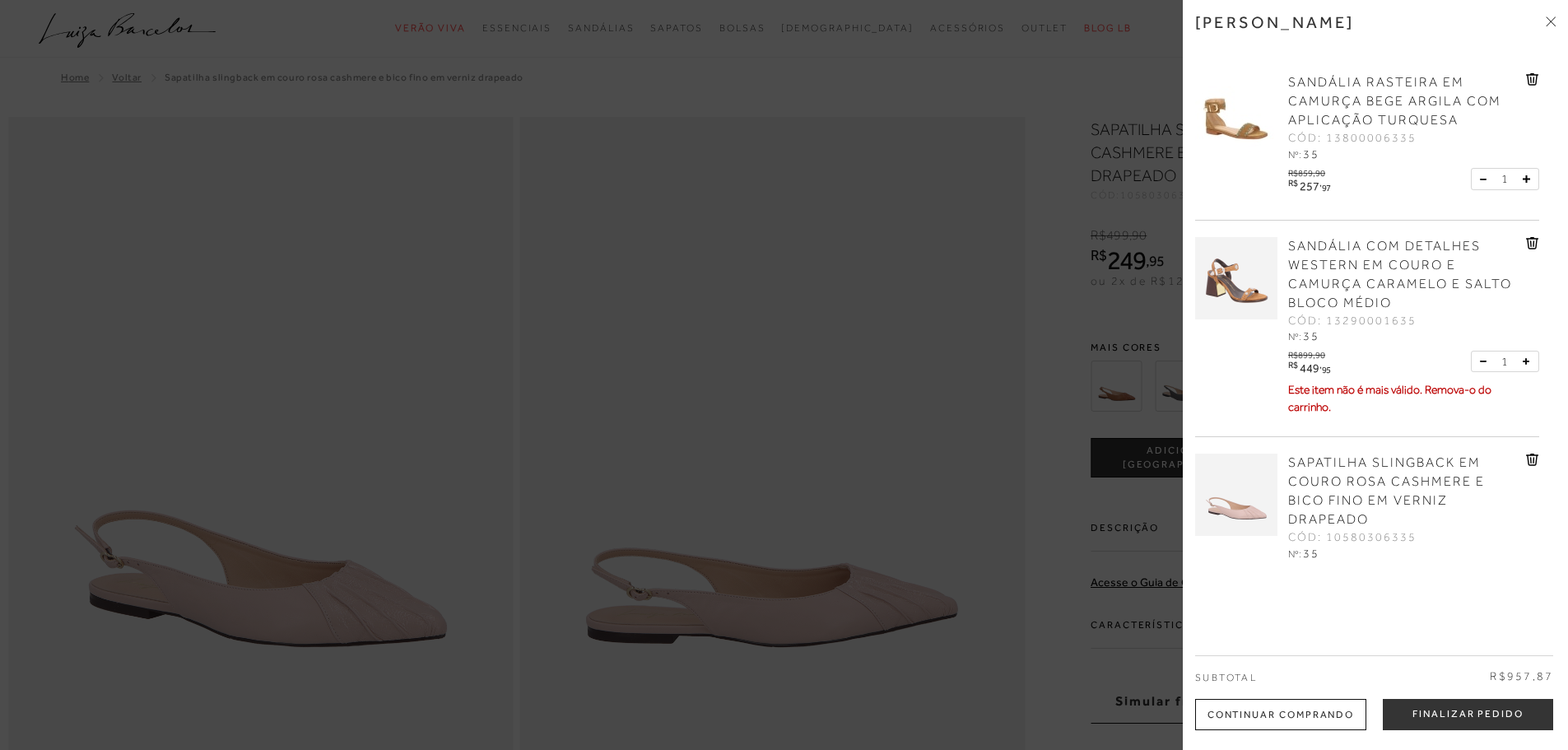
drag, startPoint x: 1012, startPoint y: 290, endPoint x: 827, endPoint y: 734, distance: 481.0
click at [1012, 290] on div at bounding box center [784, 375] width 1568 height 750
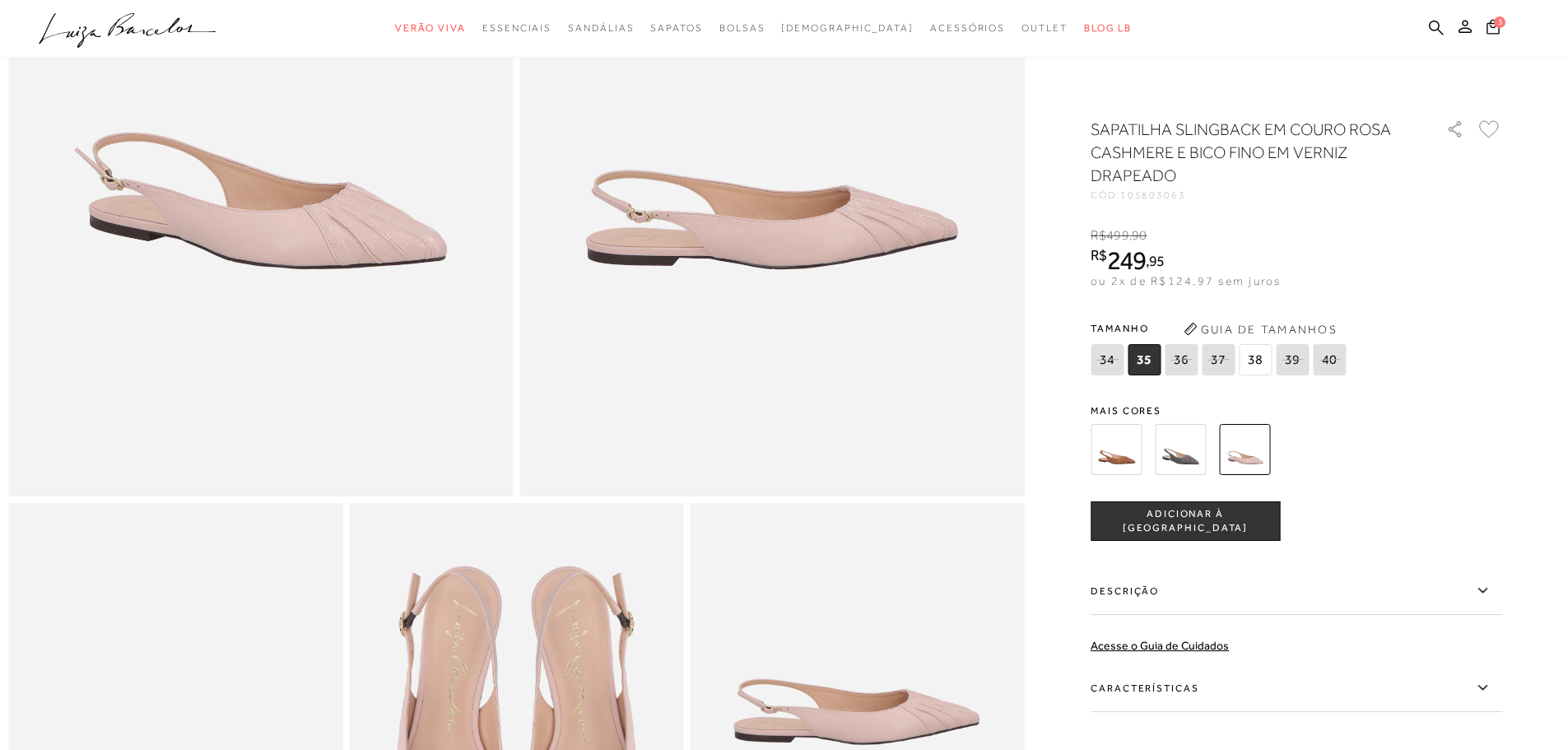
scroll to position [686, 0]
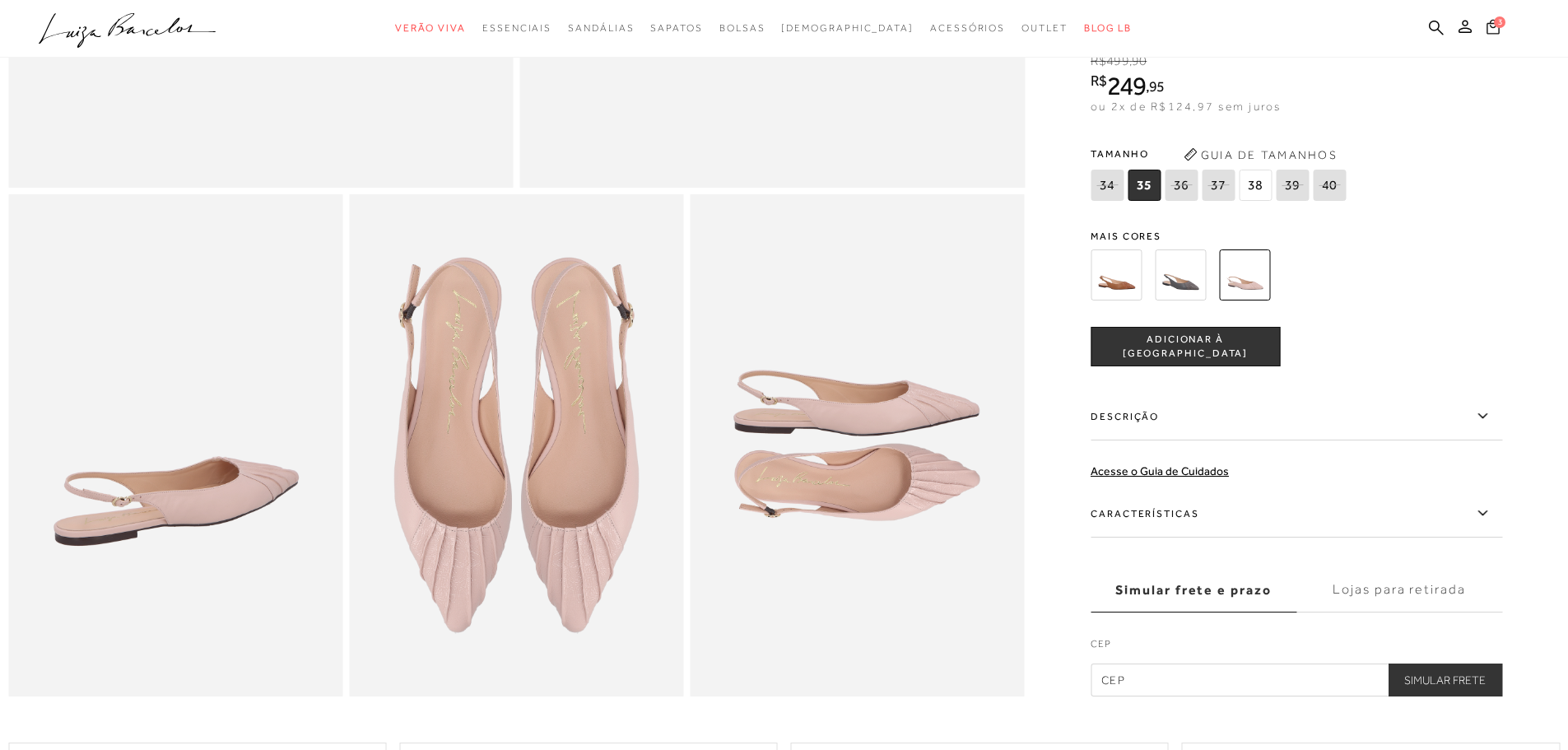
click at [1502, 22] on span "3" at bounding box center [1499, 22] width 12 height 12
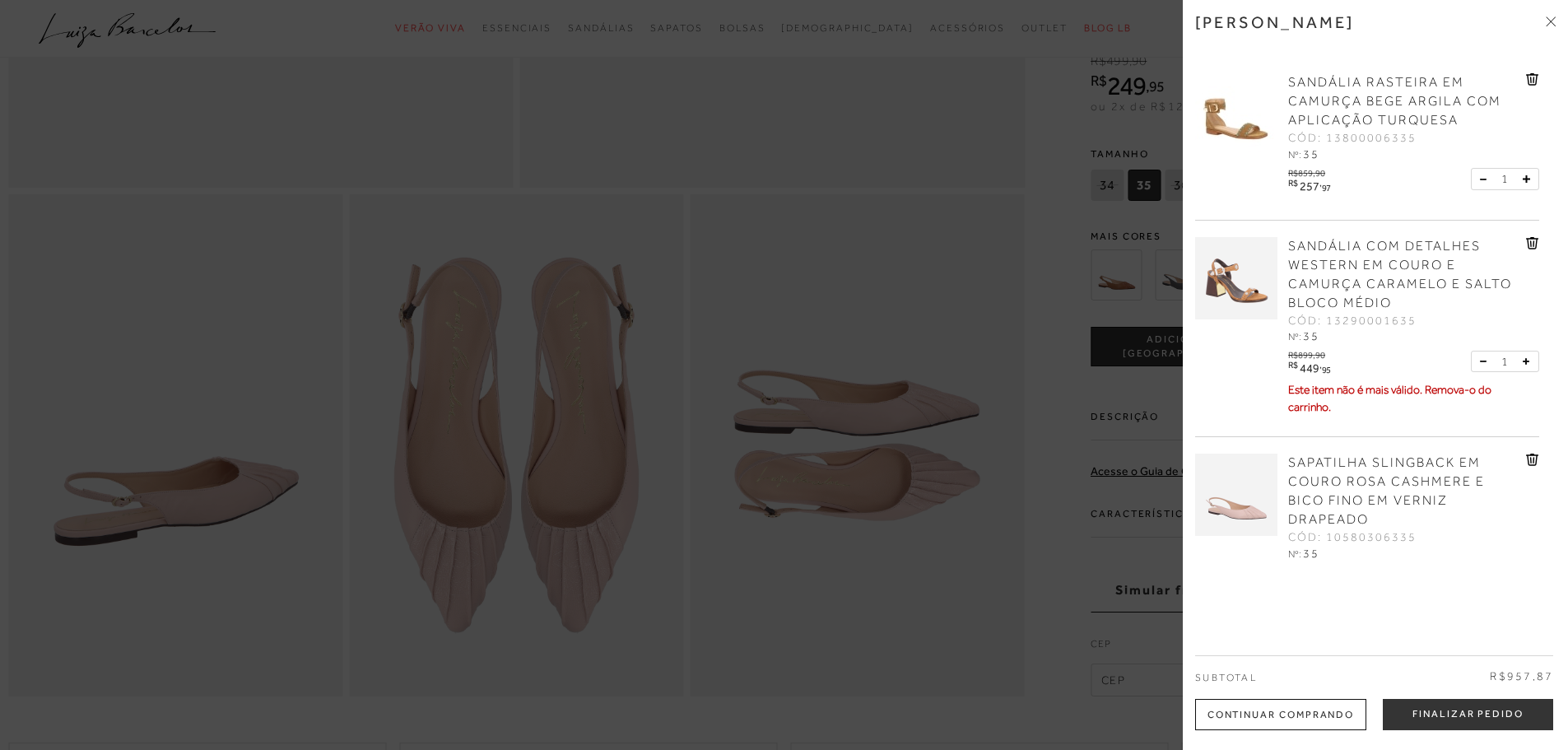
click at [1319, 90] on link "SANDÁLIA RASTEIRA EM CAMURÇA BEGE ARGILA COM APLICAÇÃO TURQUESA" at bounding box center [1405, 101] width 234 height 57
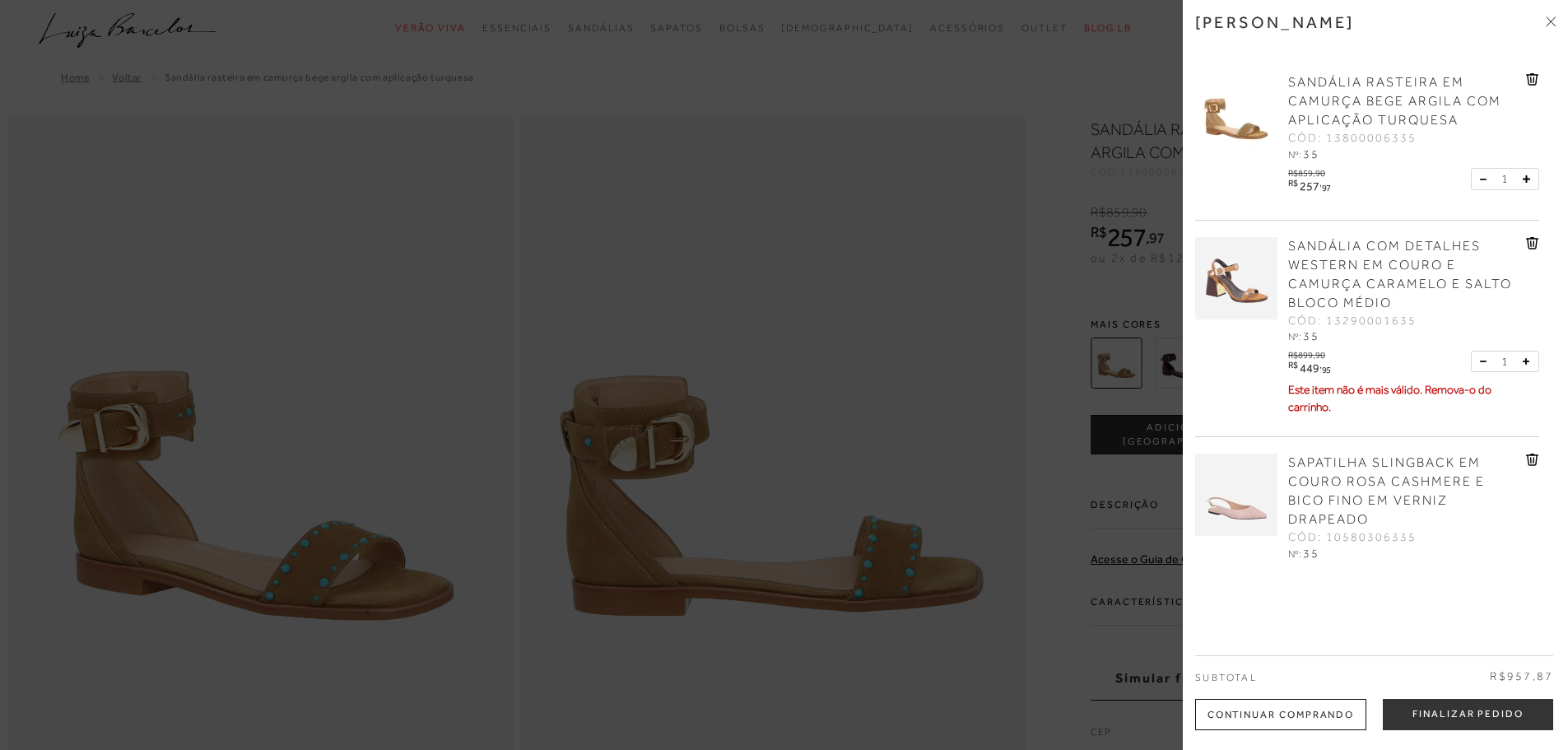
click at [727, 454] on div at bounding box center [784, 375] width 1568 height 750
